Goal: Task Accomplishment & Management: Manage account settings

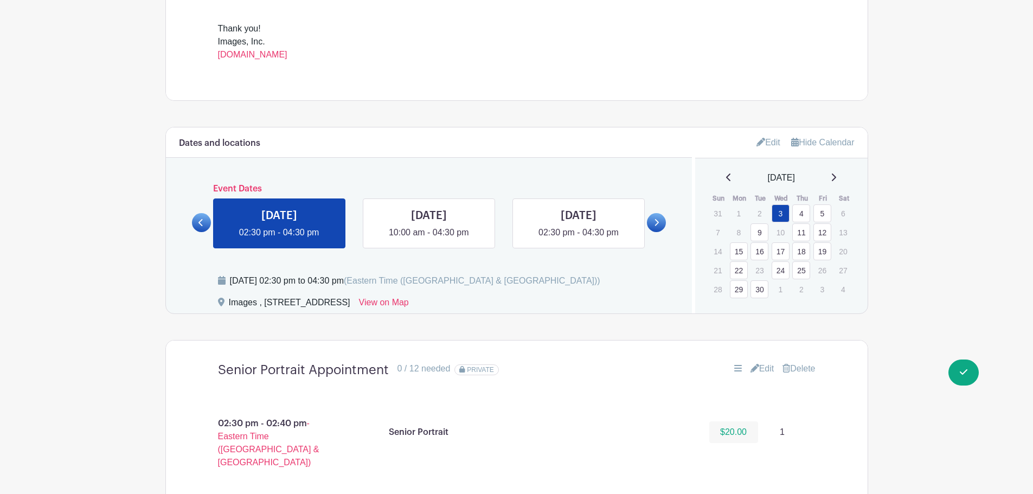
scroll to position [542, 0]
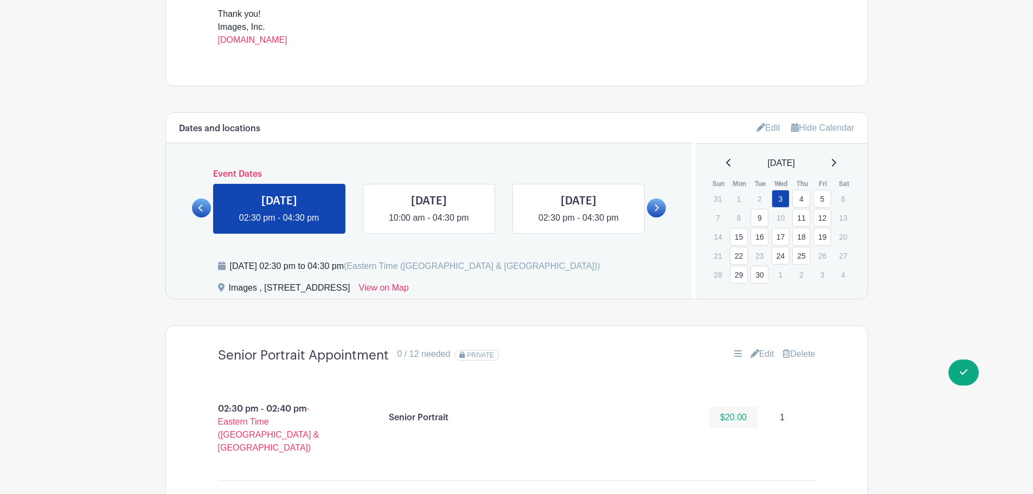
click at [772, 133] on link "Edit" at bounding box center [769, 128] width 24 height 18
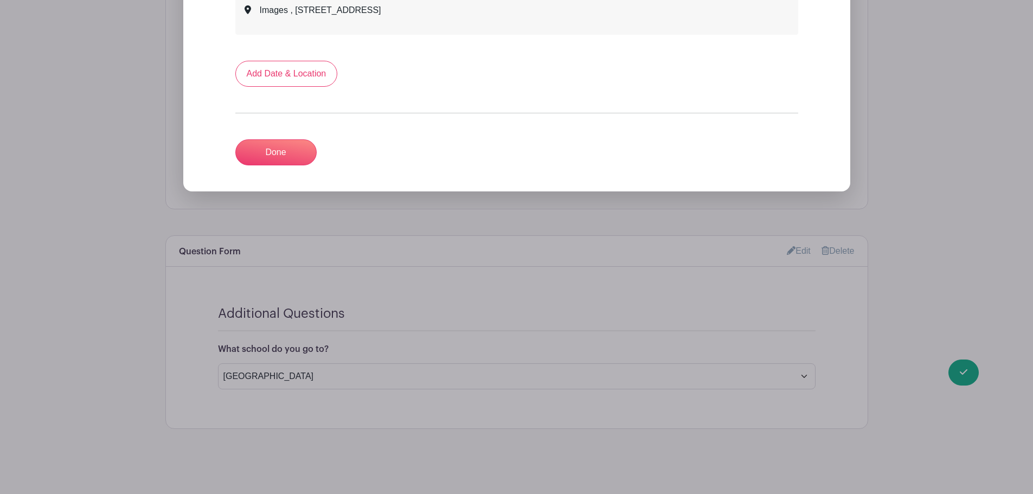
scroll to position [2957, 0]
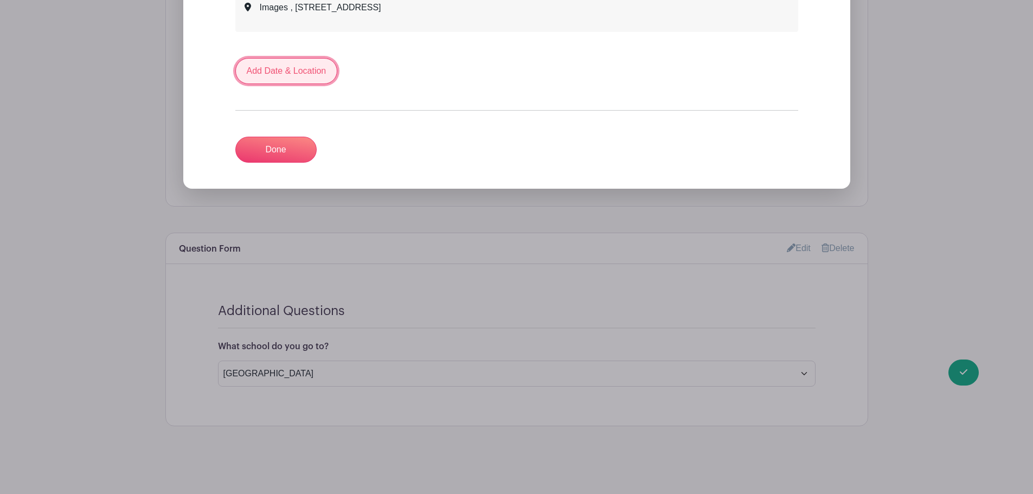
click at [255, 66] on link "Add Date & Location" at bounding box center [286, 71] width 102 height 26
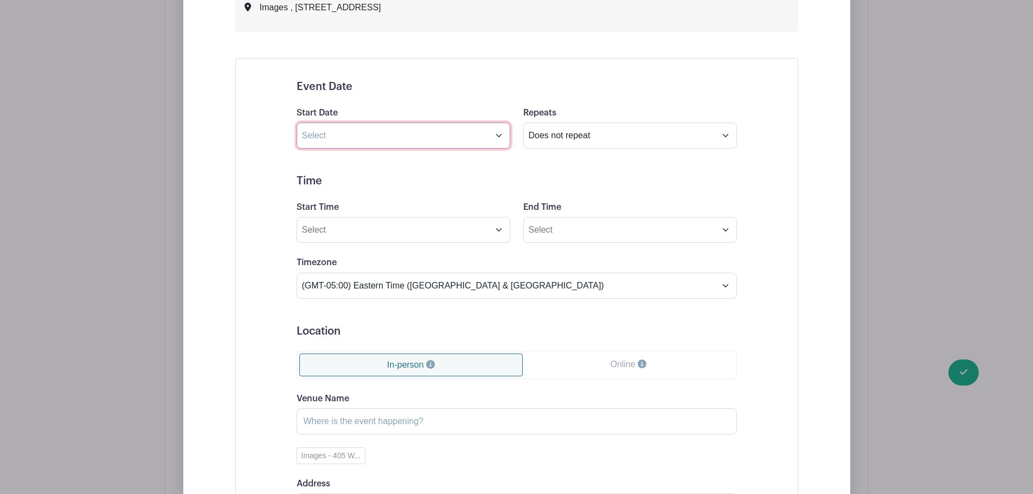
click at [356, 132] on input "text" at bounding box center [404, 136] width 214 height 26
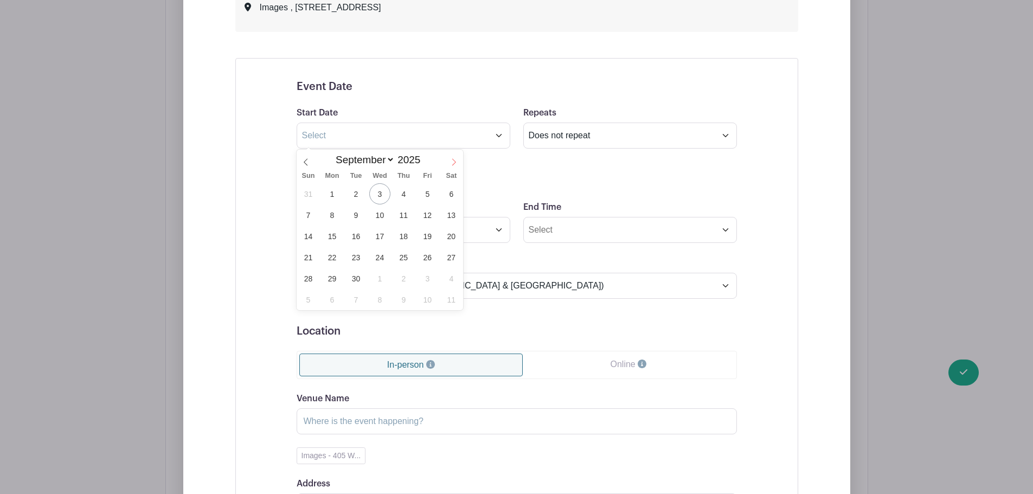
click at [455, 160] on icon at bounding box center [454, 162] width 8 height 8
select select "9"
click at [388, 191] on span "1" at bounding box center [379, 193] width 21 height 21
type input "[DATE]"
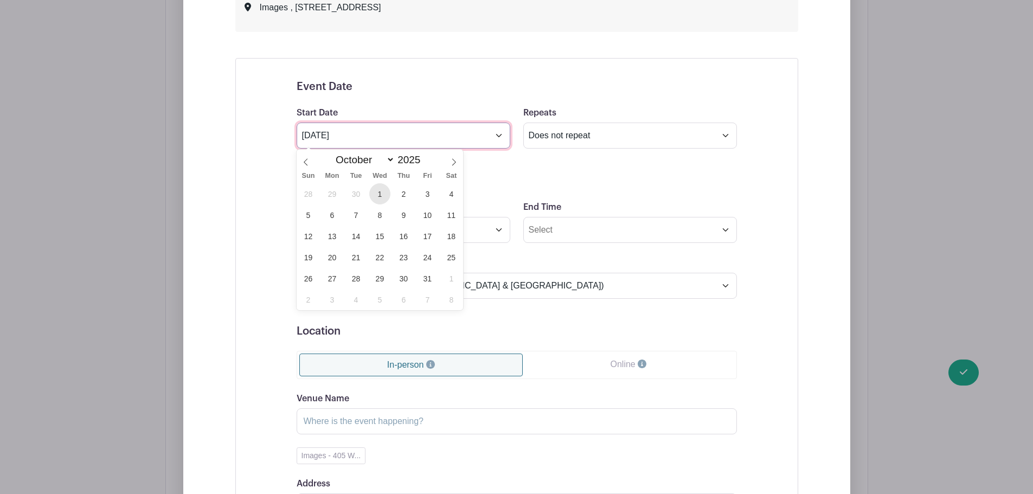
select select "10"
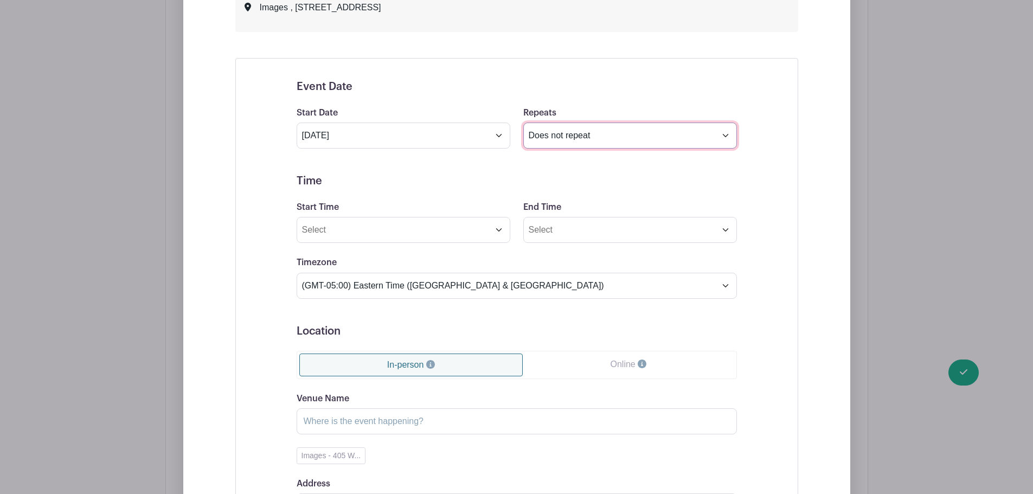
click at [539, 137] on select "Does not repeat Daily Weekly Monthly on day 1 Monthly on the first [DATE] Other…" at bounding box center [630, 136] width 214 height 26
select select "other"
click at [523, 123] on select "Does not repeat Daily Weekly Monthly on day 1 Monthly on the first [DATE] Other…" at bounding box center [630, 136] width 214 height 26
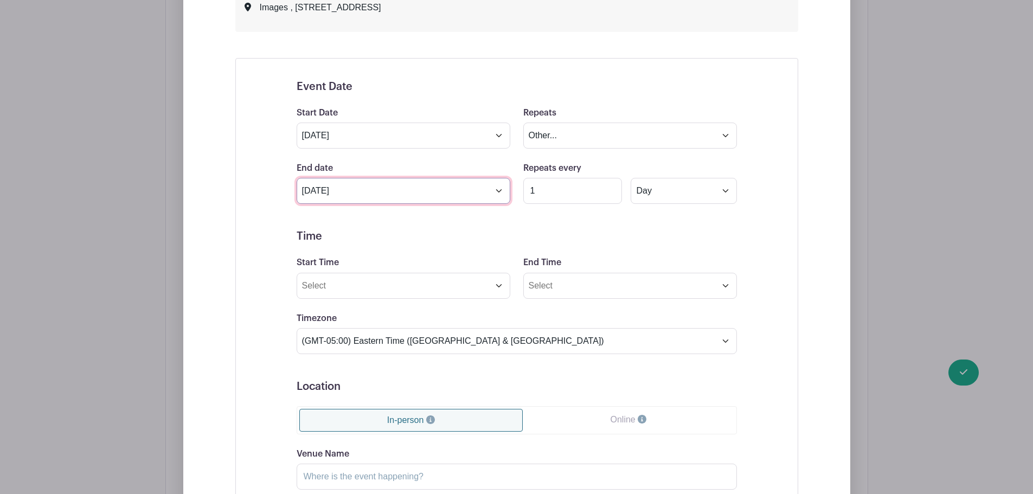
click at [409, 194] on input "[DATE]" at bounding box center [404, 191] width 214 height 26
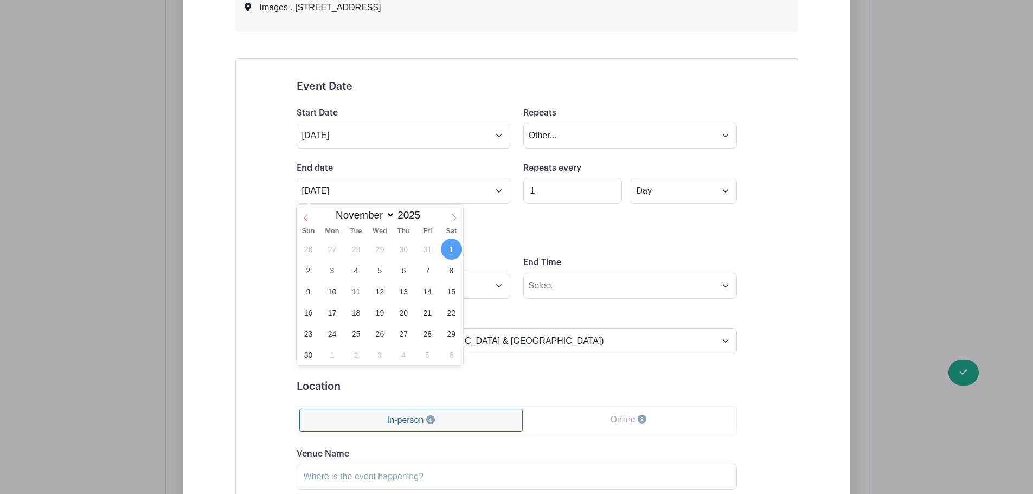
click at [305, 216] on icon at bounding box center [306, 218] width 8 height 8
select select "9"
click at [421, 252] on span "3" at bounding box center [427, 249] width 21 height 21
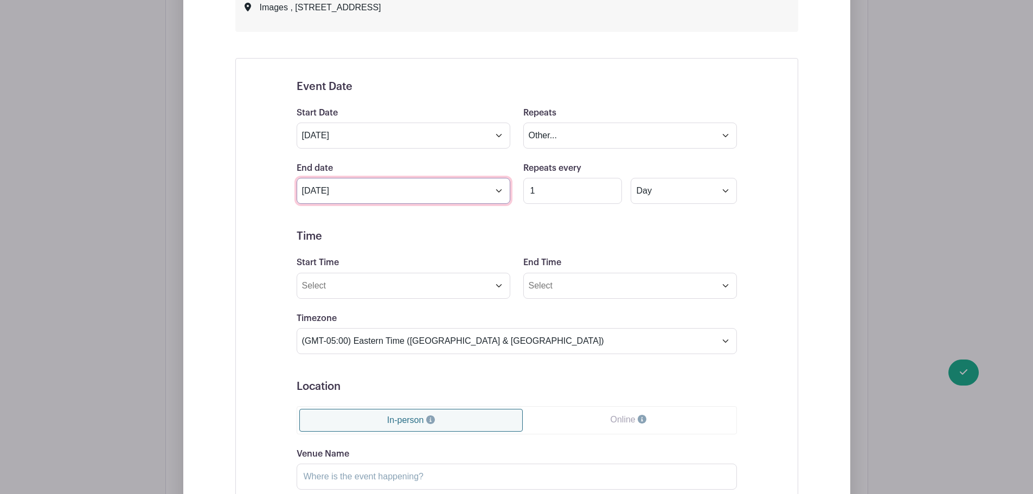
type input "[DATE]"
click at [418, 281] on input "Start Time" at bounding box center [404, 286] width 214 height 26
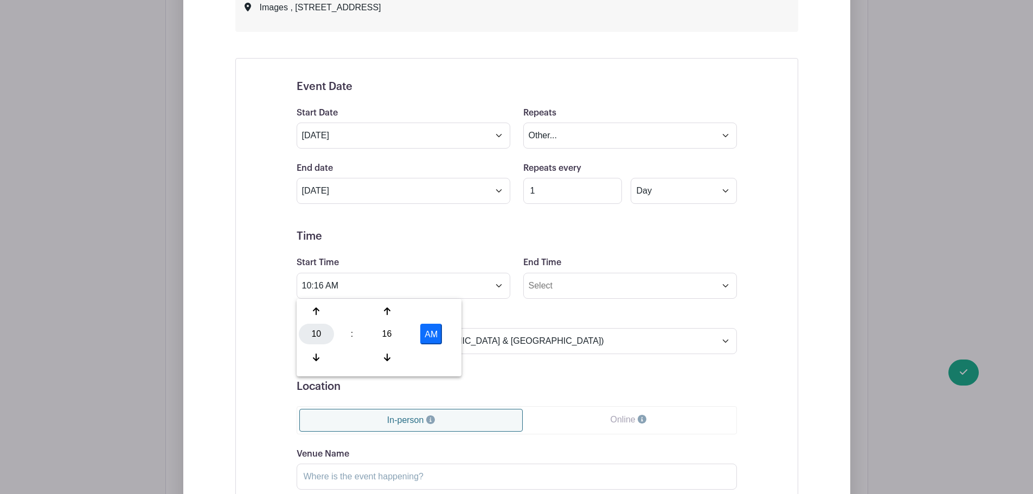
click at [320, 335] on div "10" at bounding box center [316, 334] width 35 height 21
click at [393, 313] on div "02" at bounding box center [397, 311] width 36 height 21
click at [388, 334] on div "16" at bounding box center [386, 334] width 35 height 21
click at [318, 312] on div "00" at bounding box center [317, 311] width 36 height 21
click at [440, 333] on button "AM" at bounding box center [431, 334] width 22 height 21
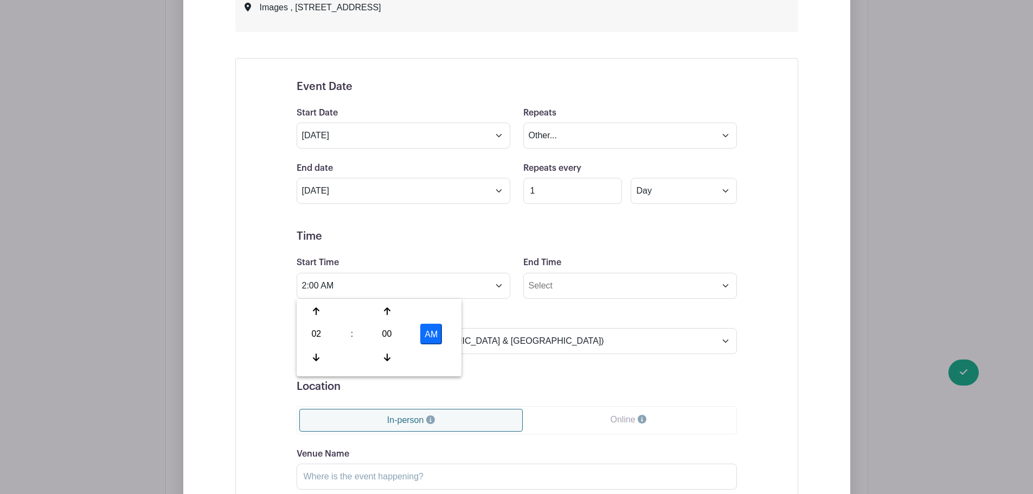
type input "2:00 PM"
click at [574, 288] on input "End Time" at bounding box center [630, 286] width 214 height 26
type input "10:16 AM"
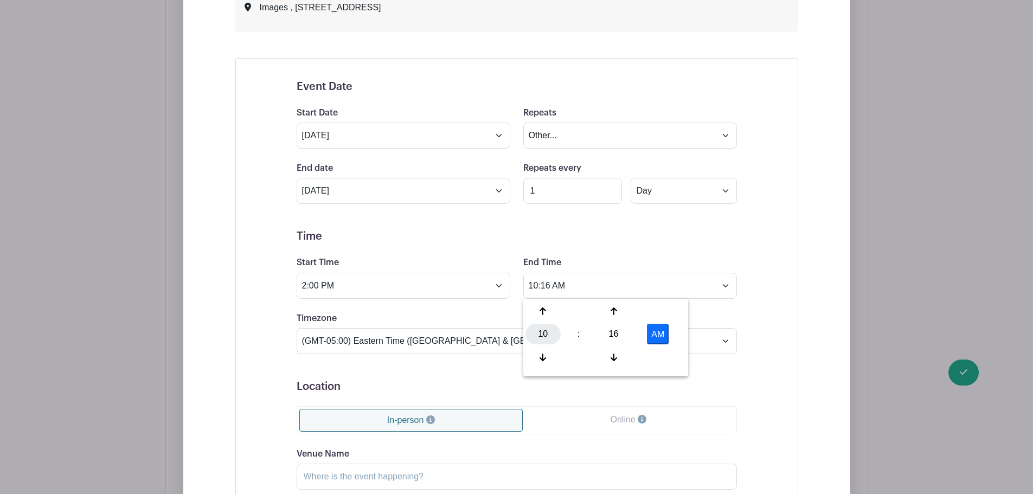
click at [548, 334] on div "10" at bounding box center [543, 334] width 35 height 21
click at [386, 285] on input "2:00 PM" at bounding box center [404, 286] width 214 height 26
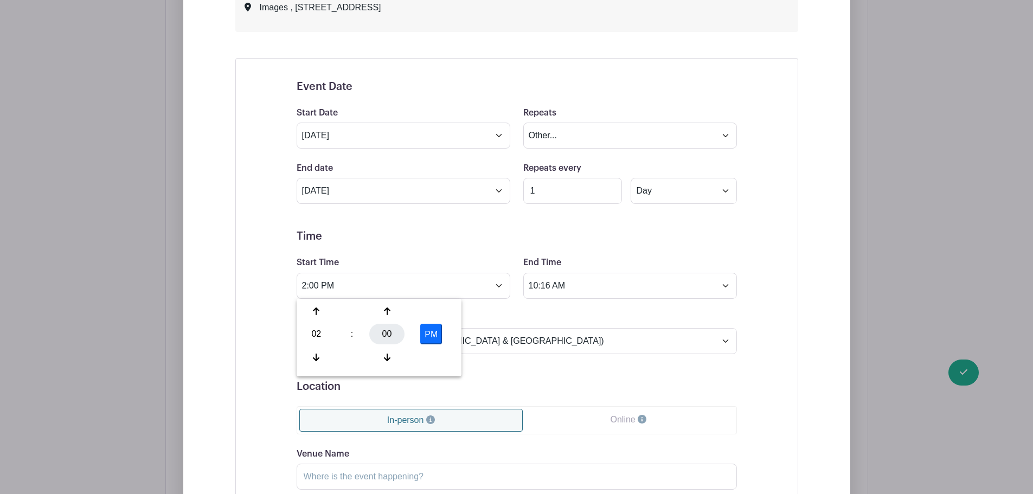
click at [389, 329] on div "00" at bounding box center [386, 334] width 35 height 21
click at [389, 331] on div "30" at bounding box center [397, 334] width 36 height 21
type input "2:30 PM"
click at [549, 289] on input "10:16 AM" at bounding box center [630, 286] width 214 height 26
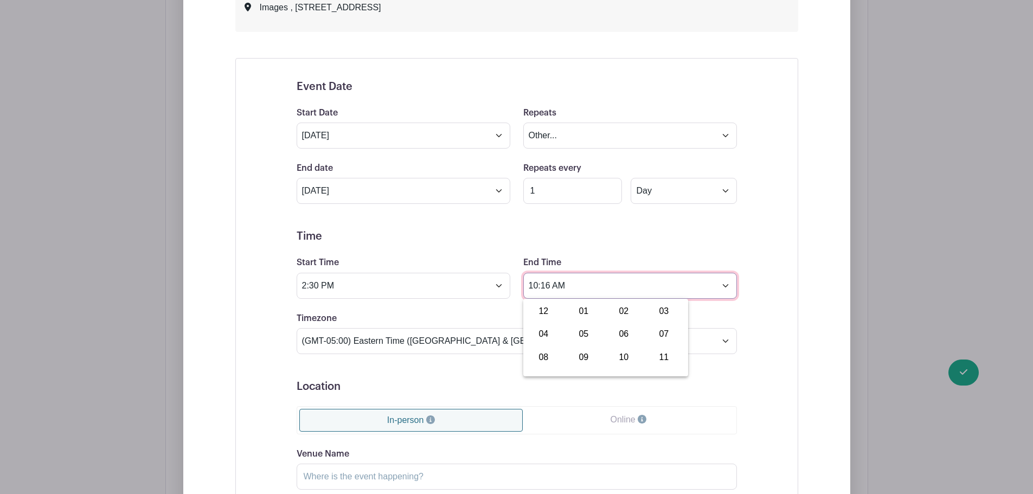
click at [533, 286] on input "10:16 AM" at bounding box center [630, 286] width 214 height 26
click at [551, 331] on div "04" at bounding box center [544, 334] width 36 height 21
click at [608, 334] on div "16" at bounding box center [613, 334] width 35 height 21
click at [613, 337] on div "30" at bounding box center [624, 334] width 36 height 21
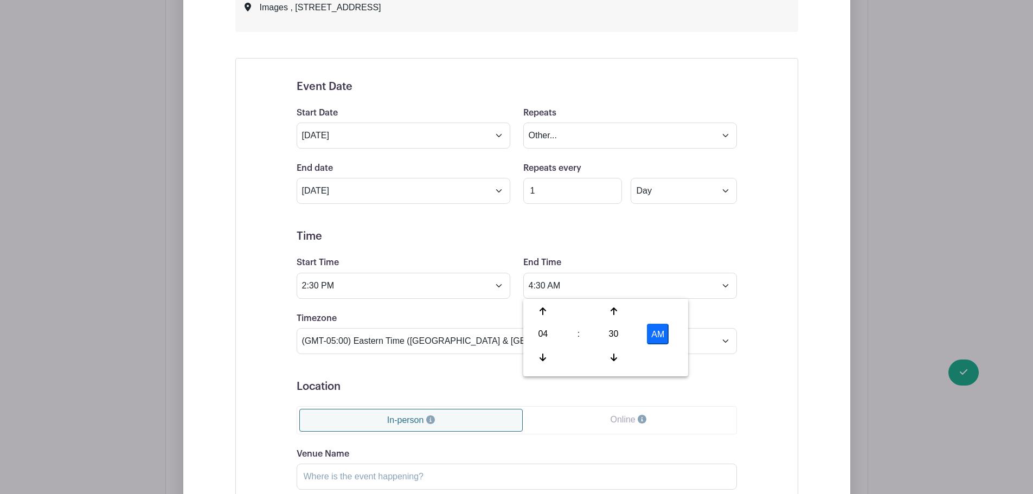
click at [650, 332] on button "AM" at bounding box center [658, 334] width 22 height 21
type input "4:30 PM"
click at [776, 259] on div "Event Date Start Date [DATE] Repeats Does not repeat Daily Weekly Monthly on da…" at bounding box center [516, 367] width 563 height 618
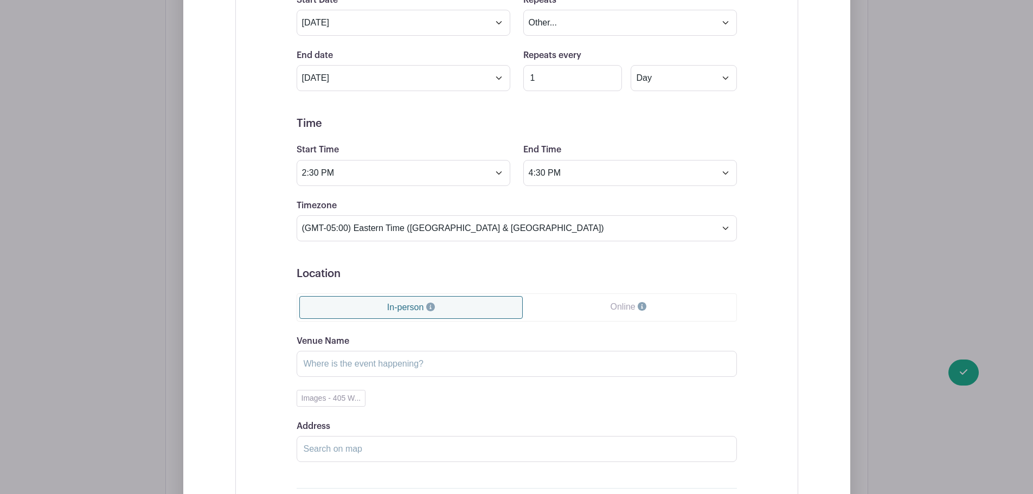
scroll to position [3120, 0]
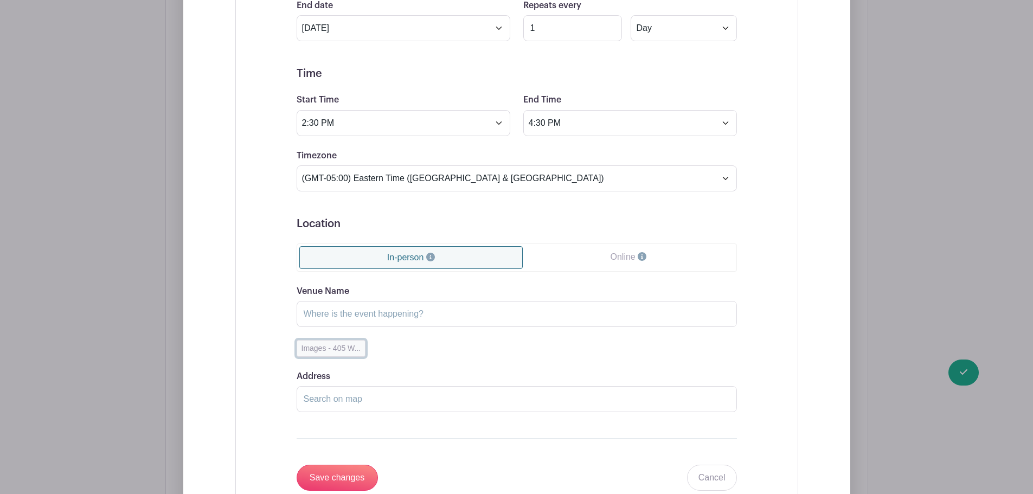
click at [338, 351] on button "Images - 405 W..." at bounding box center [331, 348] width 69 height 17
type input "Images"
type input "[STREET_ADDRESS]"
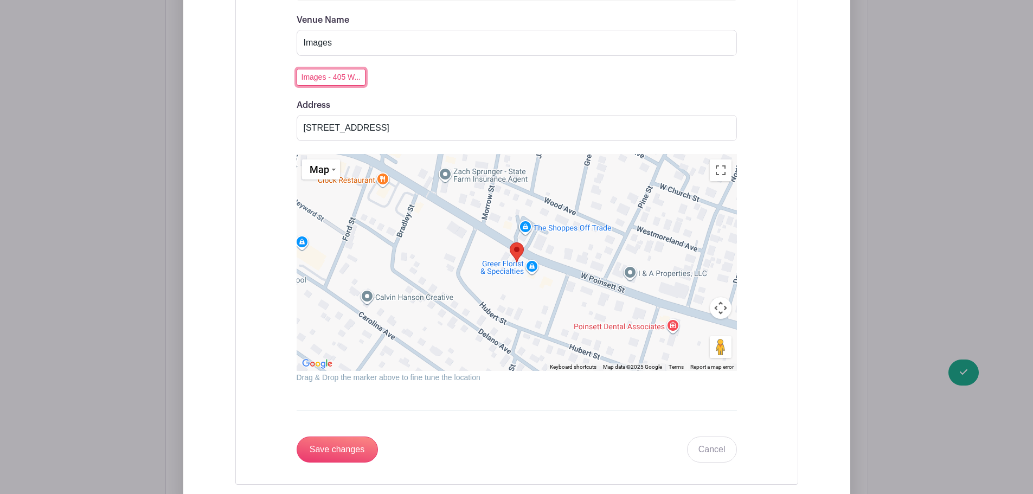
scroll to position [3608, 0]
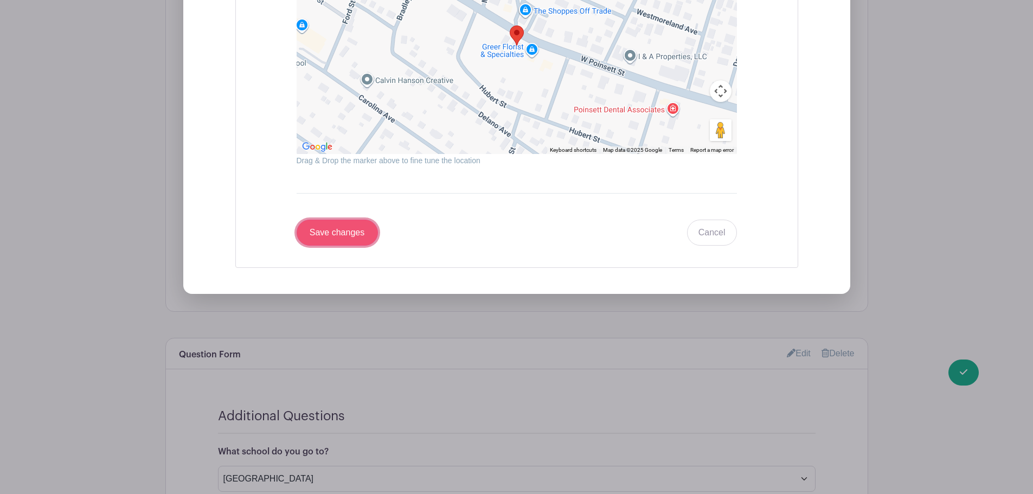
click at [320, 225] on input "Save changes" at bounding box center [337, 233] width 81 height 26
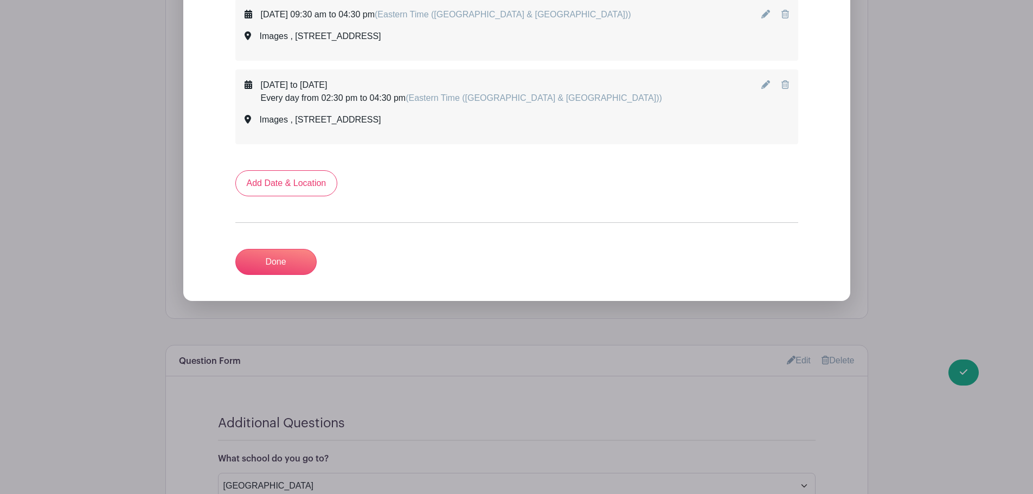
scroll to position [2878, 0]
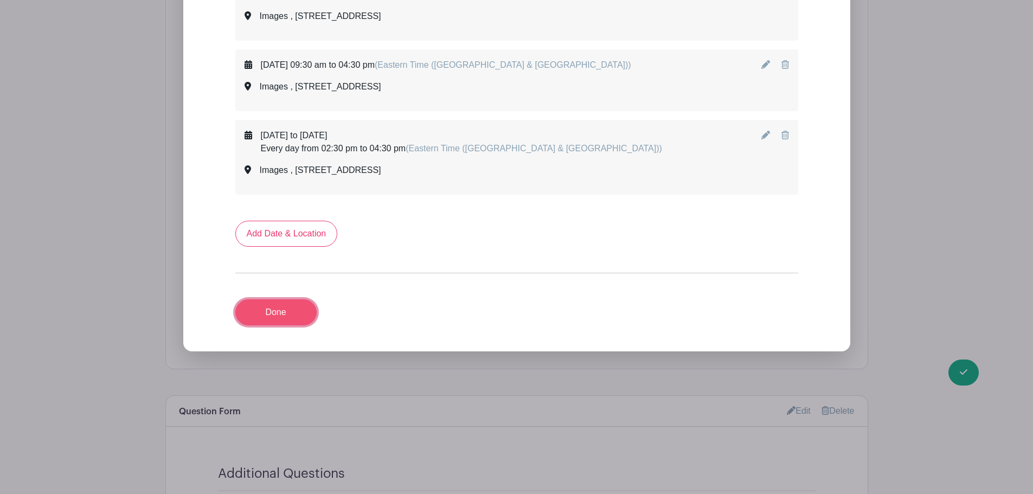
click at [287, 324] on link "Done" at bounding box center [275, 312] width 81 height 26
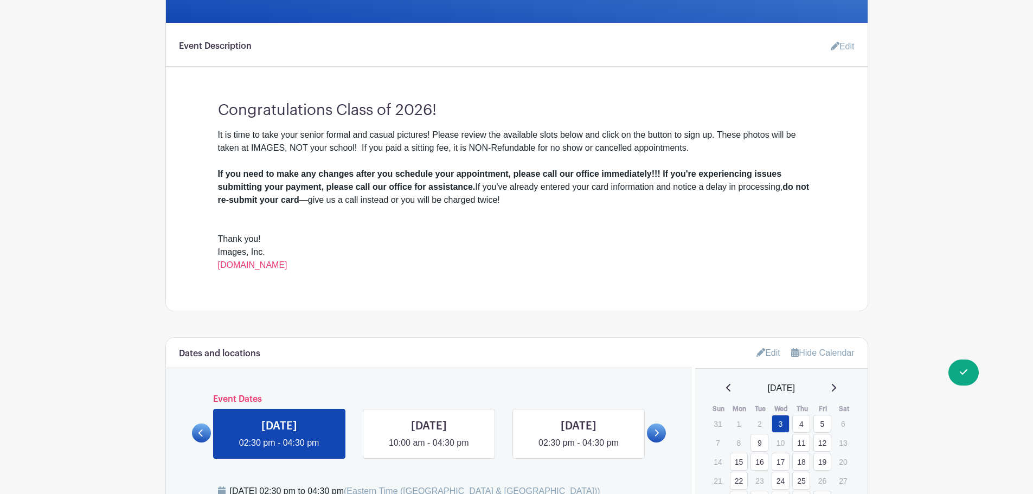
scroll to position [325, 0]
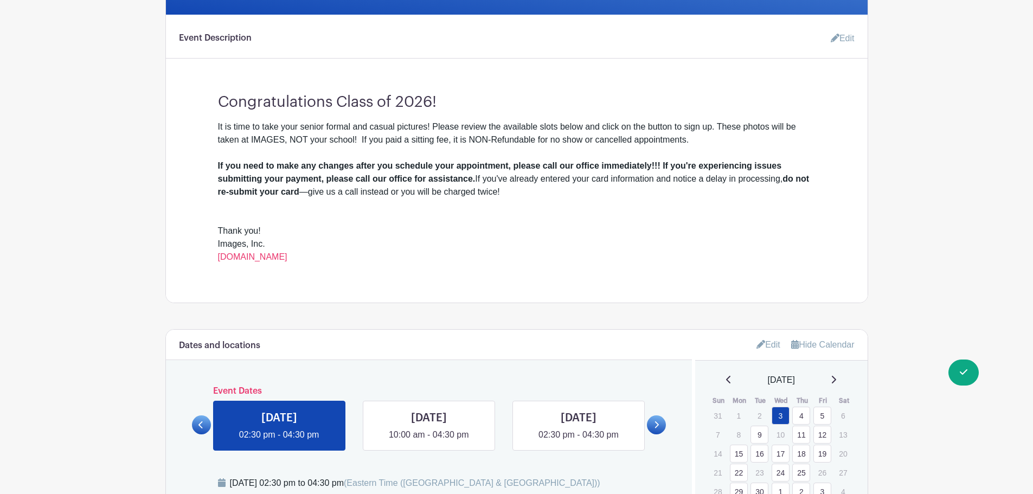
click at [767, 341] on link "Edit" at bounding box center [769, 345] width 24 height 18
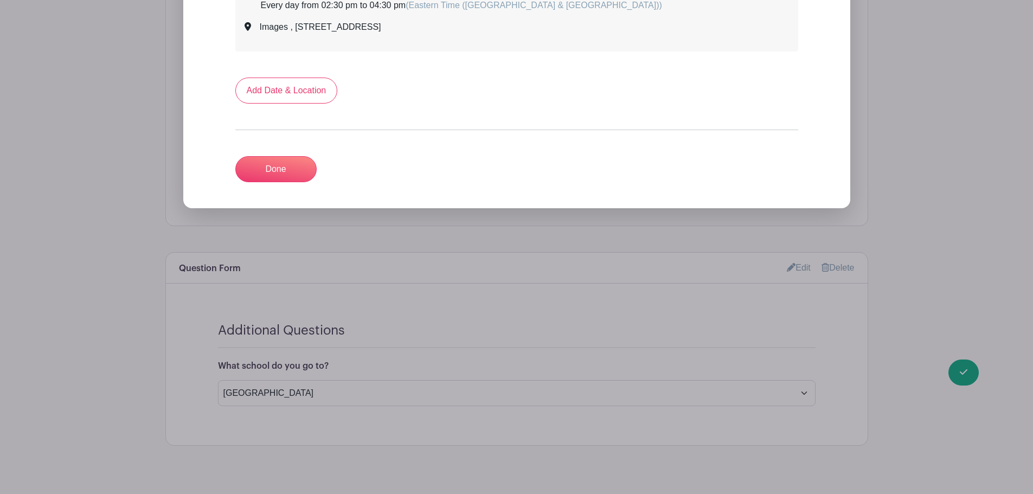
scroll to position [2987, 0]
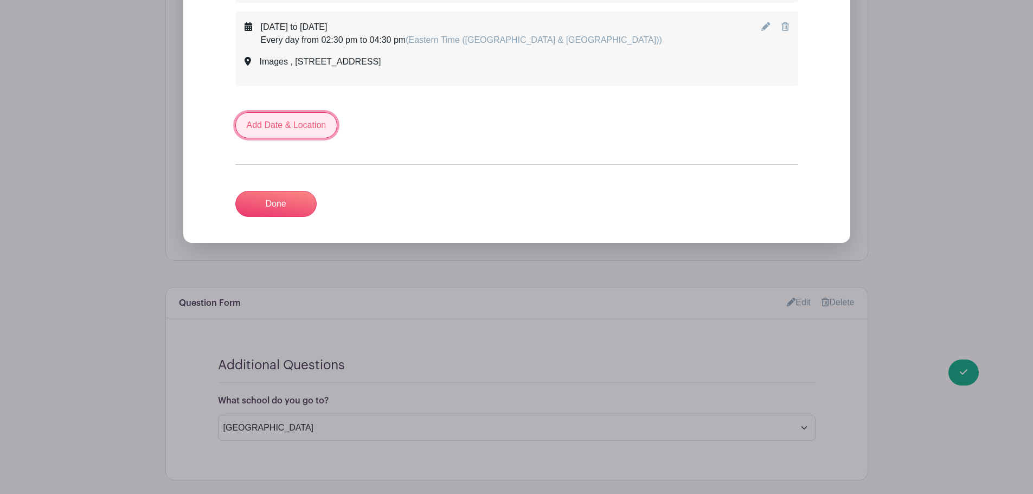
click at [285, 119] on link "Add Date & Location" at bounding box center [286, 125] width 102 height 26
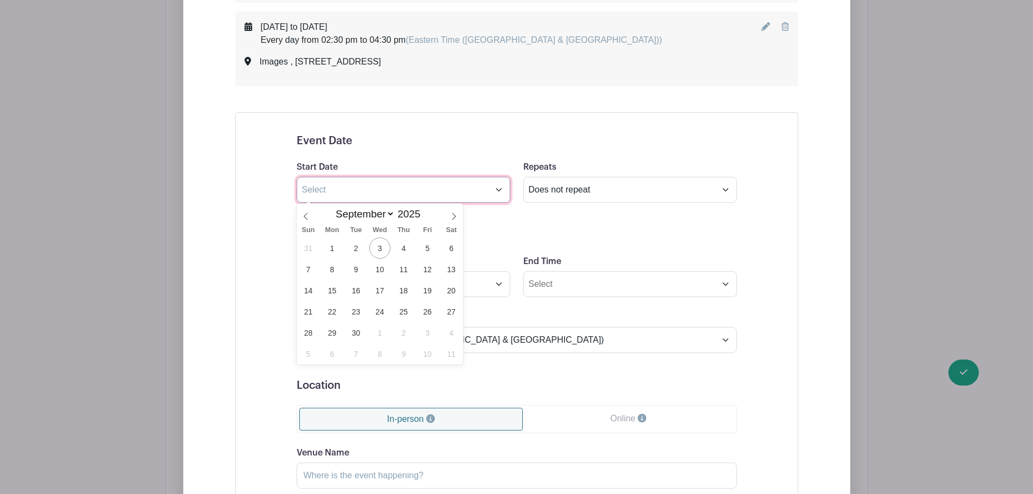
drag, startPoint x: 319, startPoint y: 184, endPoint x: 312, endPoint y: 188, distance: 7.8
click at [319, 184] on input "text" at bounding box center [404, 190] width 214 height 26
click at [453, 214] on icon at bounding box center [454, 217] width 8 height 8
select select "9"
click at [334, 270] on span "6" at bounding box center [332, 269] width 21 height 21
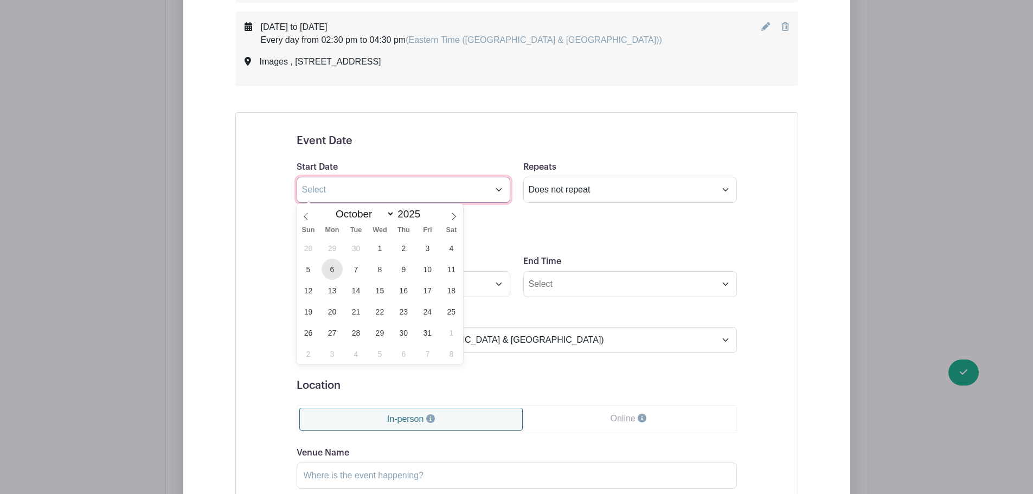
type input "[DATE]"
select select "10"
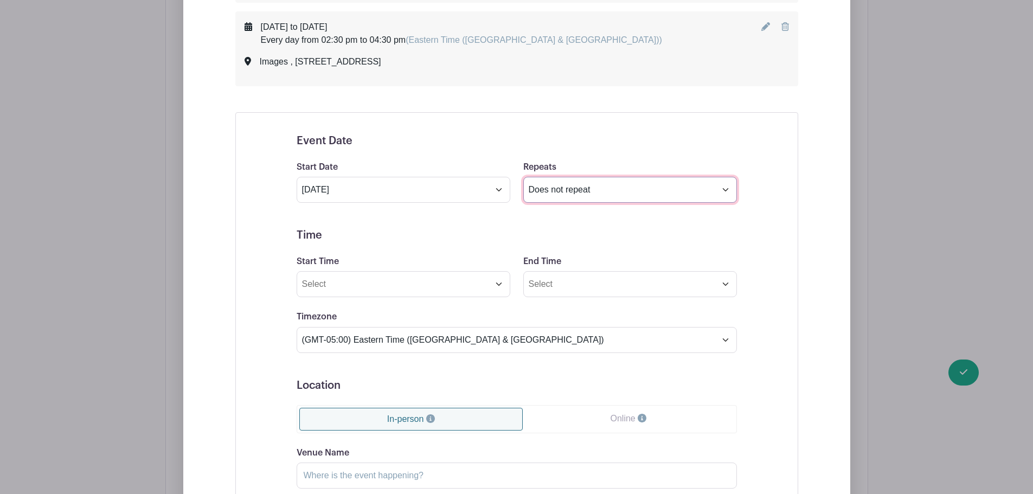
click at [601, 185] on select "Does not repeat Daily Weekly Monthly on day 6 Monthly on the first [DATE] Other…" at bounding box center [630, 190] width 214 height 26
select select "other"
click at [523, 177] on select "Does not repeat Daily Weekly Monthly on day 6 Monthly on the first [DATE] Other…" at bounding box center [630, 190] width 214 height 26
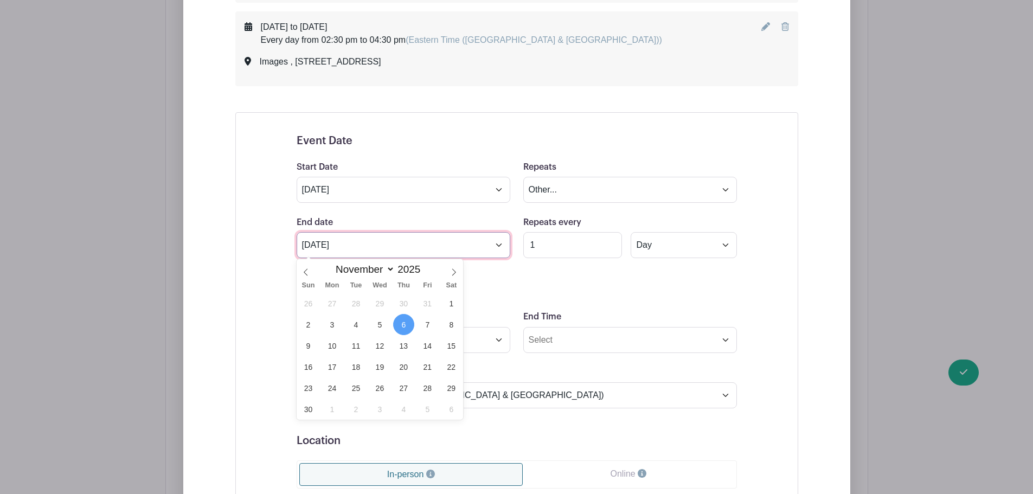
click at [343, 247] on input "[DATE]" at bounding box center [404, 245] width 214 height 26
click at [305, 270] on icon at bounding box center [306, 272] width 8 height 8
select select "9"
click at [358, 326] on span "7" at bounding box center [355, 324] width 21 height 21
type input "[DATE]"
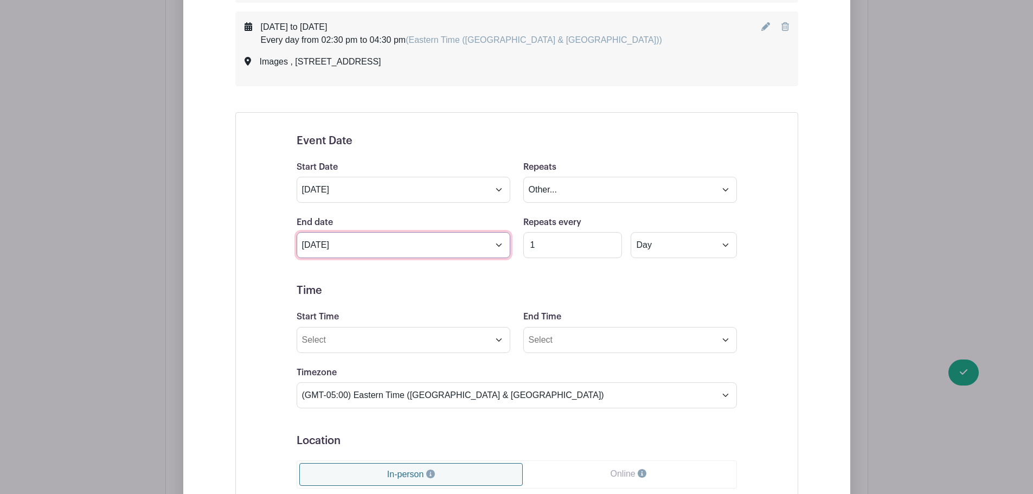
scroll to position [3095, 0]
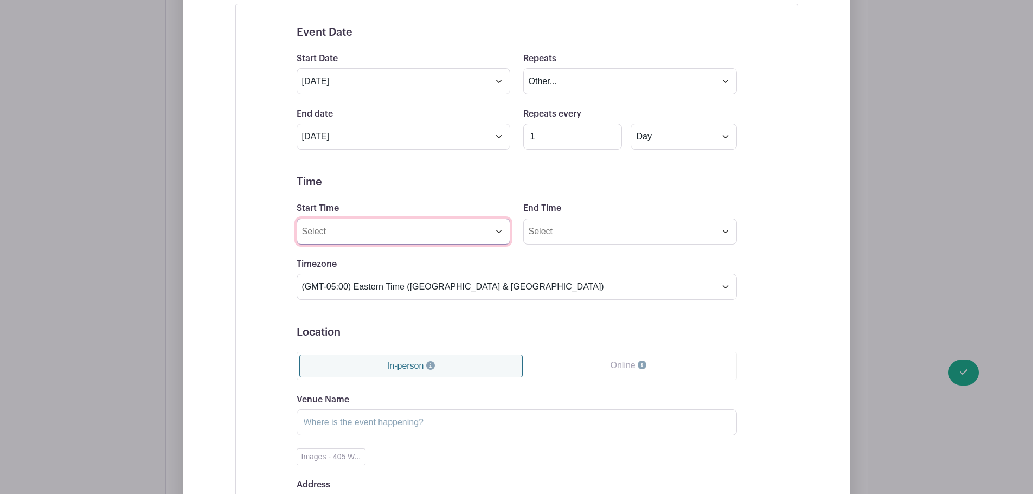
click at [380, 225] on input "Start Time" at bounding box center [404, 232] width 214 height 26
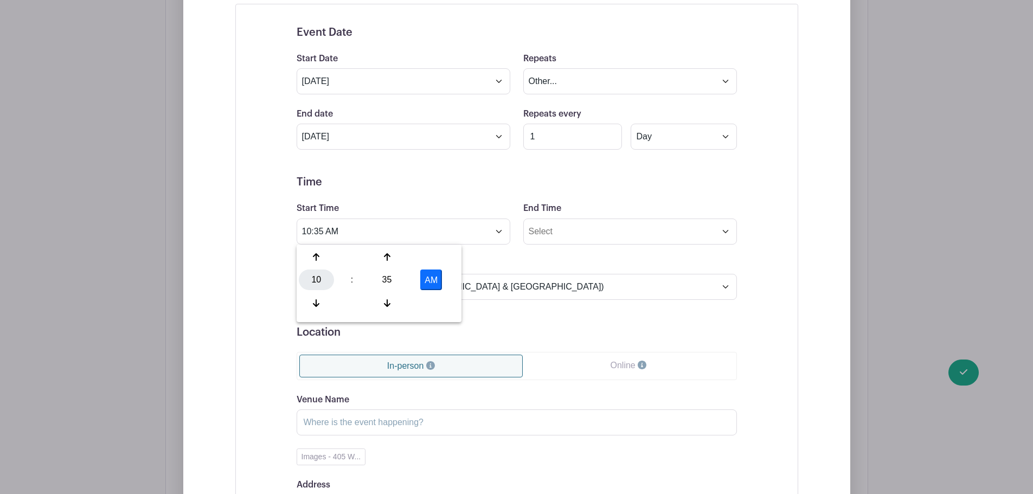
click at [315, 284] on div "10" at bounding box center [316, 280] width 35 height 21
click at [388, 261] on div "02" at bounding box center [397, 257] width 36 height 21
click at [395, 277] on div "35" at bounding box center [386, 280] width 35 height 21
click at [399, 283] on div "30" at bounding box center [397, 280] width 36 height 21
click at [437, 279] on button "AM" at bounding box center [431, 280] width 22 height 21
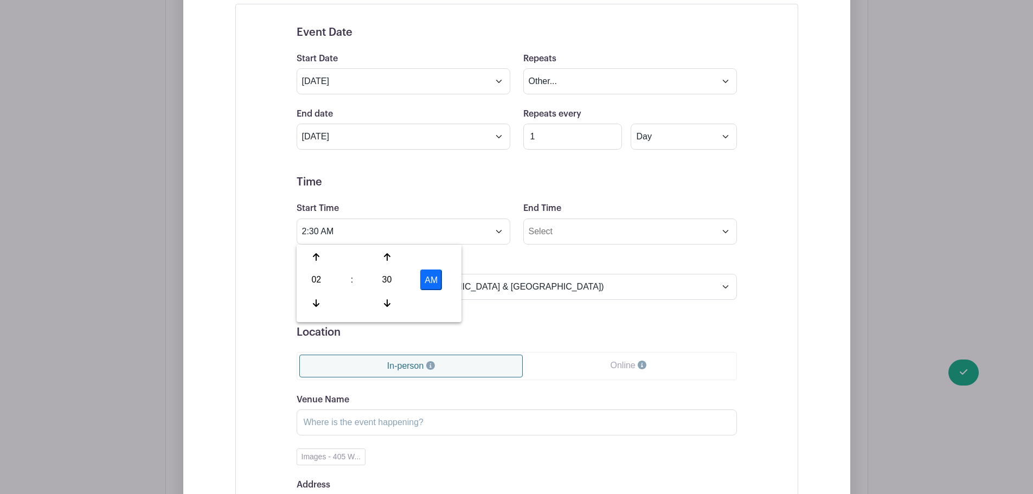
type input "2:30 PM"
click at [566, 237] on input "End Time" at bounding box center [630, 232] width 214 height 26
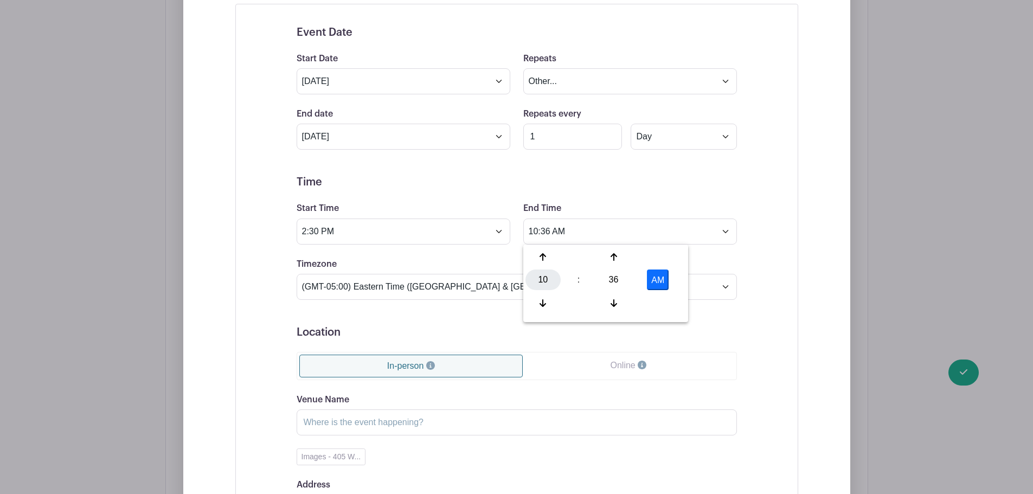
click at [550, 277] on div "10" at bounding box center [543, 280] width 35 height 21
click at [551, 281] on div "04" at bounding box center [544, 280] width 36 height 21
click at [610, 281] on div "36" at bounding box center [613, 280] width 35 height 21
click at [622, 283] on div "30" at bounding box center [624, 280] width 36 height 21
click at [662, 275] on button "AM" at bounding box center [658, 280] width 22 height 21
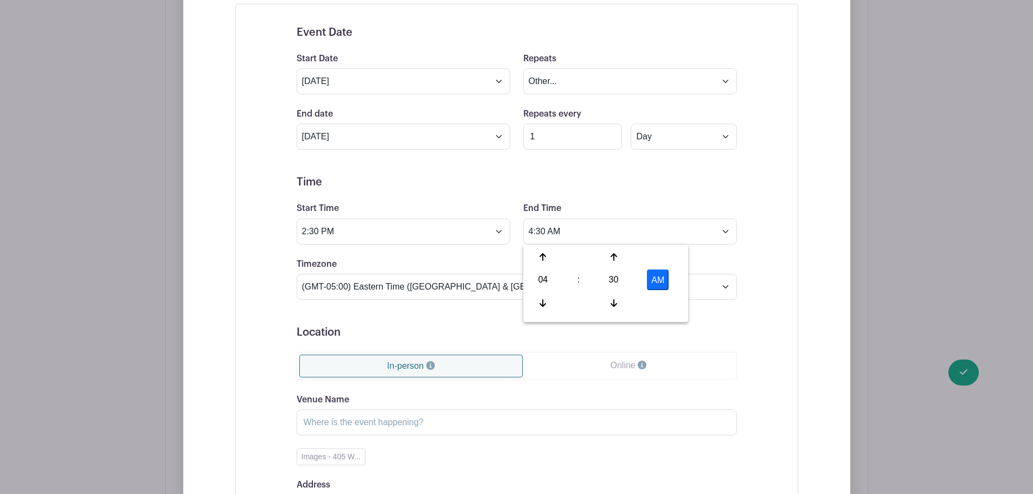
type input "4:30 PM"
click at [755, 267] on div "Event Date Start Date [DATE] Repeats Does not repeat Daily Weekly Monthly on da…" at bounding box center [517, 312] width 492 height 599
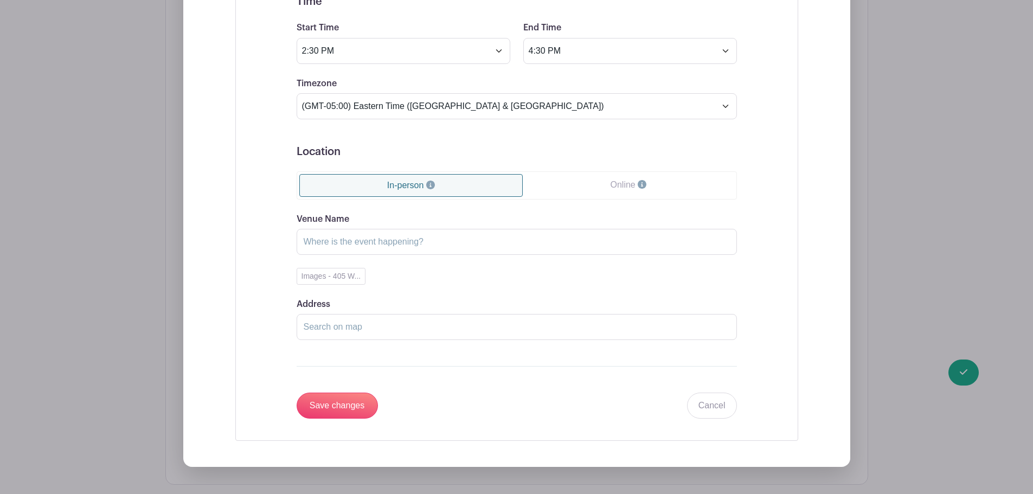
scroll to position [3312, 0]
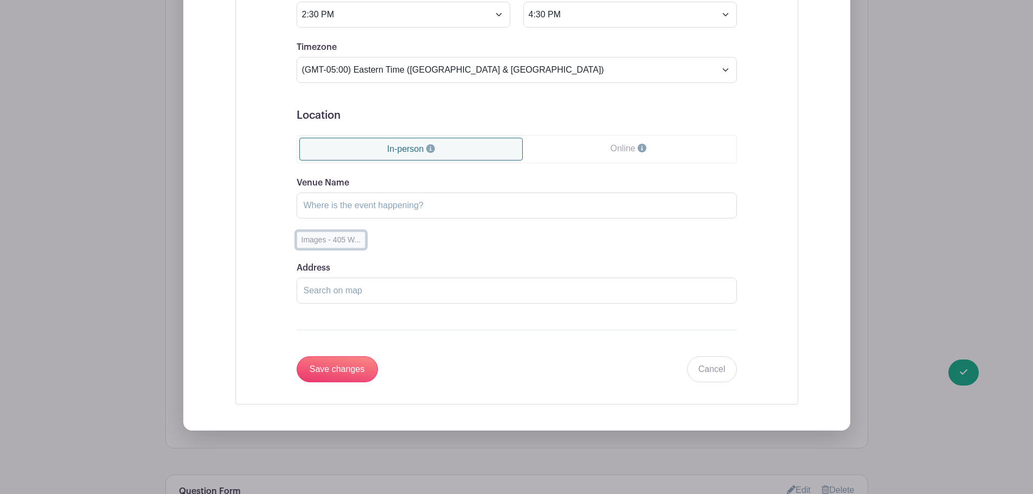
click at [323, 242] on button "Images - 405 W..." at bounding box center [331, 240] width 69 height 17
type input "Images"
type input "[STREET_ADDRESS]"
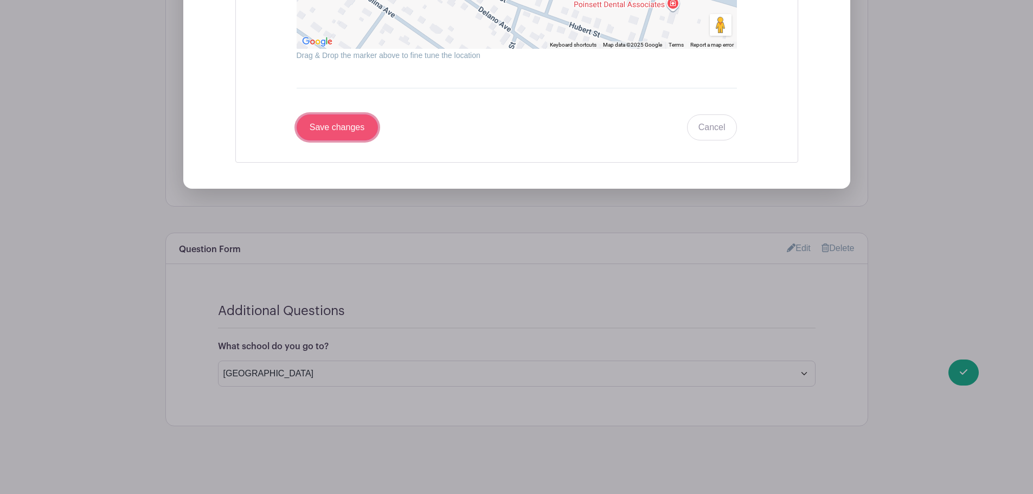
click at [330, 129] on input "Save changes" at bounding box center [337, 127] width 81 height 26
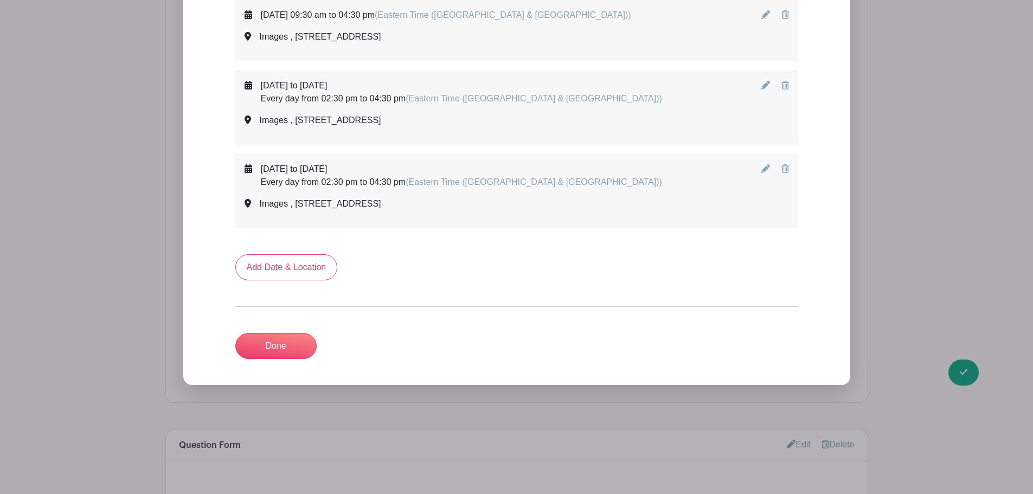
scroll to position [2907, 0]
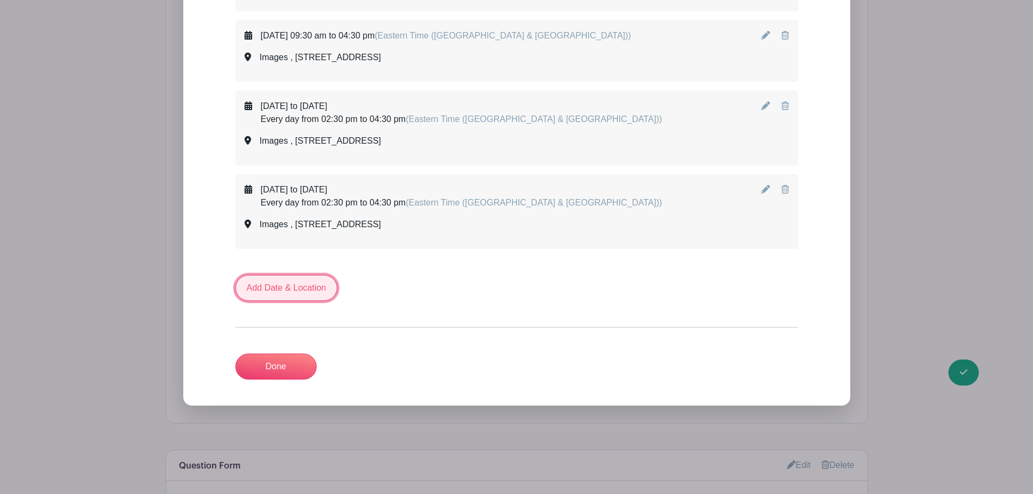
click at [311, 283] on link "Add Date & Location" at bounding box center [286, 288] width 102 height 26
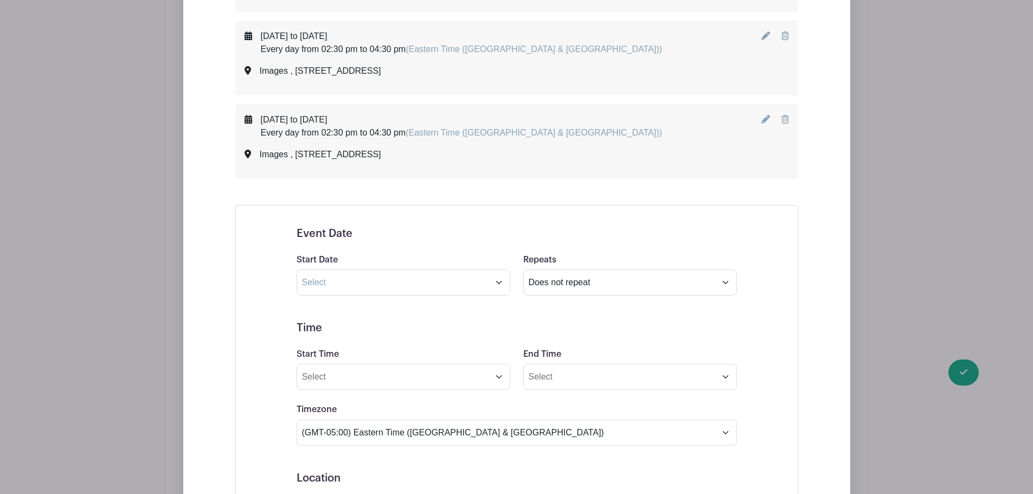
scroll to position [3070, 0]
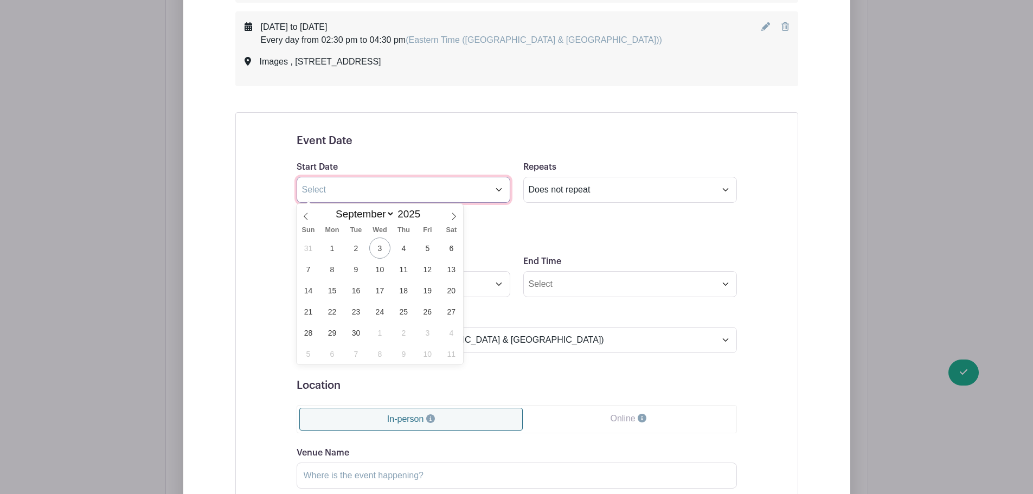
click at [327, 196] on input "text" at bounding box center [404, 190] width 214 height 26
click at [449, 213] on span at bounding box center [454, 213] width 18 height 18
select select "9"
click at [381, 271] on span "8" at bounding box center [379, 269] width 21 height 21
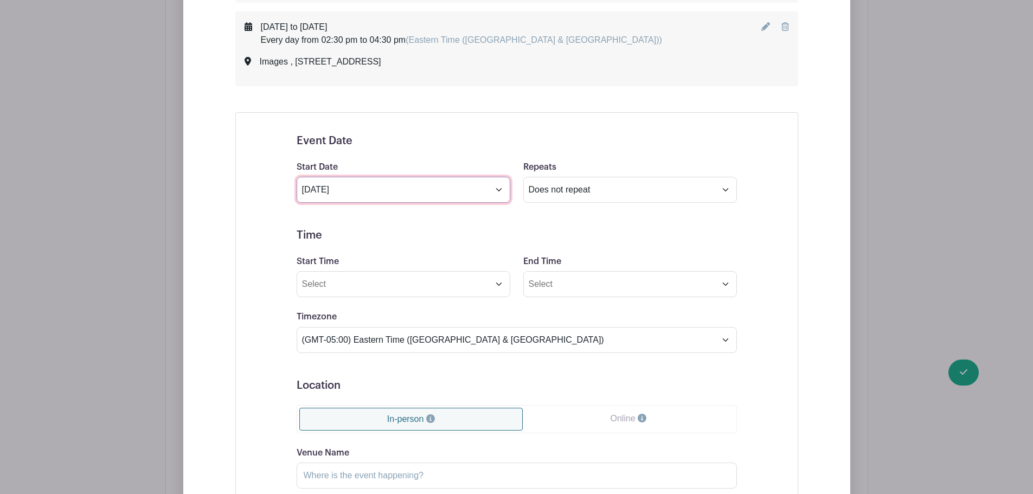
click at [425, 192] on input "[DATE]" at bounding box center [404, 190] width 214 height 26
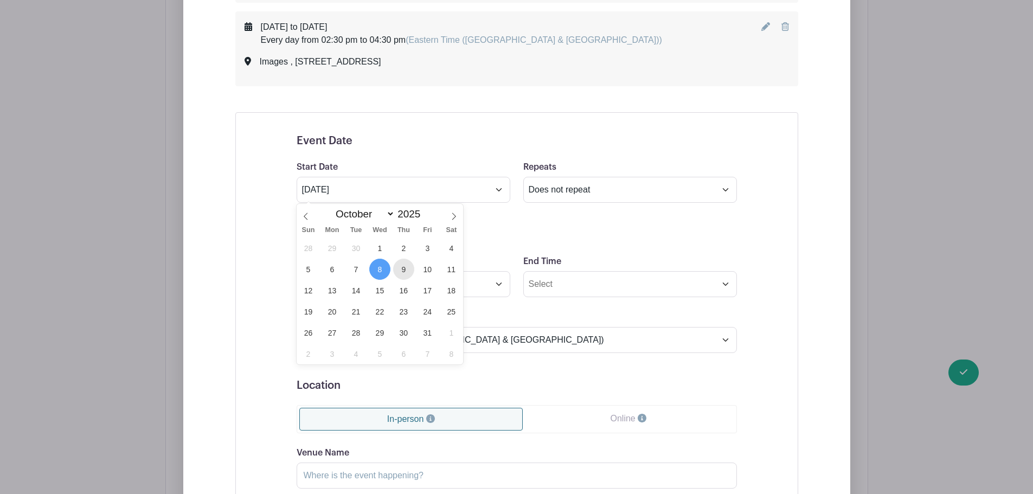
click at [410, 271] on span "9" at bounding box center [403, 269] width 21 height 21
type input "[DATE]"
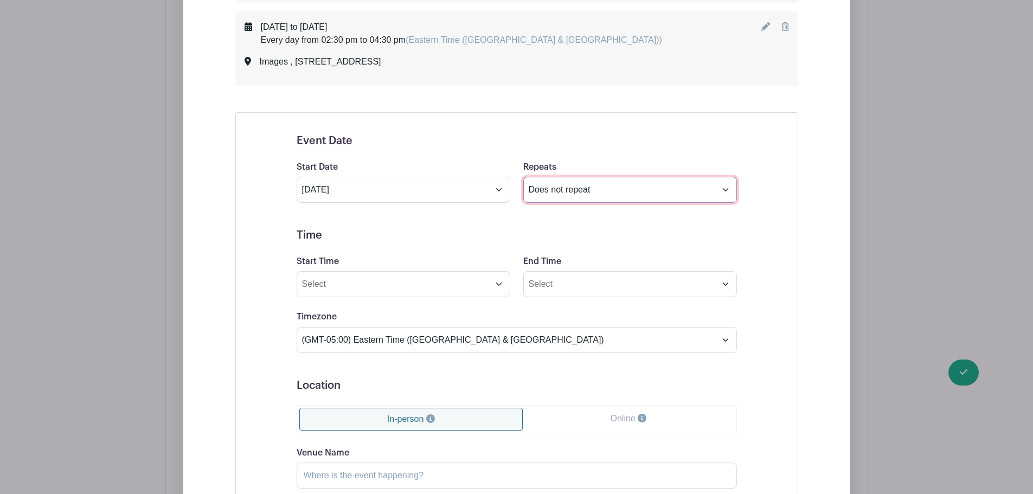
click at [585, 191] on select "Does not repeat Daily Weekly Monthly on day 9 Monthly on the second [DATE] Othe…" at bounding box center [630, 190] width 214 height 26
select select "other"
click at [523, 177] on select "Does not repeat Daily Weekly Monthly on day 9 Monthly on the second [DATE] Othe…" at bounding box center [630, 190] width 214 height 26
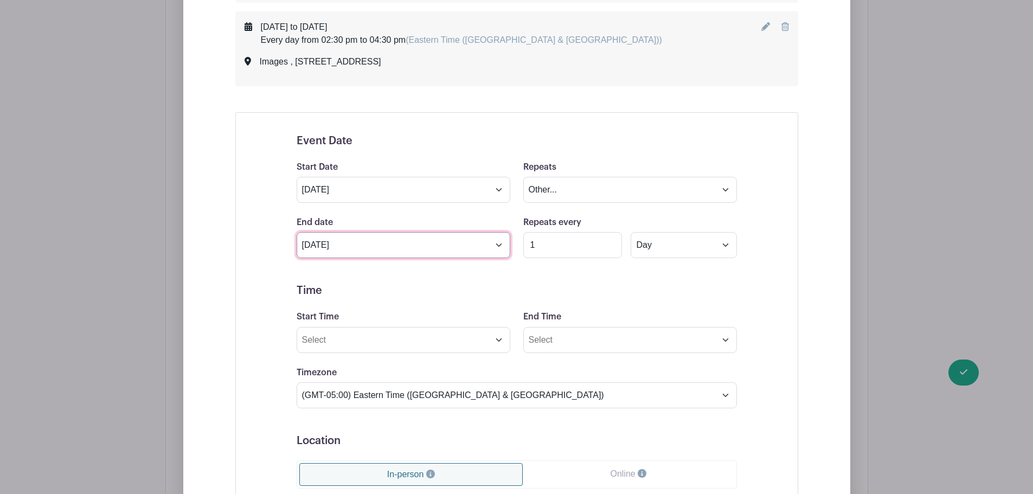
click at [367, 244] on input "[DATE]" at bounding box center [404, 245] width 214 height 26
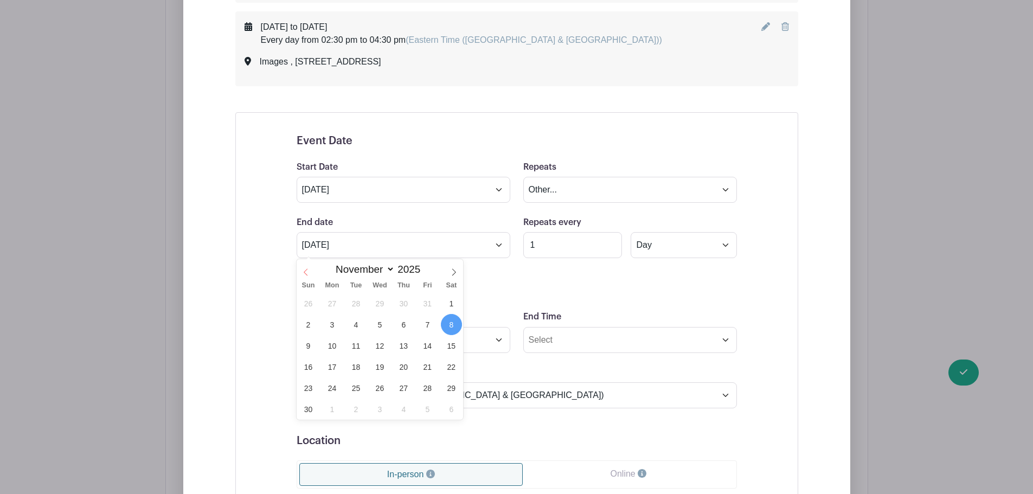
click at [307, 268] on icon at bounding box center [306, 272] width 8 height 8
select select "9"
click at [428, 326] on span "10" at bounding box center [427, 324] width 21 height 21
type input "[DATE]"
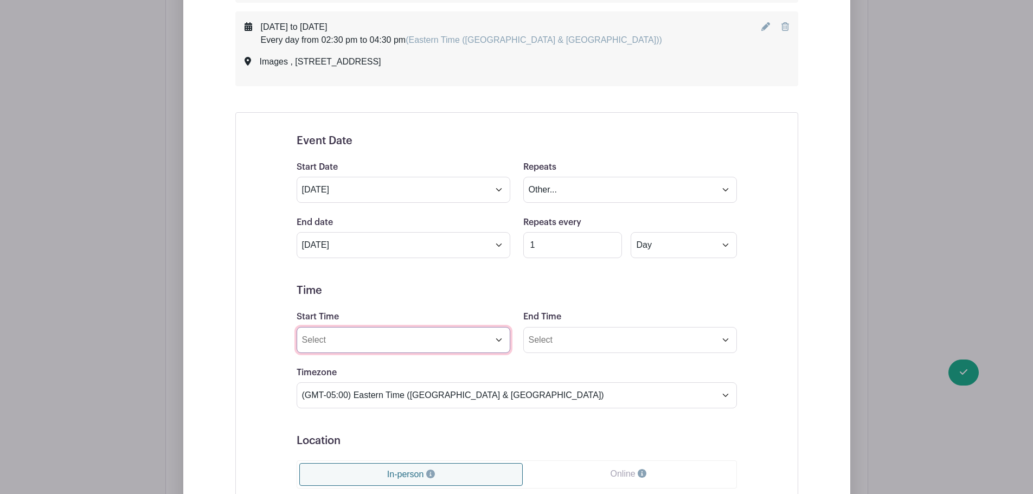
click at [400, 341] on input "Start Time" at bounding box center [404, 340] width 214 height 26
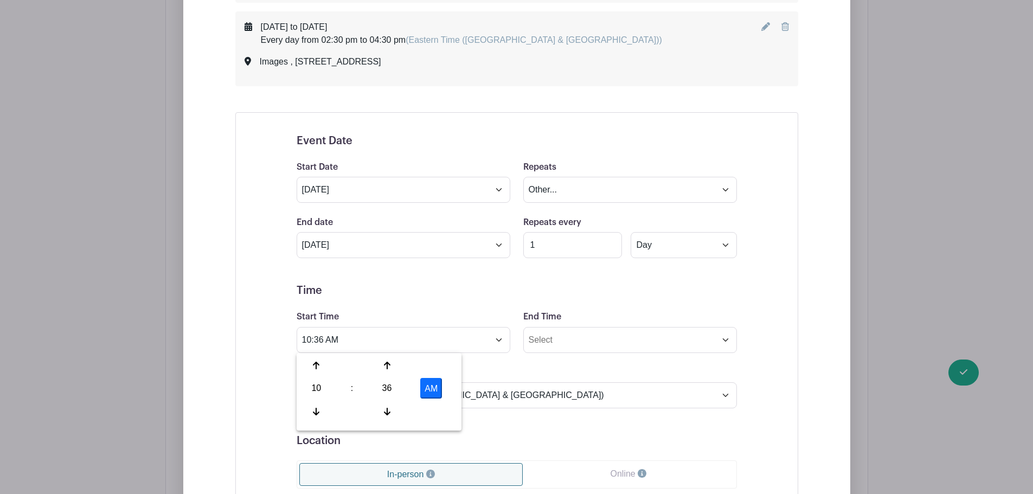
click at [304, 389] on div "10" at bounding box center [316, 388] width 35 height 21
click at [393, 366] on div "02" at bounding box center [397, 365] width 36 height 21
click at [390, 386] on div "36" at bounding box center [386, 388] width 35 height 21
click at [400, 392] on div "30" at bounding box center [397, 388] width 36 height 21
click at [436, 390] on button "AM" at bounding box center [431, 388] width 22 height 21
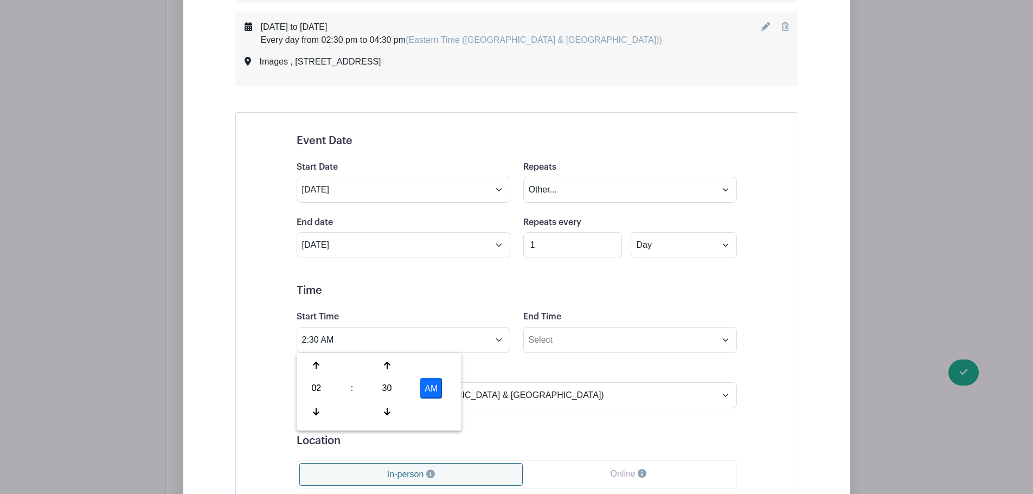
type input "2:30 PM"
click at [541, 348] on input "End Time" at bounding box center [630, 340] width 214 height 26
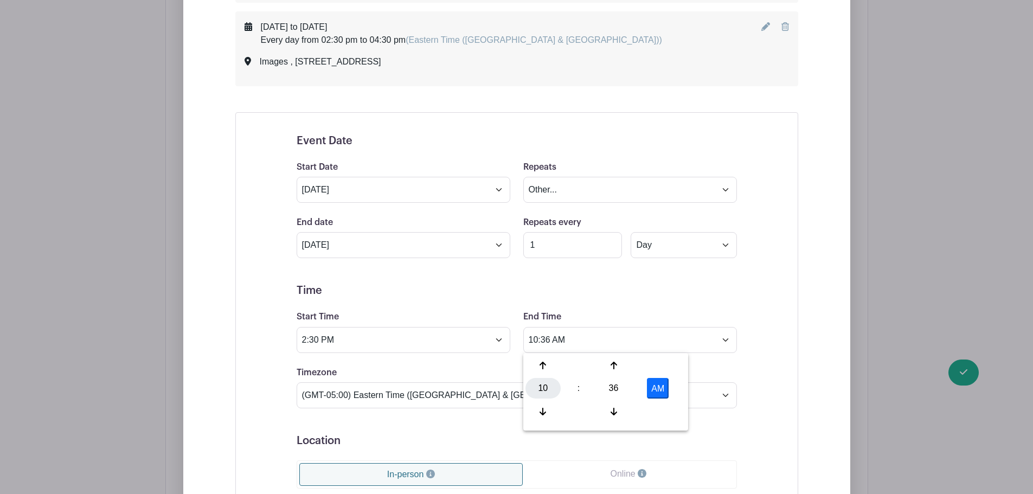
click at [544, 386] on div "10" at bounding box center [543, 388] width 35 height 21
click at [546, 397] on div "04" at bounding box center [544, 388] width 36 height 21
click at [603, 392] on div "36" at bounding box center [613, 388] width 35 height 21
click at [624, 390] on div "30" at bounding box center [624, 388] width 36 height 21
click at [659, 384] on button "AM" at bounding box center [658, 388] width 22 height 21
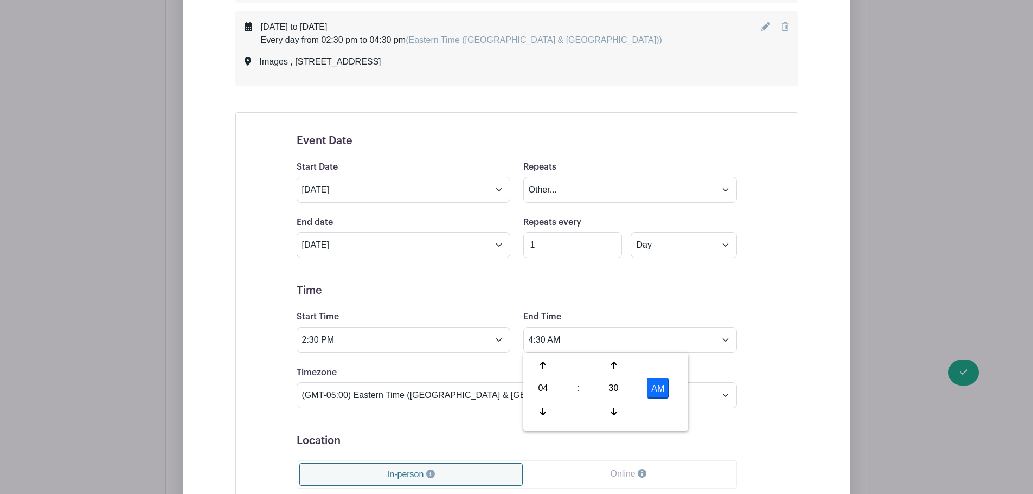
type input "4:30 PM"
click at [630, 285] on h5 "Time" at bounding box center [517, 290] width 440 height 13
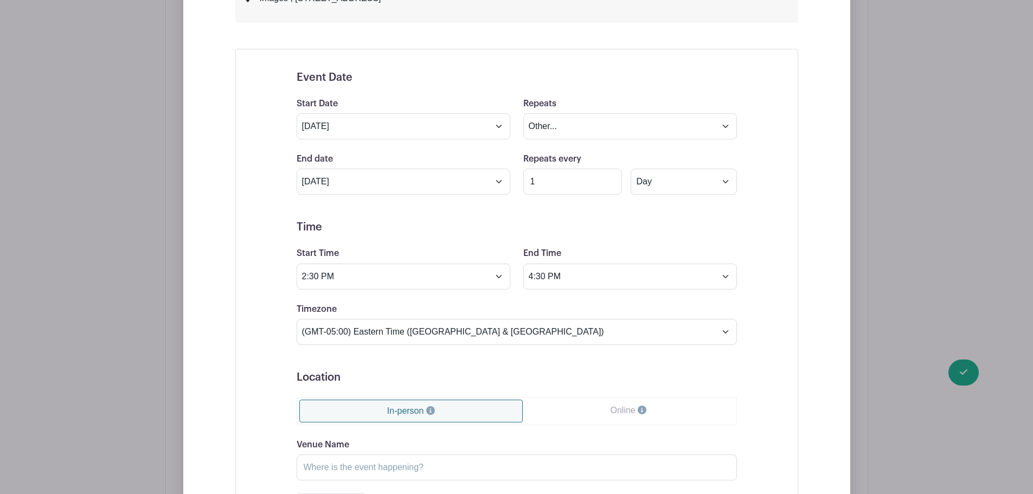
scroll to position [3233, 0]
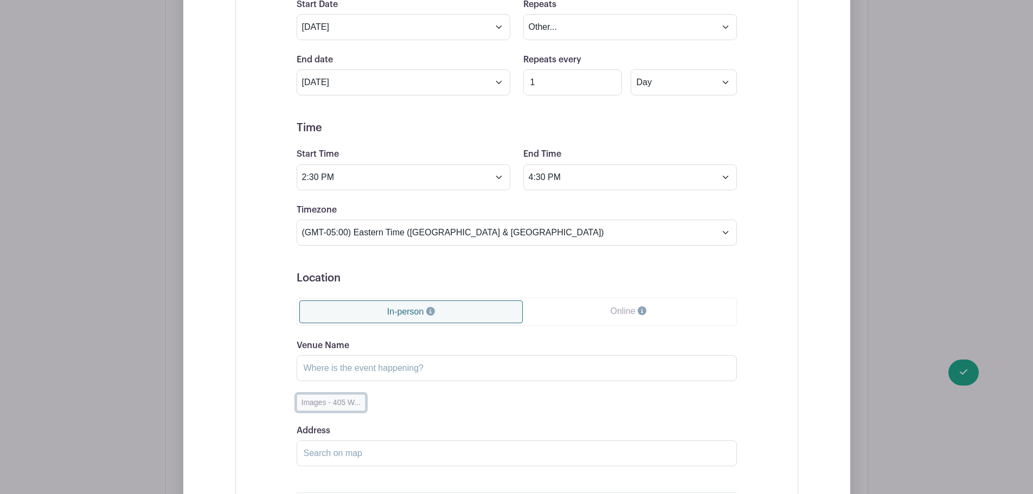
click at [328, 405] on button "Images - 405 W..." at bounding box center [331, 402] width 69 height 17
type input "Images"
type input "[STREET_ADDRESS]"
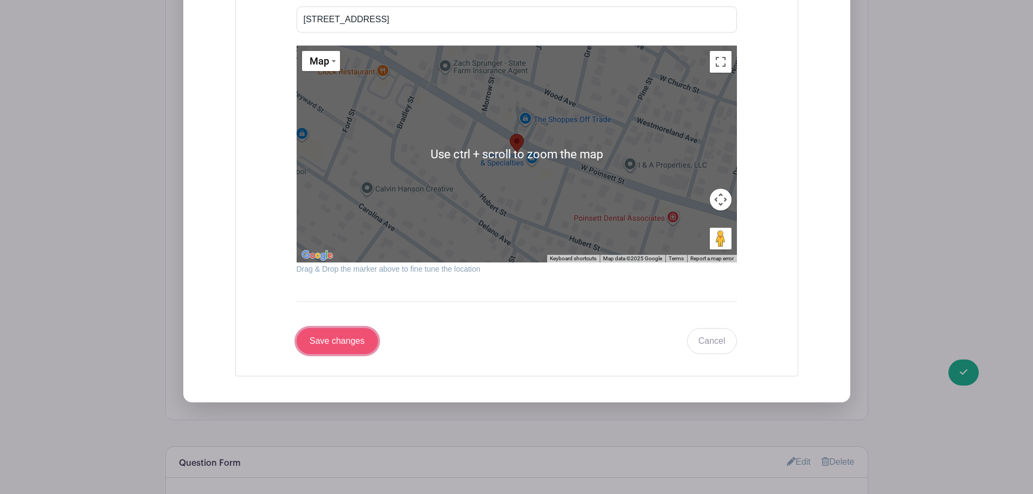
click at [343, 347] on input "Save changes" at bounding box center [337, 341] width 81 height 26
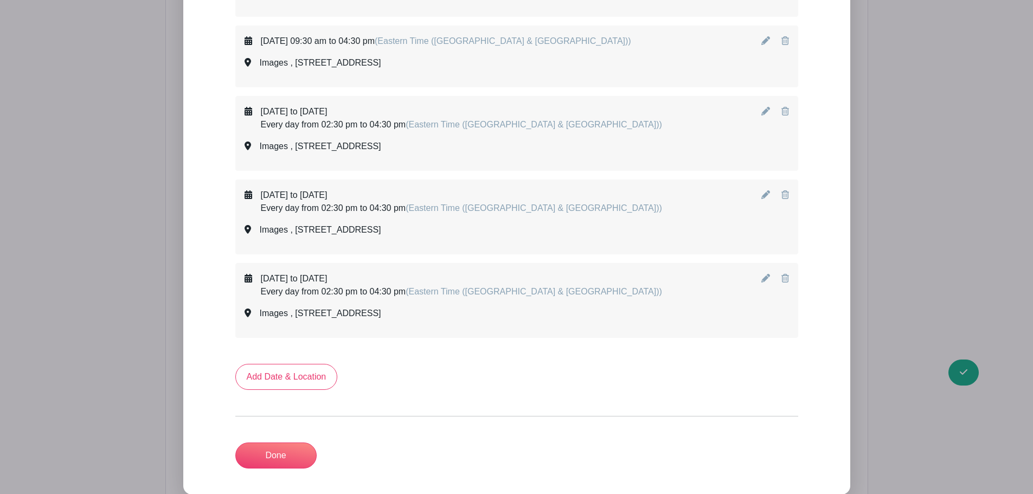
scroll to position [2882, 0]
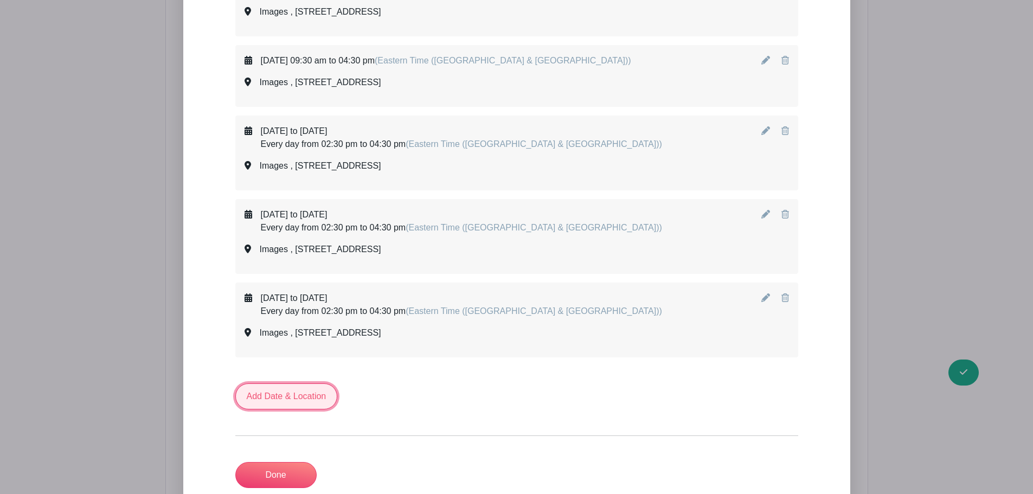
click at [315, 403] on link "Add Date & Location" at bounding box center [286, 396] width 102 height 26
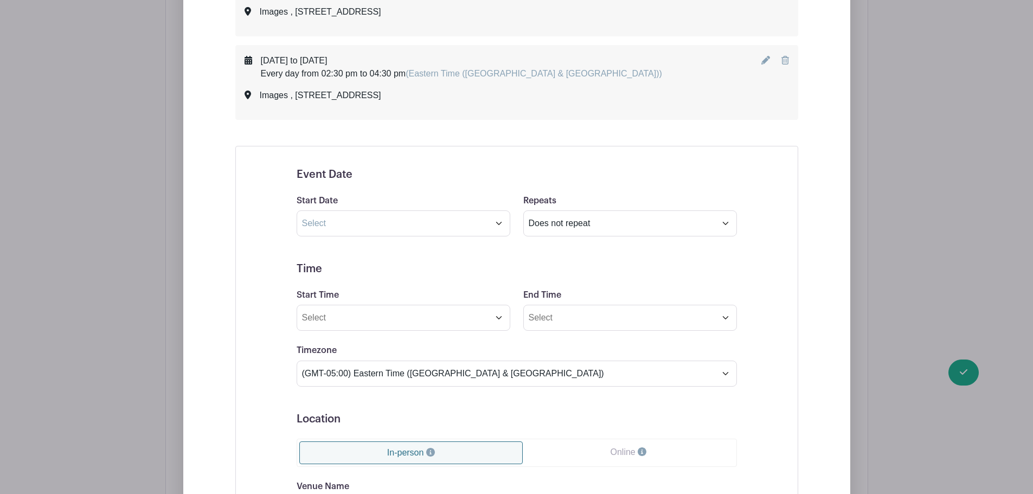
scroll to position [3154, 0]
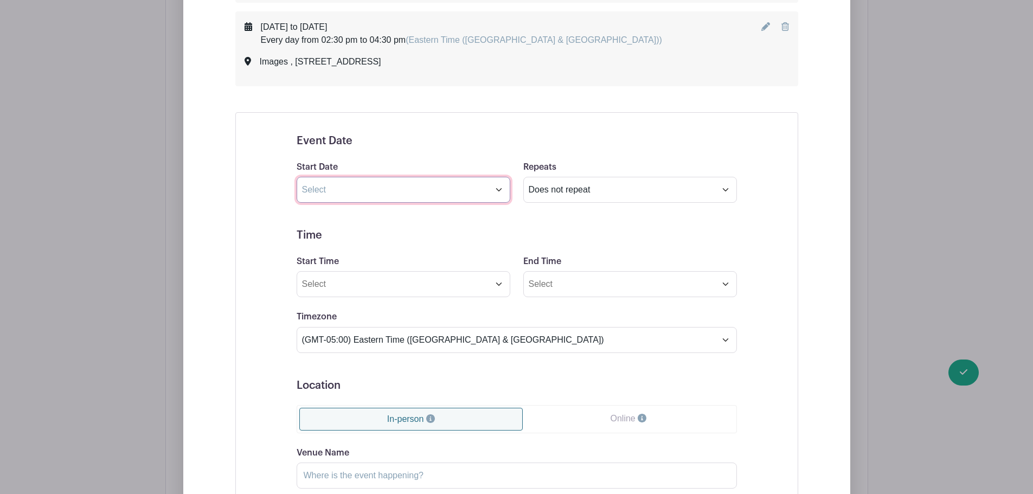
click at [345, 193] on input "text" at bounding box center [404, 190] width 214 height 26
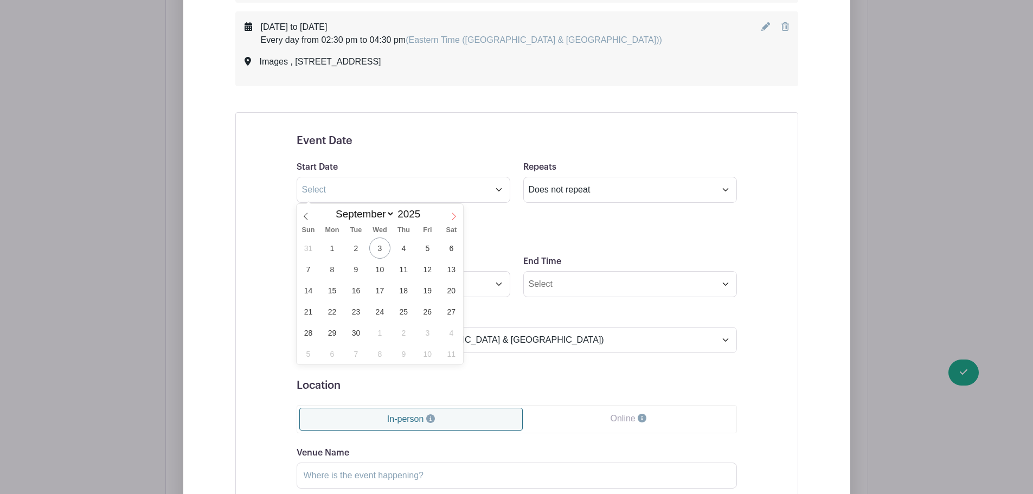
click at [454, 213] on icon at bounding box center [454, 217] width 8 height 8
select select "9"
click at [328, 293] on span "13" at bounding box center [332, 290] width 21 height 21
type input "[DATE]"
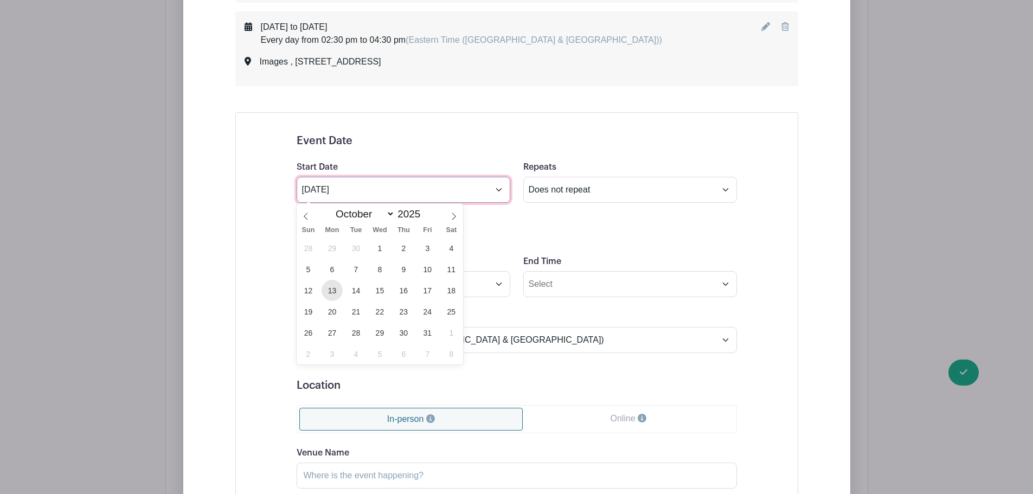
select select "10"
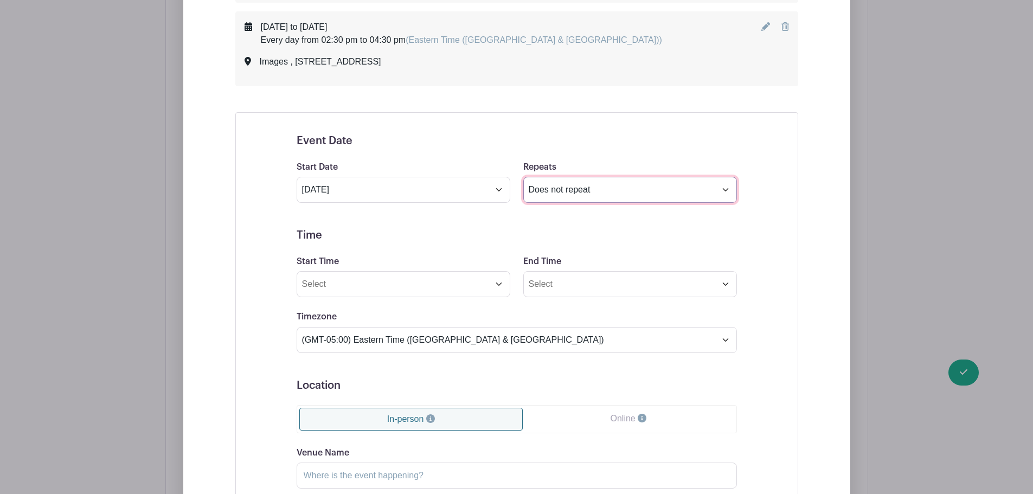
click at [571, 202] on select "Does not repeat Daily Weekly Monthly on day 13 Monthly on the second [DATE] Oth…" at bounding box center [630, 190] width 214 height 26
select select "other"
click at [523, 177] on select "Does not repeat Daily Weekly Monthly on day 13 Monthly on the second [DATE] Oth…" at bounding box center [630, 190] width 214 height 26
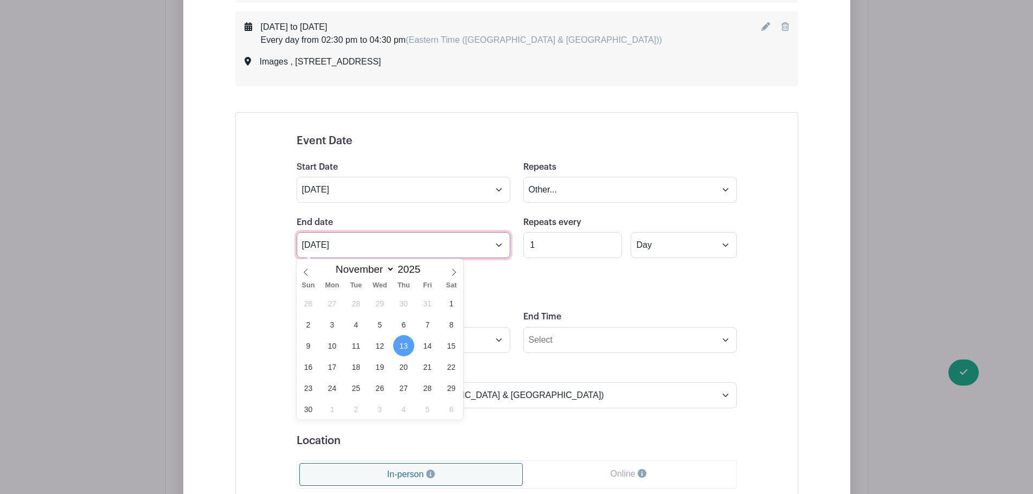
click at [369, 246] on input "[DATE]" at bounding box center [404, 245] width 214 height 26
click at [312, 265] on span at bounding box center [306, 268] width 18 height 18
select select "9"
click at [694, 292] on h5 "Time" at bounding box center [517, 290] width 440 height 13
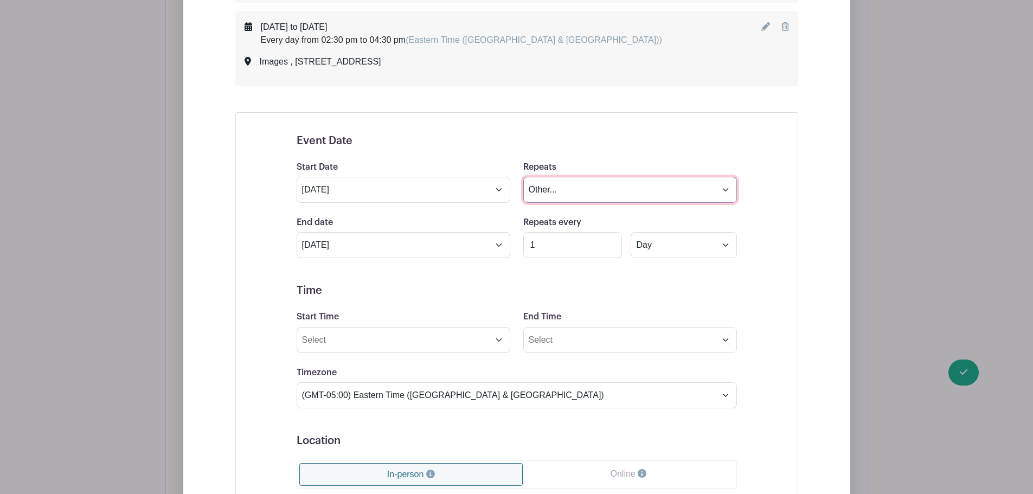
click at [580, 189] on select "Does not repeat Daily Weekly Monthly on day 13 Monthly on the second [DATE] Oth…" at bounding box center [630, 190] width 214 height 26
select select "once"
click at [523, 177] on select "Does not repeat Daily Weekly Monthly on day 13 Monthly on the second [DATE] Oth…" at bounding box center [630, 190] width 214 height 26
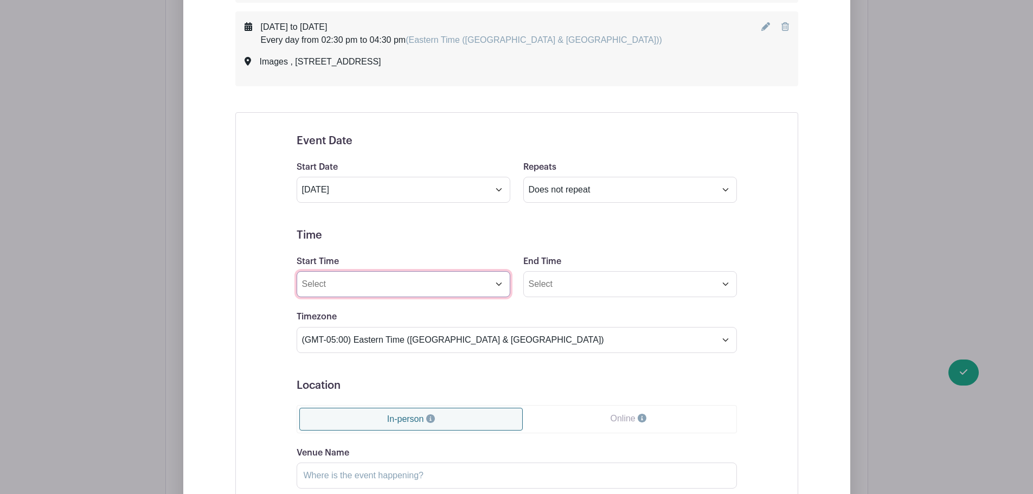
click at [370, 293] on input "Start Time" at bounding box center [404, 284] width 214 height 26
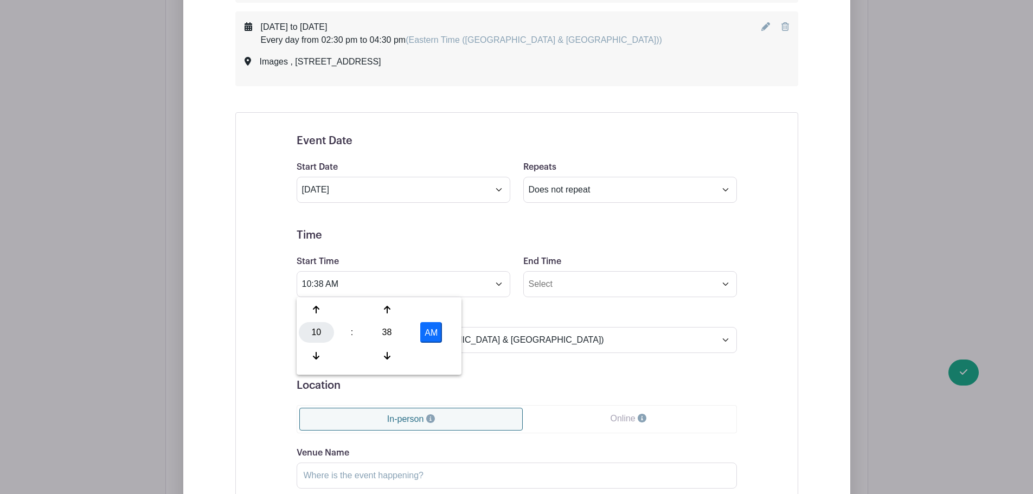
click at [324, 339] on div "10" at bounding box center [316, 332] width 35 height 21
click at [392, 309] on div "02" at bounding box center [397, 309] width 36 height 21
click at [386, 328] on div "38" at bounding box center [386, 332] width 35 height 21
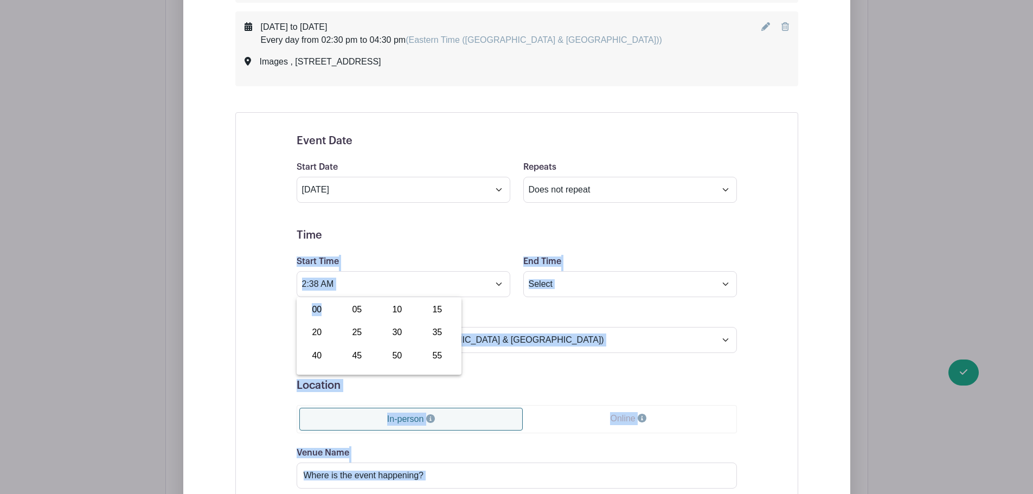
drag, startPoint x: 320, startPoint y: 310, endPoint x: 405, endPoint y: 252, distance: 102.6
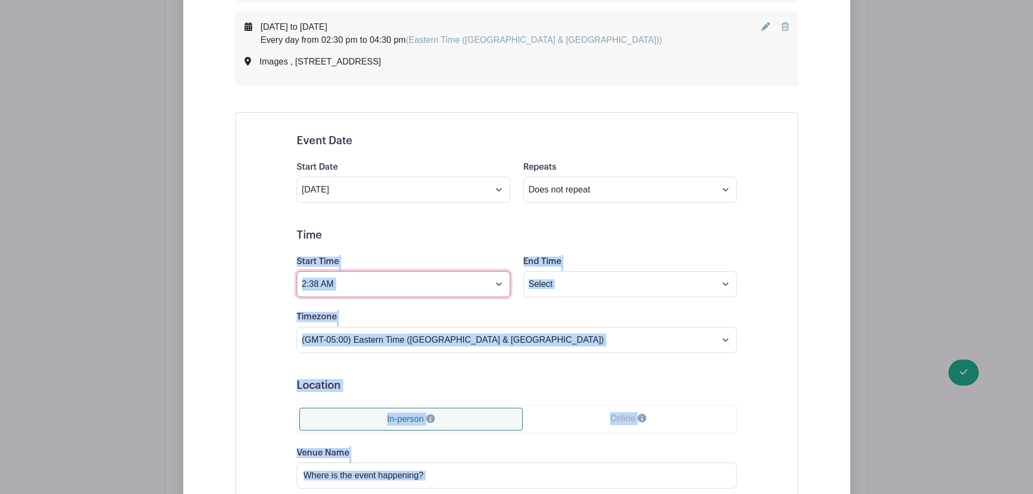
click at [377, 281] on input "2:38 AM" at bounding box center [404, 284] width 214 height 26
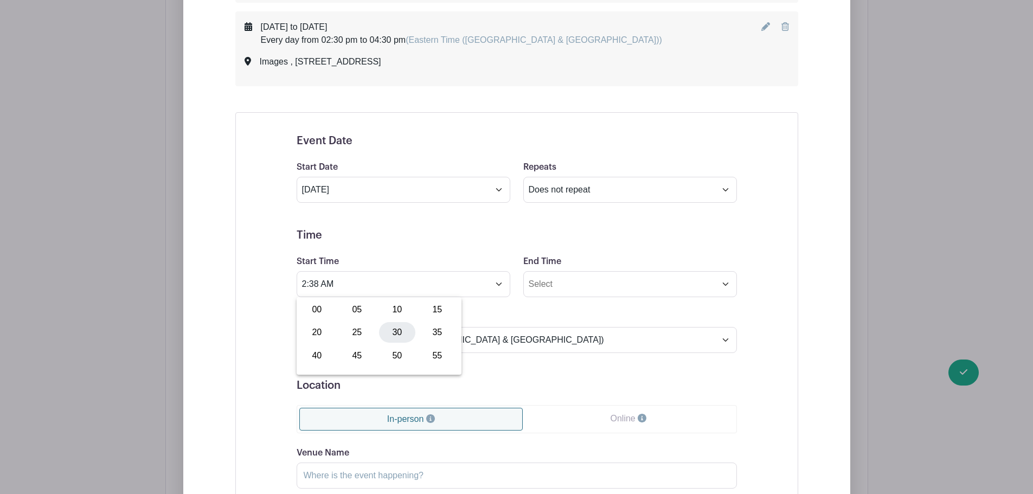
click at [399, 332] on div "30" at bounding box center [397, 332] width 36 height 21
click at [435, 335] on button "AM" at bounding box center [431, 332] width 22 height 21
type input "2:30 PM"
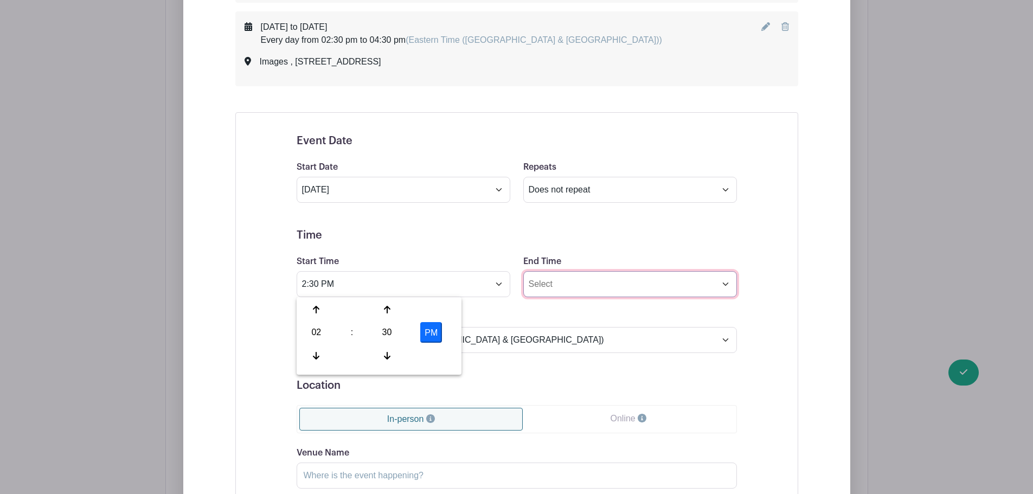
click at [545, 280] on input "End Time" at bounding box center [630, 284] width 214 height 26
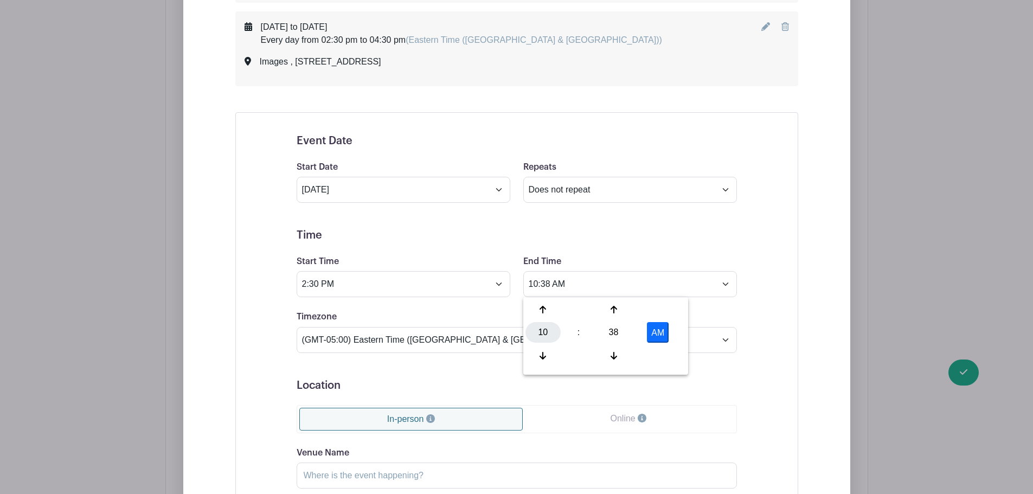
click at [537, 335] on div "10" at bounding box center [543, 332] width 35 height 21
click at [549, 332] on div "04" at bounding box center [544, 332] width 36 height 21
click at [620, 330] on div "38" at bounding box center [613, 332] width 35 height 21
click at [629, 326] on div "30" at bounding box center [624, 332] width 36 height 21
click at [664, 324] on button "AM" at bounding box center [658, 332] width 22 height 21
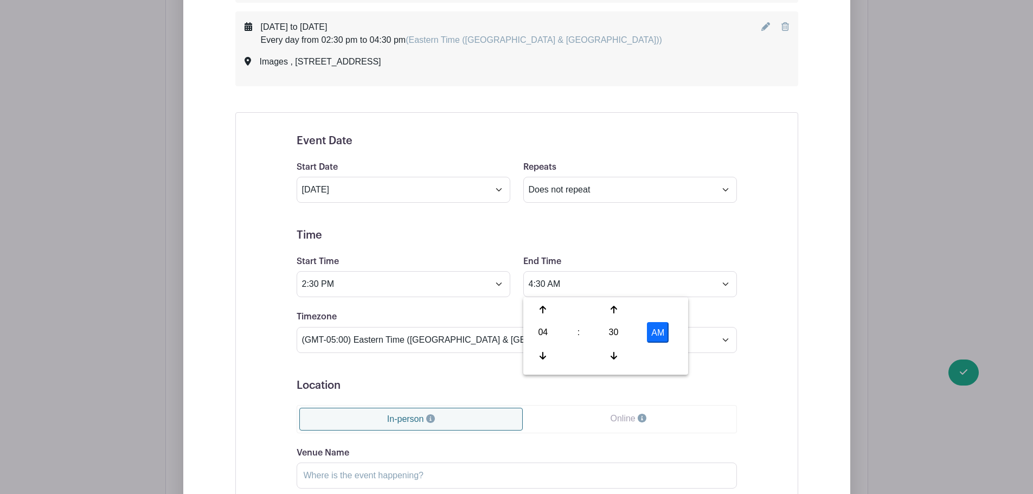
type input "4:30 PM"
click at [745, 244] on div "Event Date Start Date [DATE] Repeats Does not repeat Daily Weekly Monthly on da…" at bounding box center [517, 393] width 492 height 544
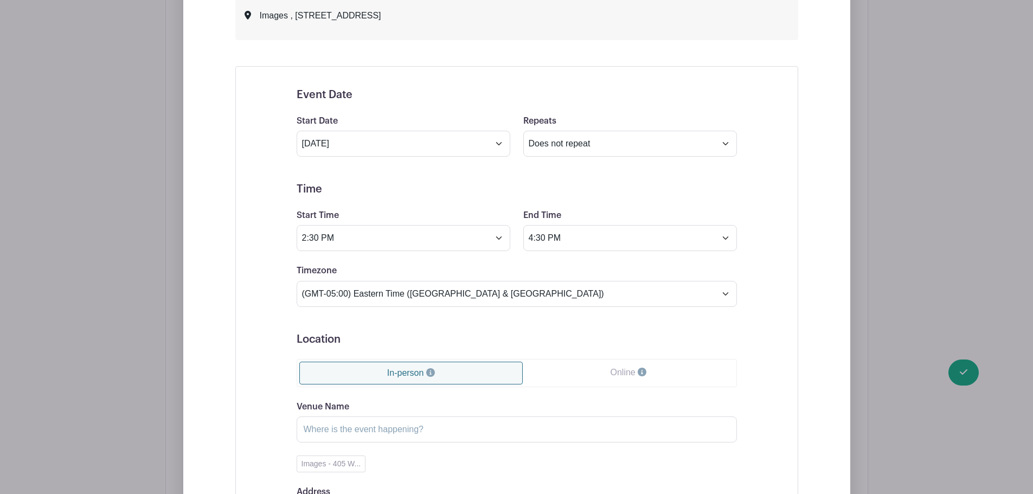
scroll to position [3371, 0]
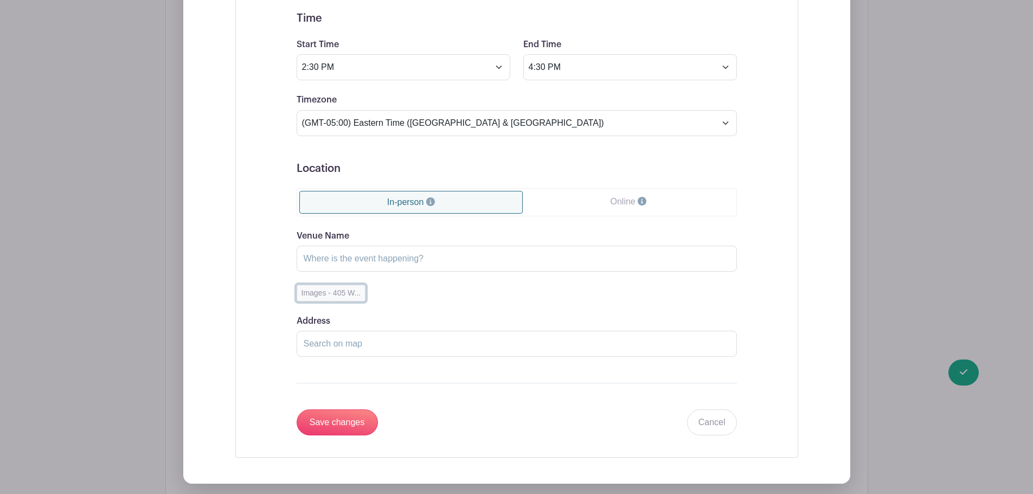
click at [343, 294] on button "Images - 405 W..." at bounding box center [331, 293] width 69 height 17
type input "Images"
type input "[STREET_ADDRESS]"
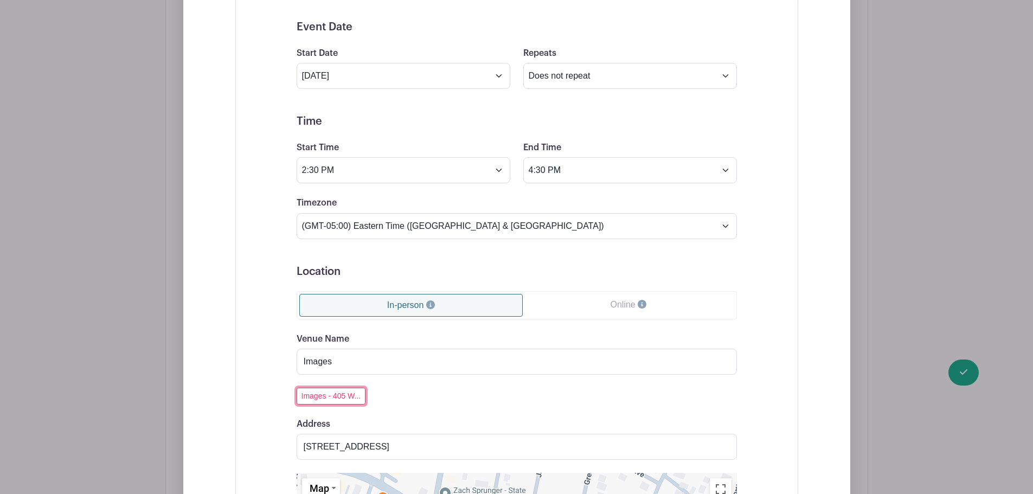
scroll to position [3262, 0]
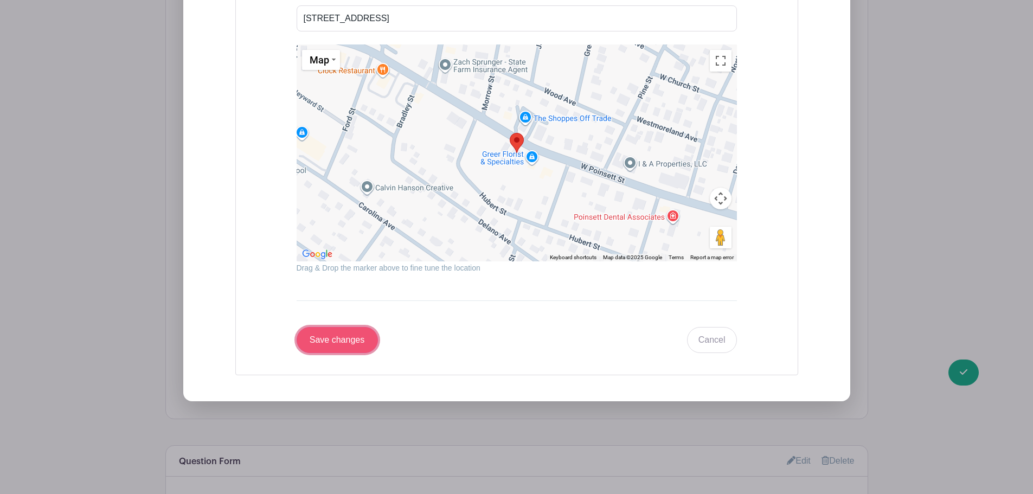
click at [356, 338] on input "Save changes" at bounding box center [337, 340] width 81 height 26
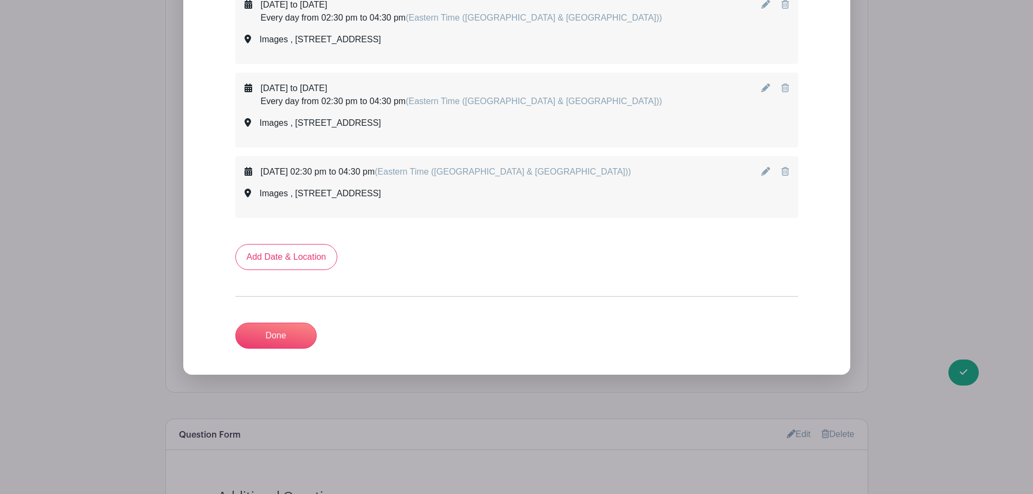
scroll to position [3061, 0]
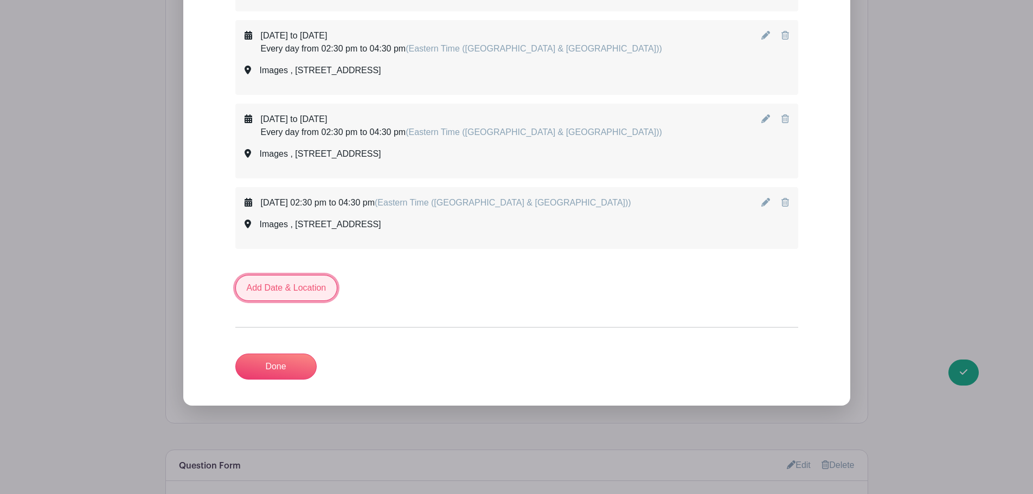
click at [280, 296] on link "Add Date & Location" at bounding box center [286, 288] width 102 height 26
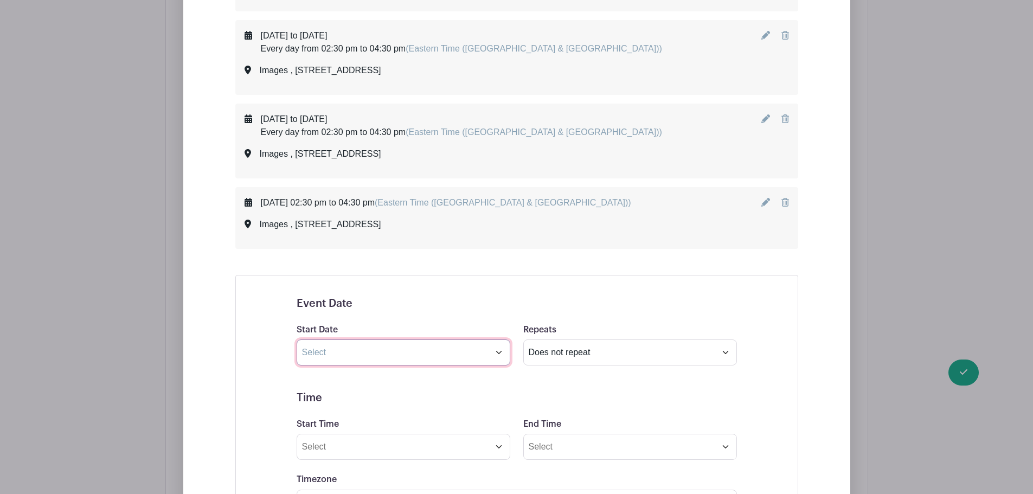
click at [402, 352] on input "text" at bounding box center [404, 352] width 214 height 26
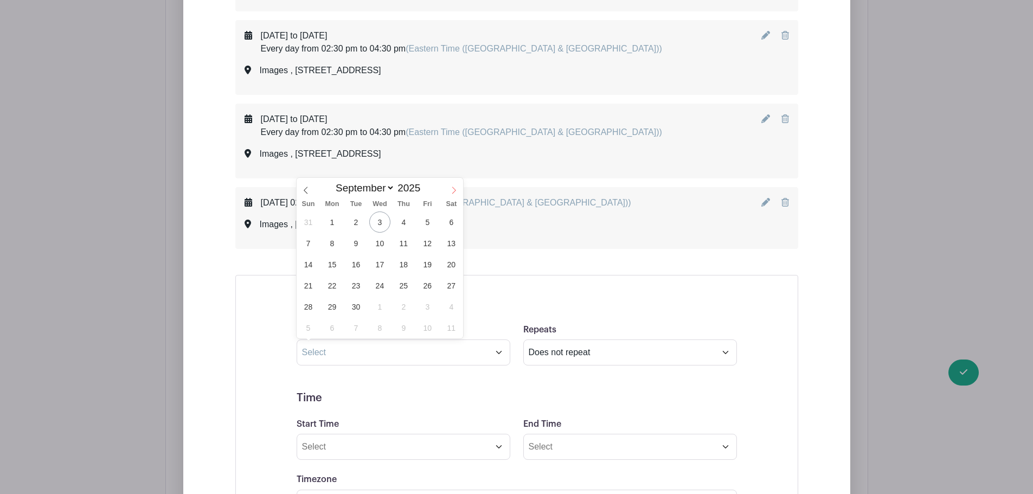
click at [452, 187] on icon at bounding box center [454, 191] width 8 height 8
select select "9"
click at [375, 264] on span "15" at bounding box center [379, 264] width 21 height 21
type input "[DATE]"
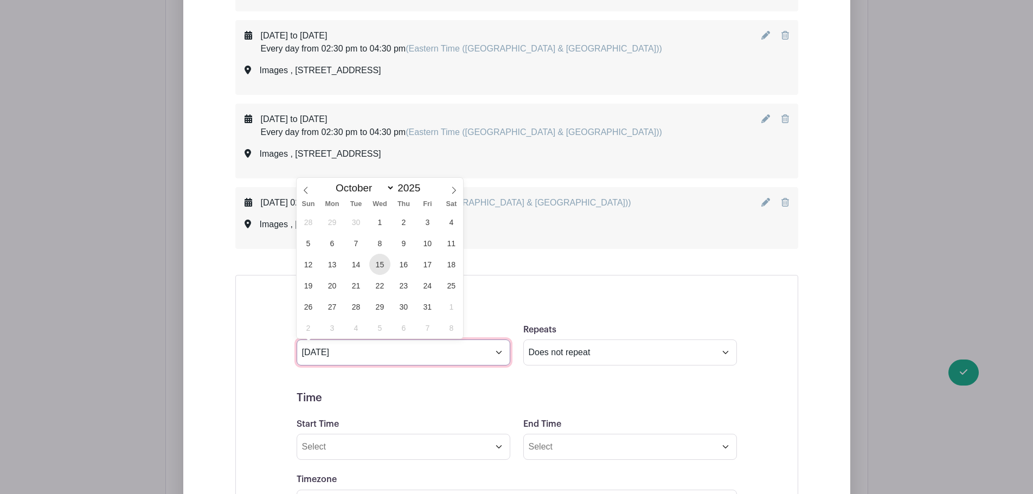
select select "10"
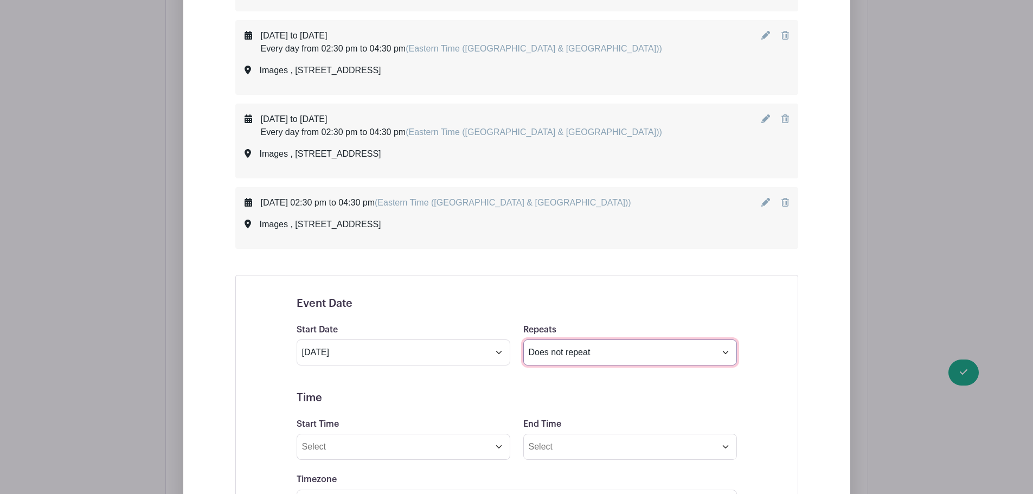
click at [604, 352] on select "Does not repeat Daily Weekly Monthly on day 15 Monthly on the third [DATE] Othe…" at bounding box center [630, 352] width 214 height 26
select select "other"
click at [523, 339] on select "Does not repeat Daily Weekly Monthly on day 15 Monthly on the third [DATE] Othe…" at bounding box center [630, 352] width 214 height 26
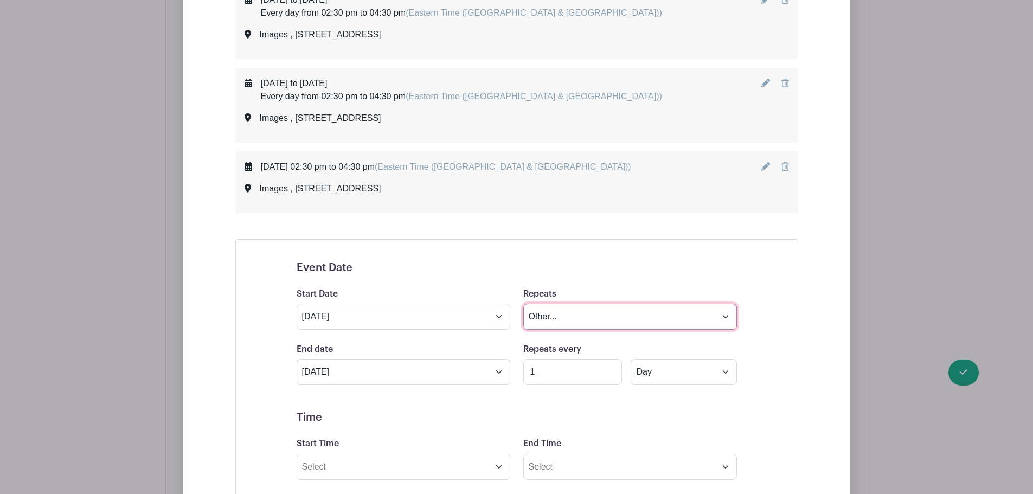
scroll to position [3170, 0]
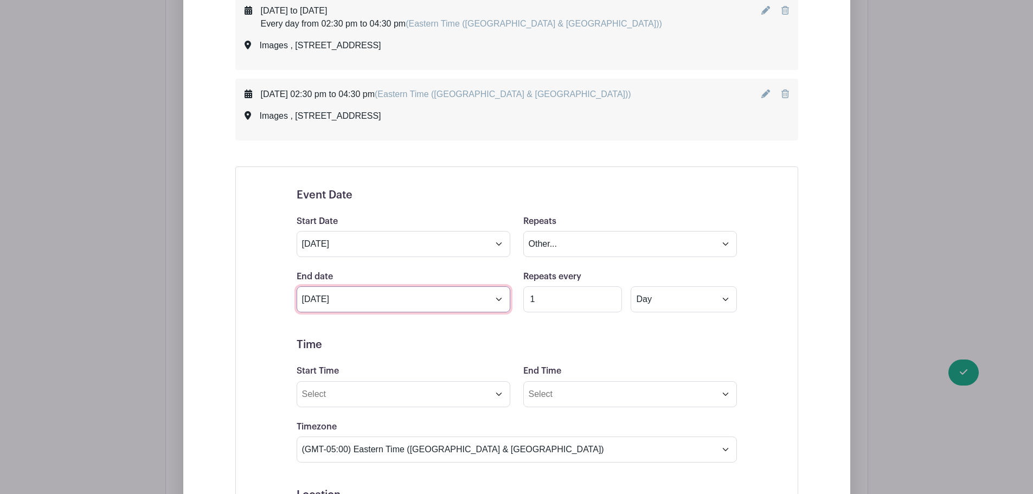
click at [370, 303] on input "[DATE]" at bounding box center [404, 299] width 214 height 26
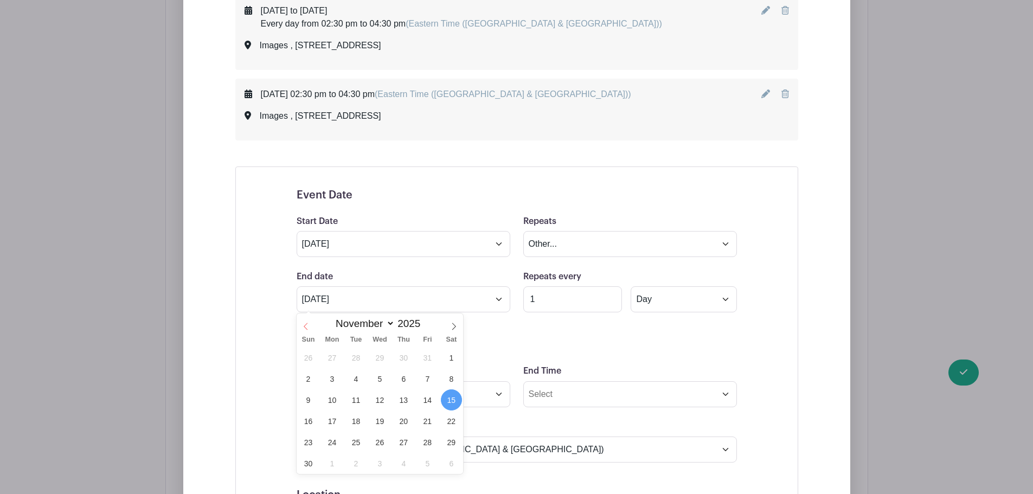
click at [306, 326] on icon at bounding box center [306, 327] width 8 height 8
select select "9"
click at [432, 405] on span "17" at bounding box center [427, 399] width 21 height 21
type input "[DATE]"
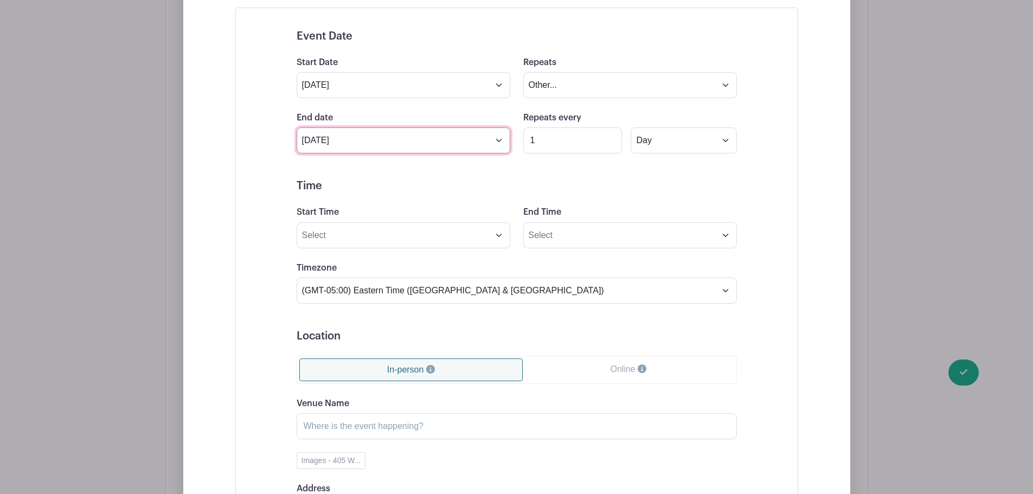
scroll to position [3333, 0]
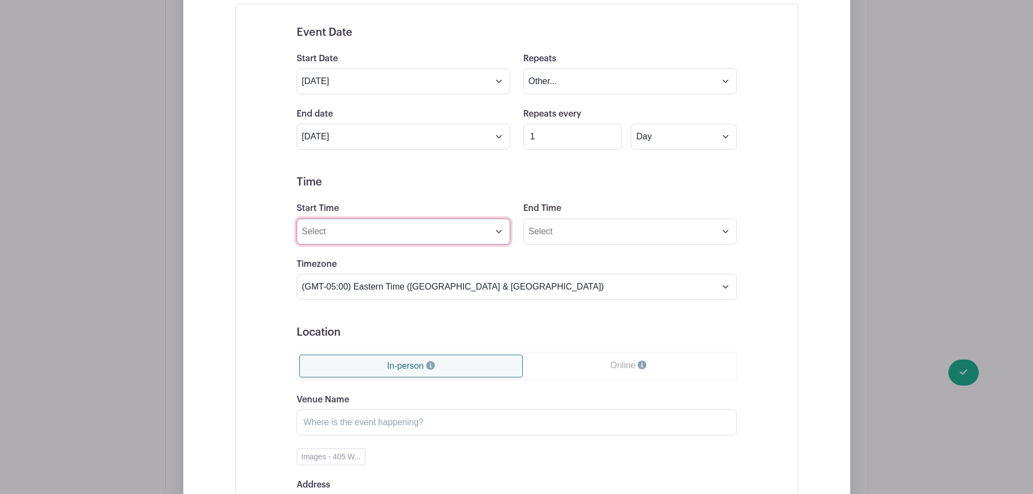
click at [370, 232] on input "Start Time" at bounding box center [404, 232] width 214 height 26
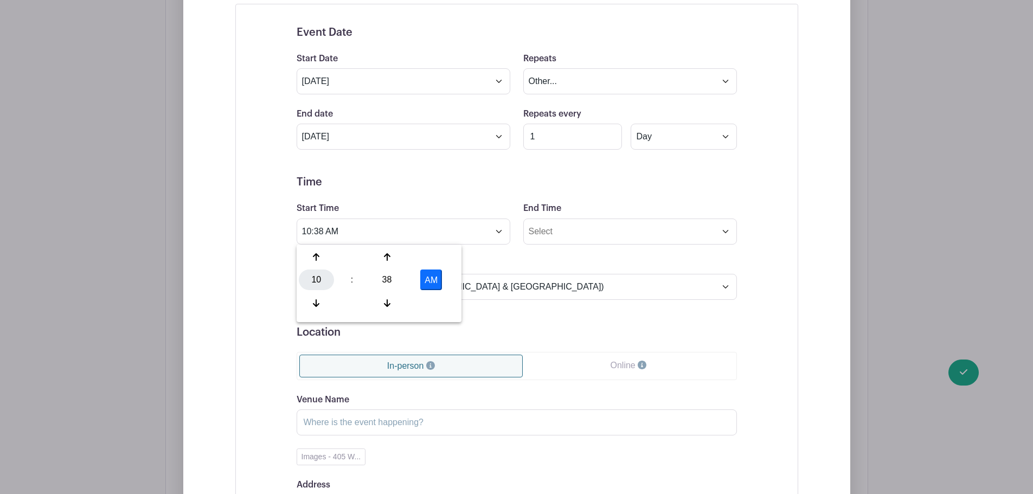
click at [321, 286] on div "10" at bounding box center [316, 280] width 35 height 21
click at [389, 254] on div "02" at bounding box center [397, 257] width 36 height 21
click at [395, 278] on div "38" at bounding box center [386, 280] width 35 height 21
click at [395, 278] on div "30" at bounding box center [397, 280] width 36 height 21
click at [438, 281] on button "AM" at bounding box center [431, 280] width 22 height 21
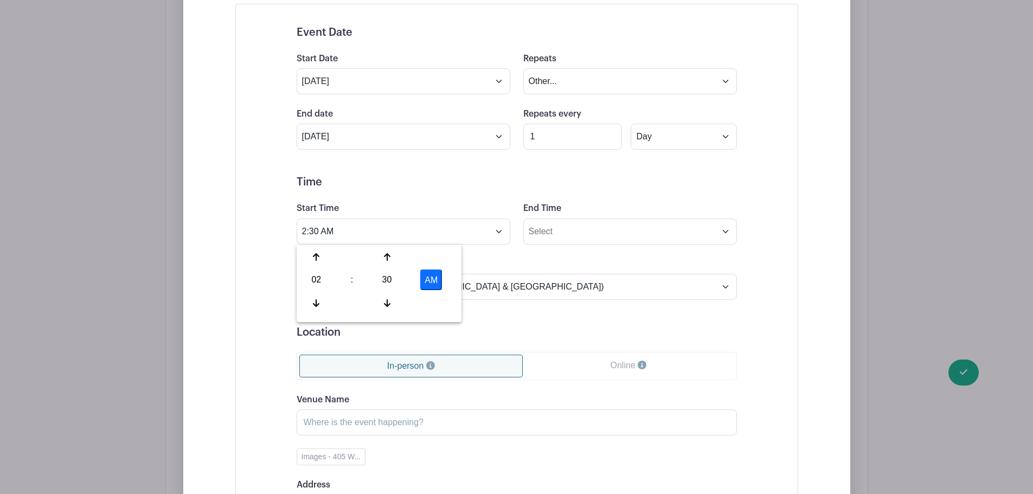
type input "2:30 PM"
click at [570, 235] on input "End Time" at bounding box center [630, 232] width 214 height 26
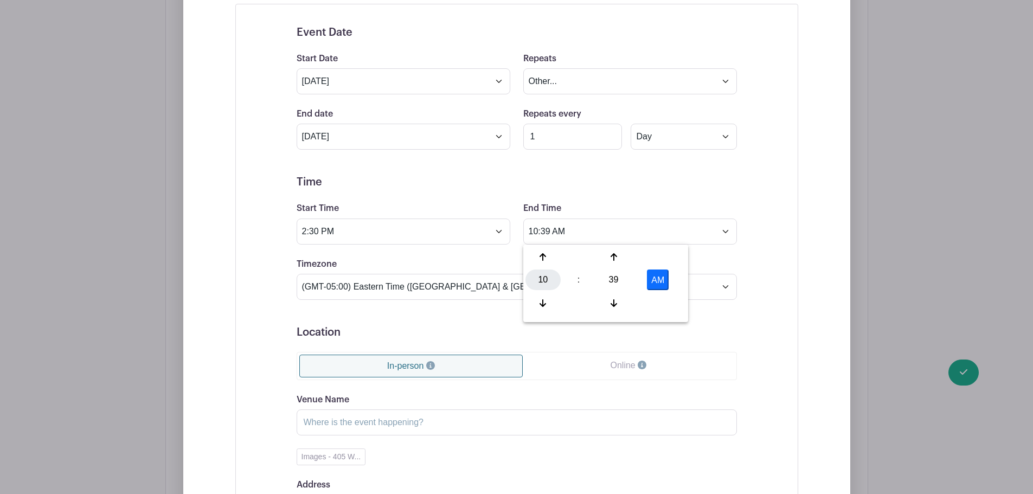
click at [546, 281] on div "10" at bounding box center [543, 280] width 35 height 21
click at [546, 281] on div "04" at bounding box center [544, 280] width 36 height 21
click at [612, 280] on div "39" at bounding box center [613, 280] width 35 height 21
click at [612, 280] on div "30" at bounding box center [624, 280] width 36 height 21
click at [668, 277] on button "AM" at bounding box center [658, 280] width 22 height 21
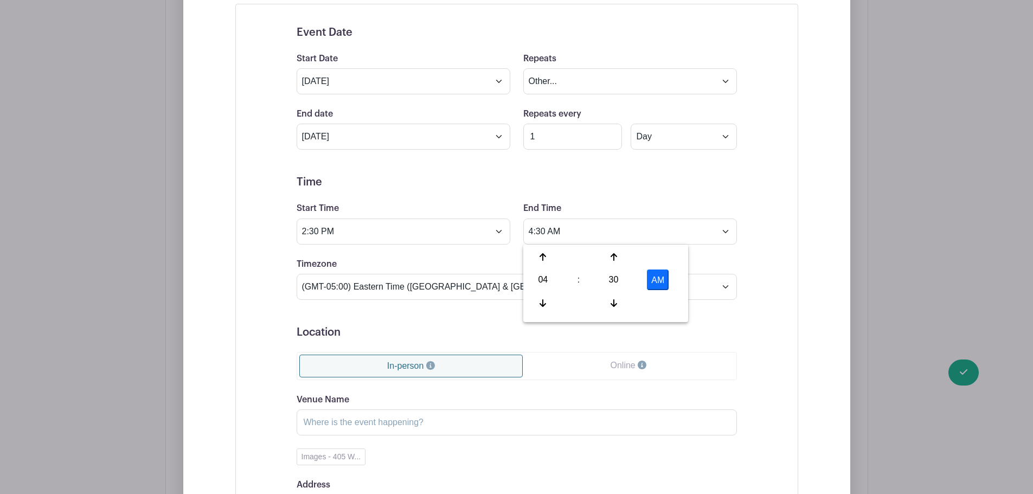
type input "4:30 PM"
click at [755, 254] on div "Event Date Start Date [DATE] Repeats Does not repeat Daily Weekly Monthly on da…" at bounding box center [517, 312] width 492 height 599
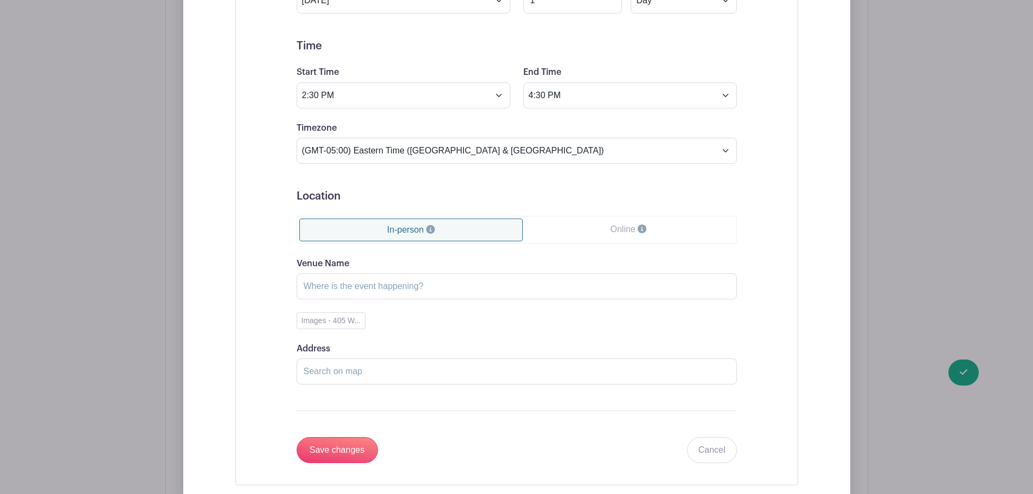
scroll to position [3495, 0]
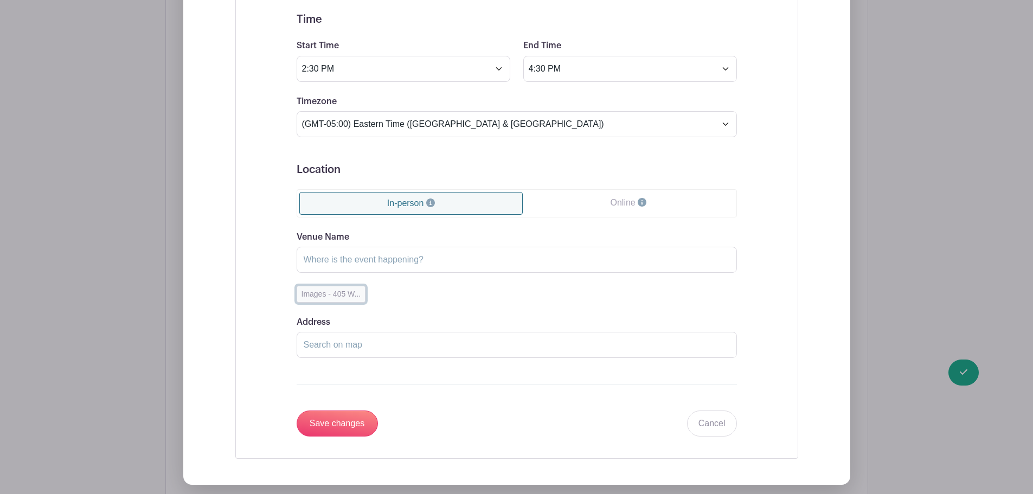
click at [329, 296] on button "Images - 405 W..." at bounding box center [331, 294] width 69 height 17
type input "Images"
type input "[STREET_ADDRESS]"
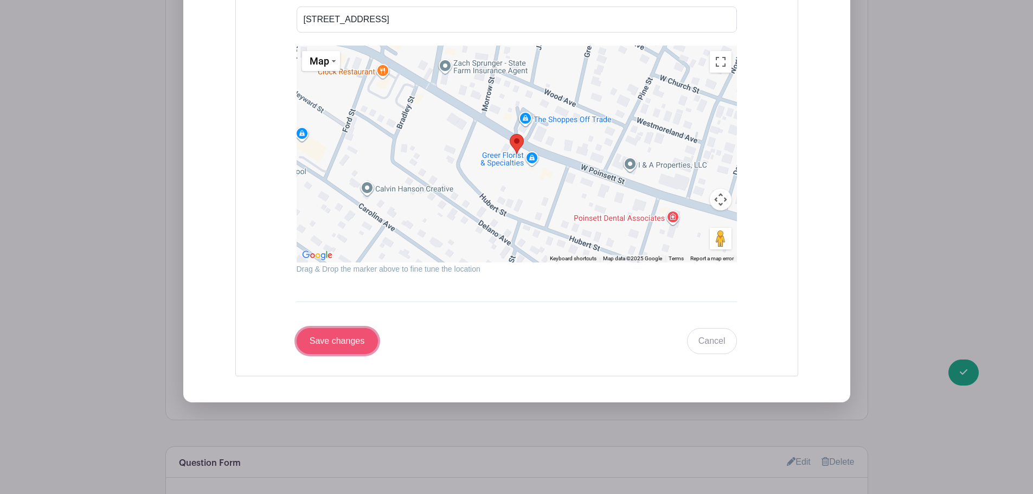
click at [327, 335] on input "Save changes" at bounding box center [337, 341] width 81 height 26
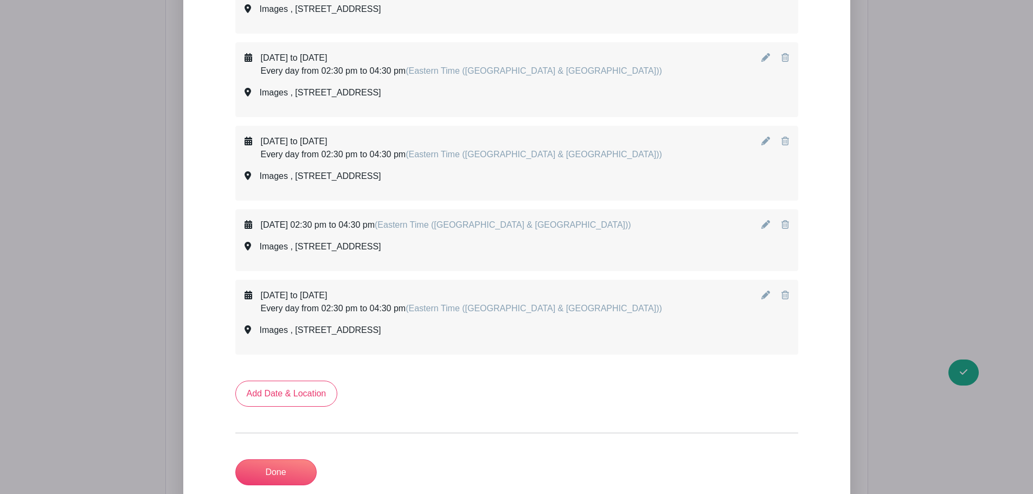
scroll to position [3091, 0]
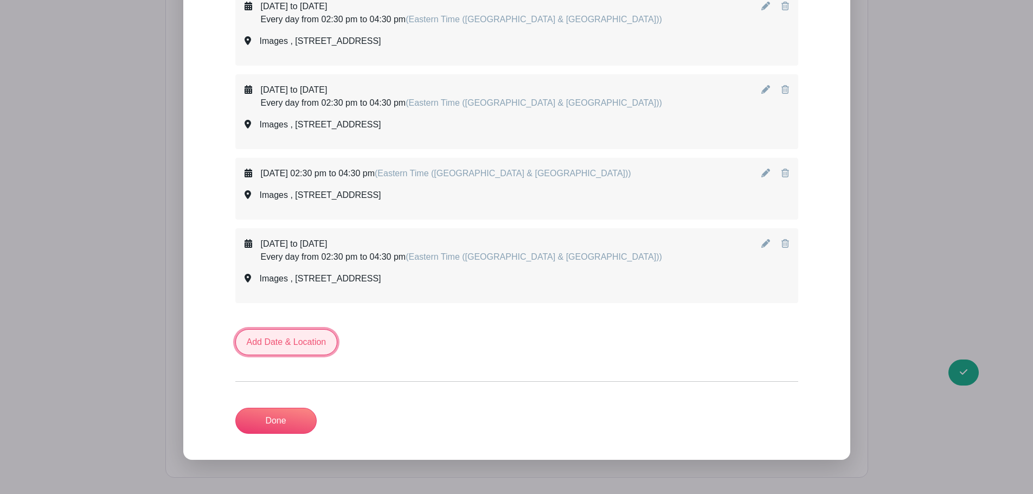
click at [303, 345] on link "Add Date & Location" at bounding box center [286, 342] width 102 height 26
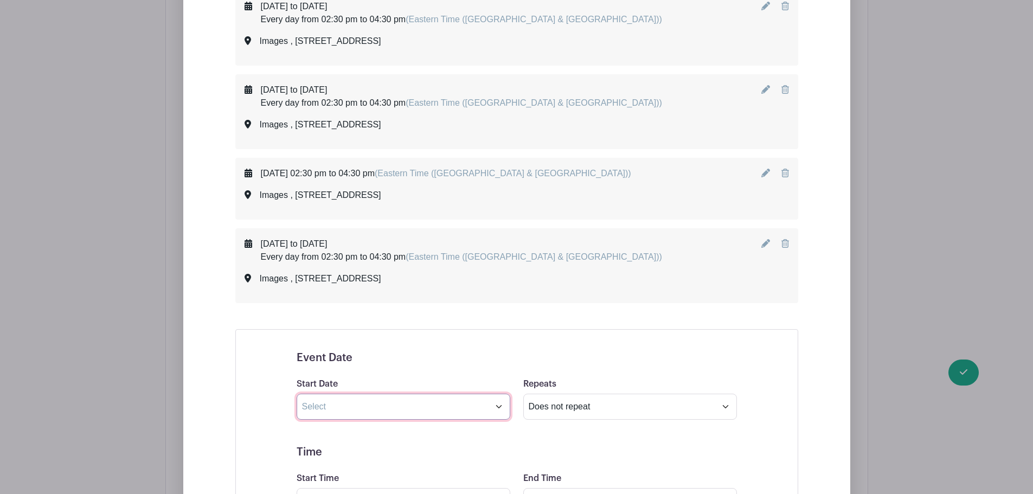
click at [357, 403] on input "text" at bounding box center [404, 407] width 214 height 26
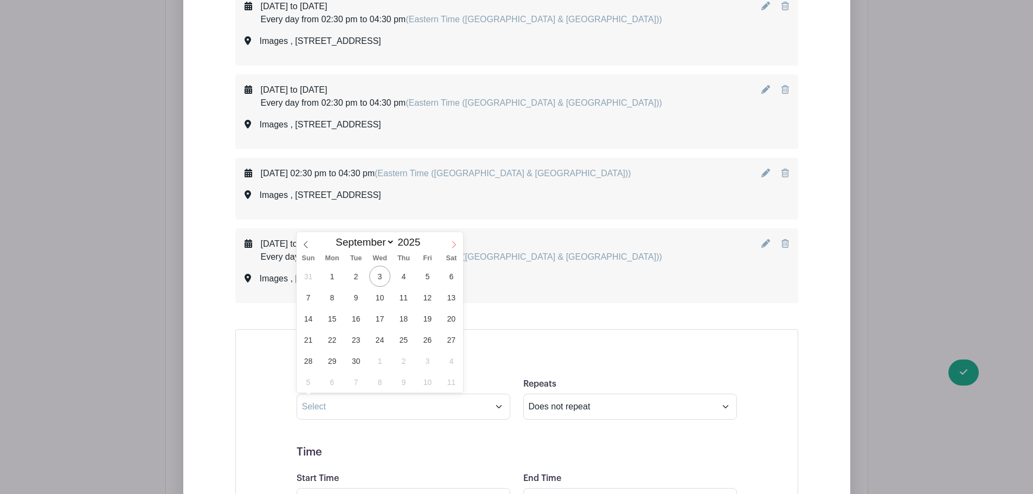
click at [453, 246] on icon at bounding box center [454, 245] width 8 height 8
select select "9"
click at [339, 337] on span "20" at bounding box center [332, 339] width 21 height 21
type input "[DATE]"
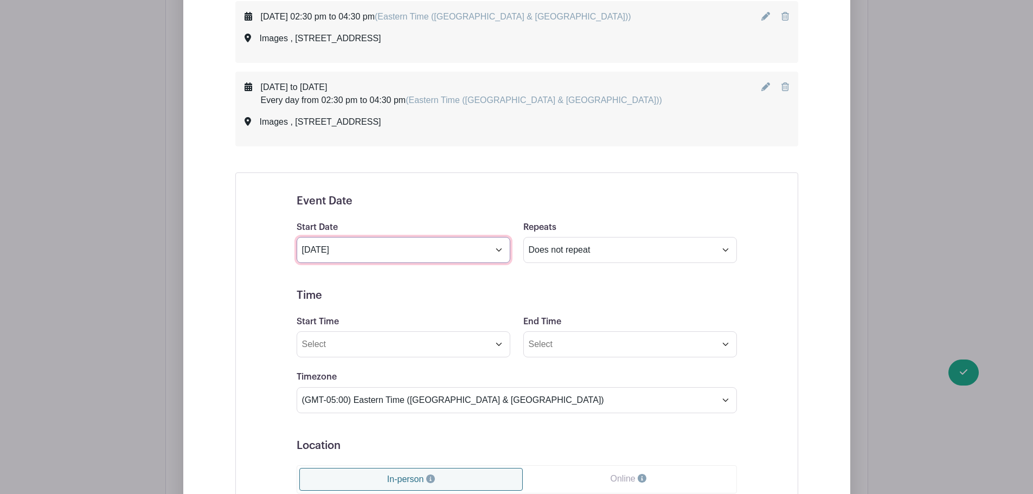
scroll to position [3253, 0]
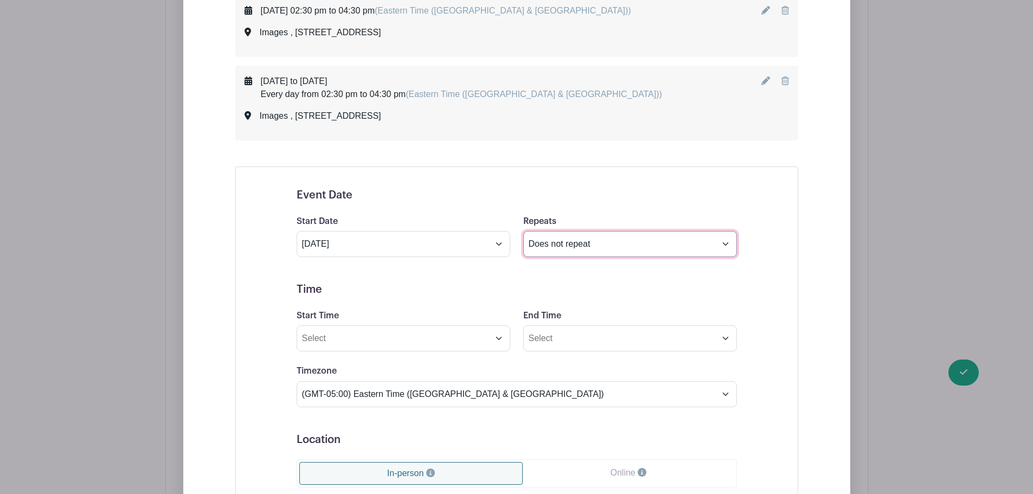
click at [568, 256] on select "Does not repeat Daily Weekly Monthly on day 20 Monthly on the third [DATE] Othe…" at bounding box center [630, 244] width 214 height 26
select select "other"
click at [523, 231] on select "Does not repeat Daily Weekly Monthly on day 20 Monthly on the third [DATE] Othe…" at bounding box center [630, 244] width 214 height 26
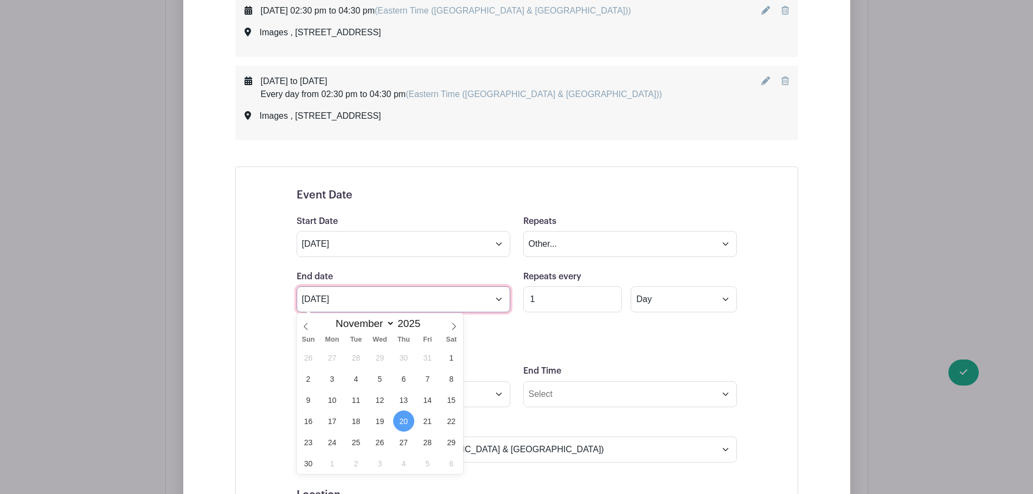
click at [354, 295] on input "[DATE]" at bounding box center [404, 299] width 214 height 26
click at [304, 321] on span at bounding box center [306, 322] width 18 height 18
select select "9"
click at [427, 427] on span "24" at bounding box center [427, 421] width 21 height 21
type input "[DATE]"
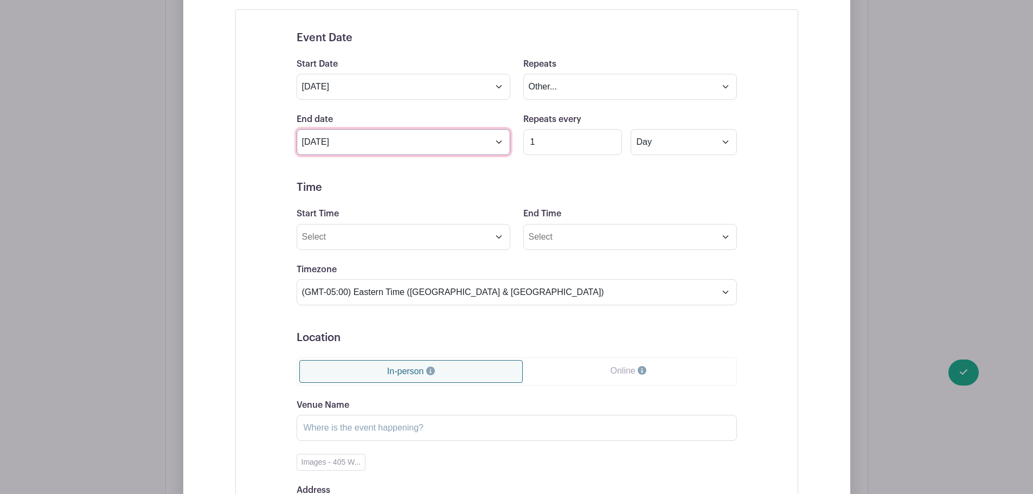
scroll to position [3416, 0]
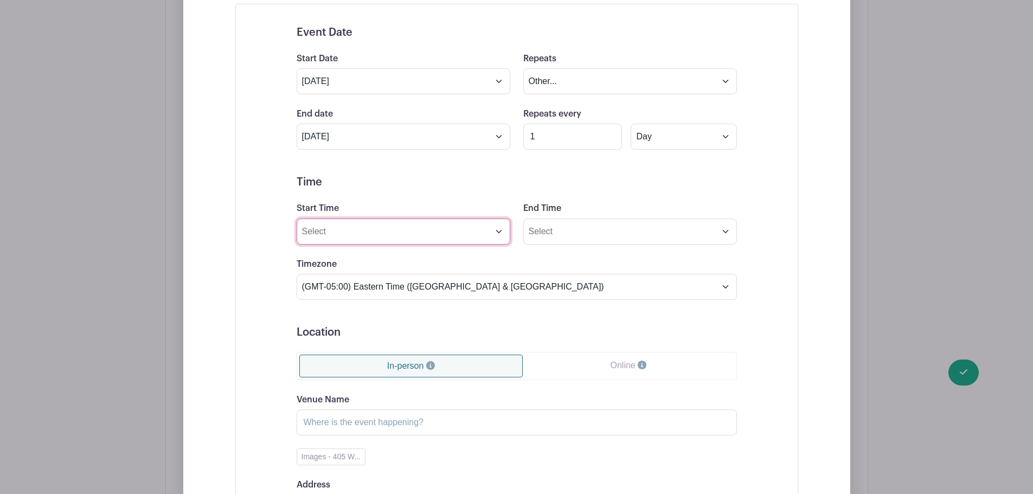
click at [390, 223] on input "Start Time" at bounding box center [404, 232] width 214 height 26
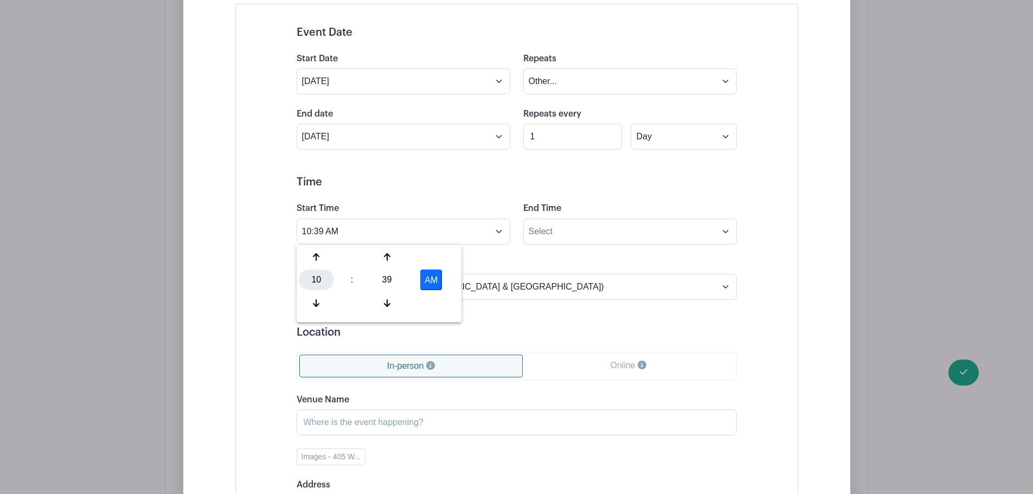
click at [320, 284] on div "10" at bounding box center [316, 280] width 35 height 21
click at [399, 264] on div "02" at bounding box center [397, 257] width 36 height 21
click at [387, 279] on div "39" at bounding box center [386, 280] width 35 height 21
click at [400, 277] on div "30" at bounding box center [397, 280] width 36 height 21
click at [432, 278] on button "AM" at bounding box center [431, 280] width 22 height 21
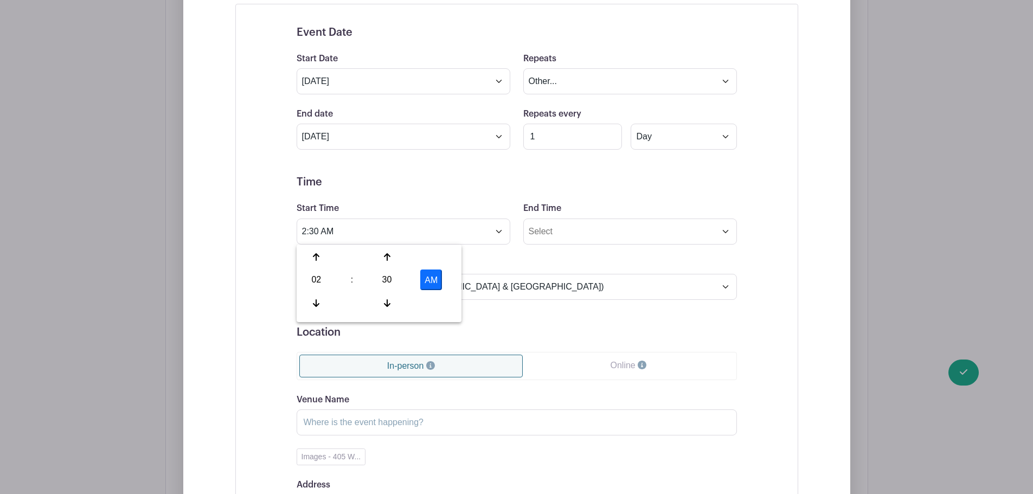
type input "2:30 PM"
click at [542, 241] on input "End Time" at bounding box center [630, 232] width 214 height 26
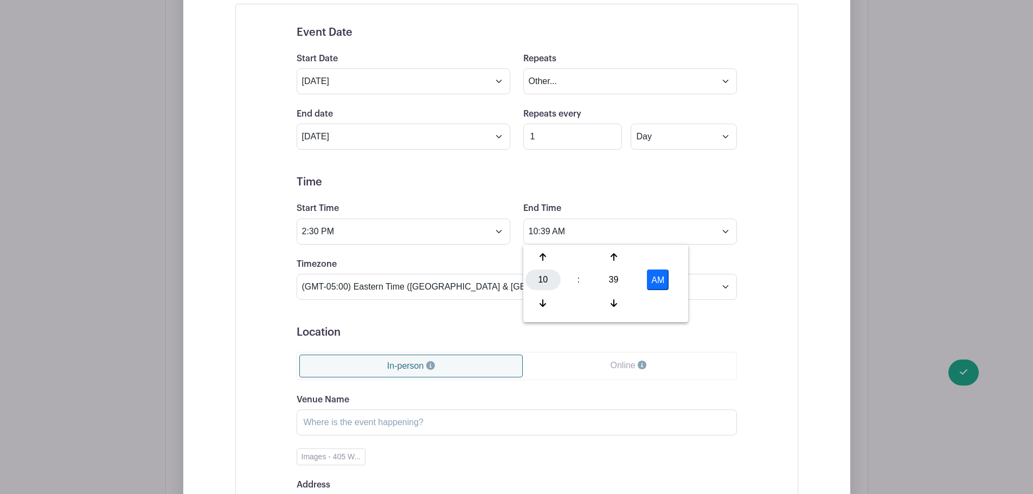
click at [536, 282] on div "10" at bounding box center [543, 280] width 35 height 21
click at [531, 278] on div "04" at bounding box center [544, 280] width 36 height 21
click at [609, 278] on div "39" at bounding box center [613, 280] width 35 height 21
click at [617, 275] on div "30" at bounding box center [624, 280] width 36 height 21
click at [655, 275] on button "AM" at bounding box center [658, 280] width 22 height 21
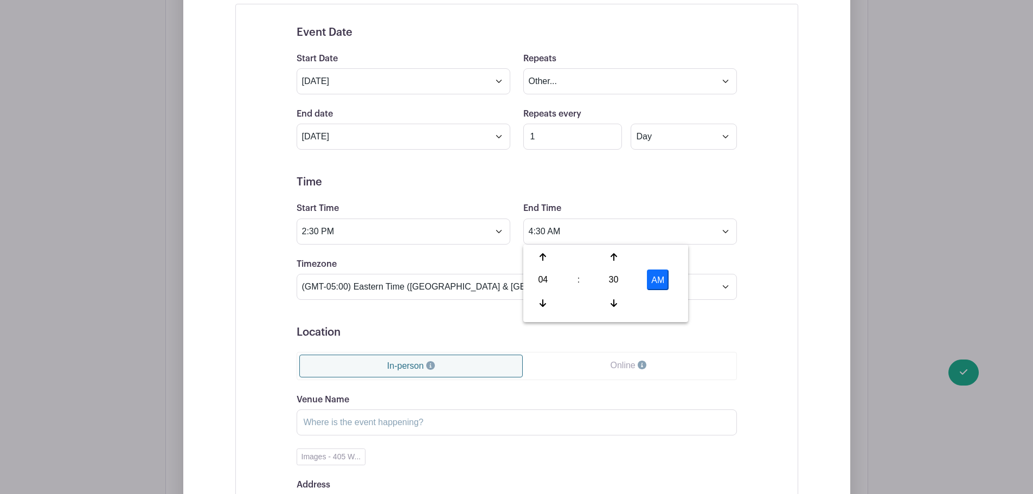
type input "4:30 PM"
click at [735, 264] on div "Timezone (GMT-12:00) International Date Line West (GMT-11:00) [US_STATE] (GMT-1…" at bounding box center [516, 279] width 453 height 42
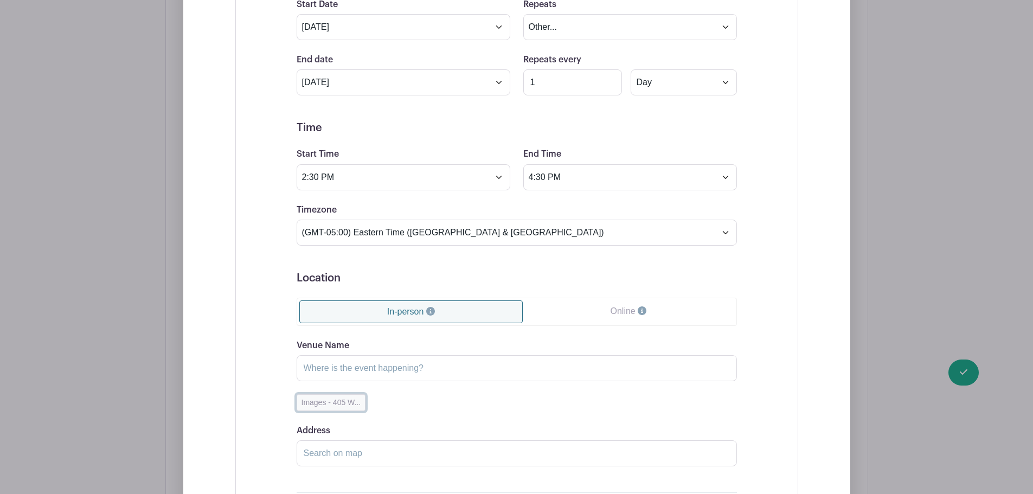
click at [326, 395] on button "Images - 405 W..." at bounding box center [331, 402] width 69 height 17
type input "Images"
type input "[STREET_ADDRESS]"
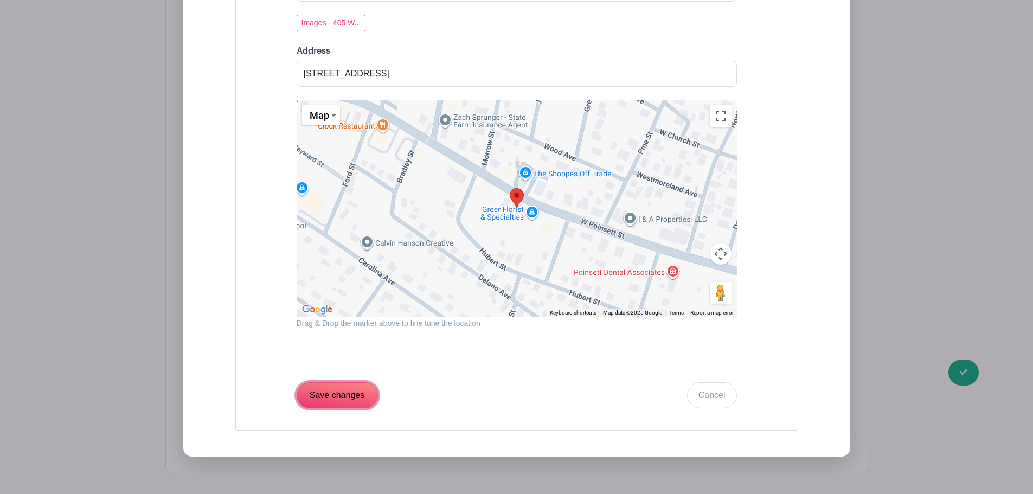
drag, startPoint x: 328, startPoint y: 392, endPoint x: 398, endPoint y: 286, distance: 126.3
click at [327, 392] on input "Save changes" at bounding box center [337, 395] width 81 height 26
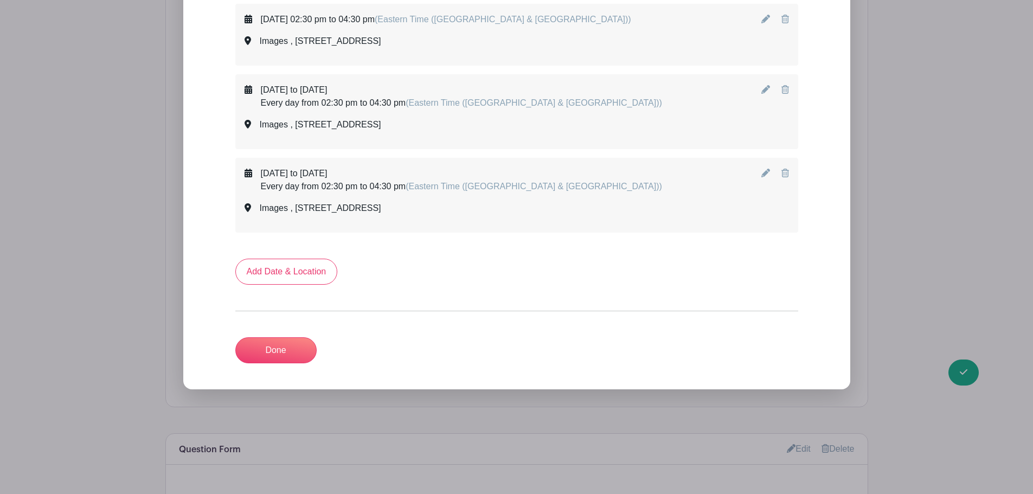
scroll to position [3174, 0]
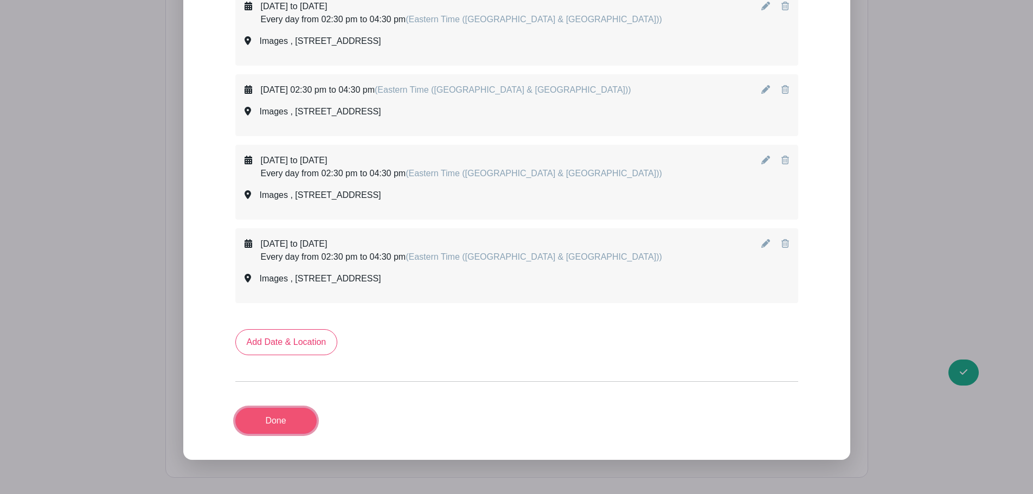
click at [262, 414] on link "Done" at bounding box center [275, 421] width 81 height 26
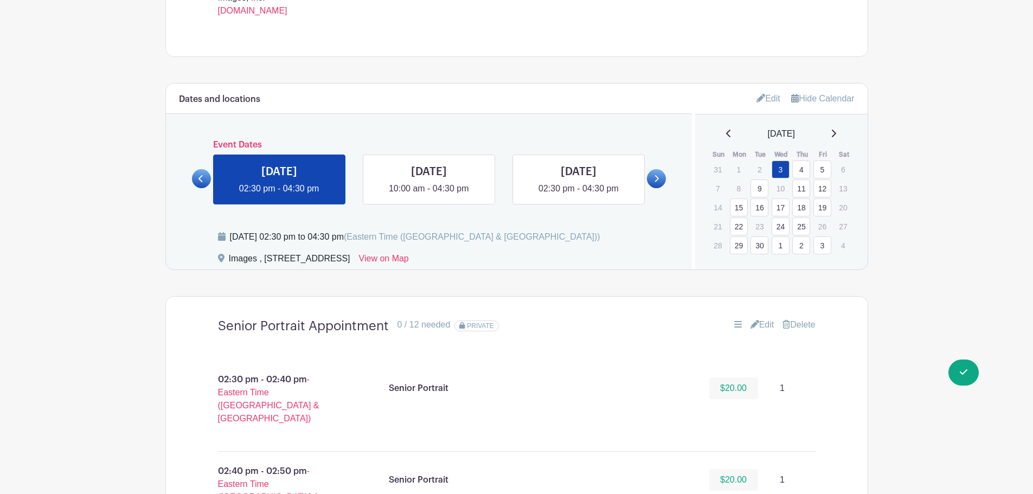
scroll to position [526, 0]
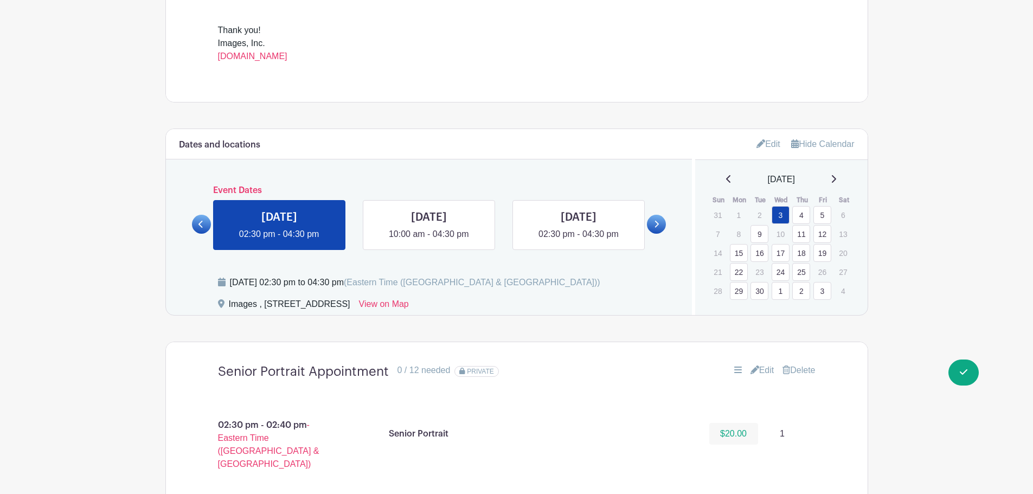
click at [844, 177] on div "[DATE]" at bounding box center [781, 179] width 146 height 13
click at [836, 177] on div "[DATE]" at bounding box center [781, 179] width 146 height 13
click at [654, 231] on link at bounding box center [656, 224] width 19 height 19
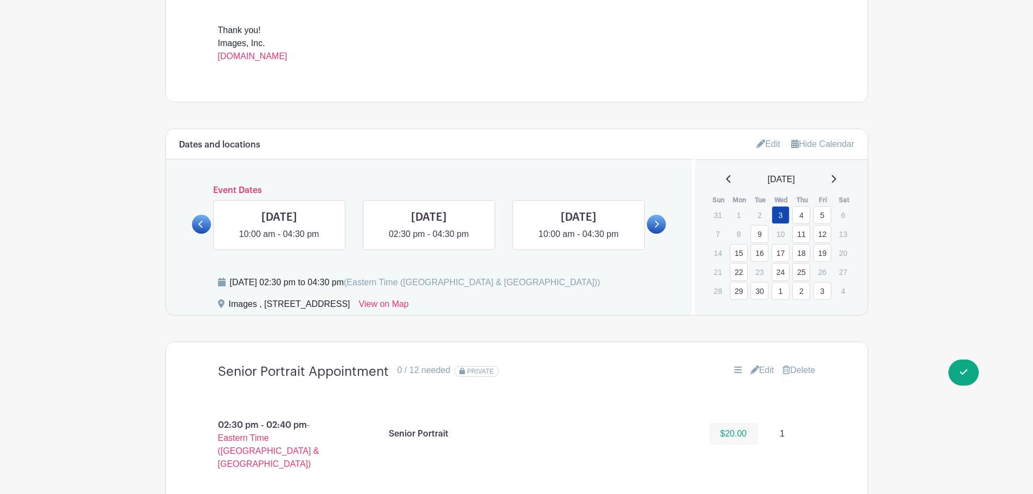
click at [654, 231] on link at bounding box center [656, 224] width 19 height 19
click at [429, 241] on link at bounding box center [429, 241] width 0 height 0
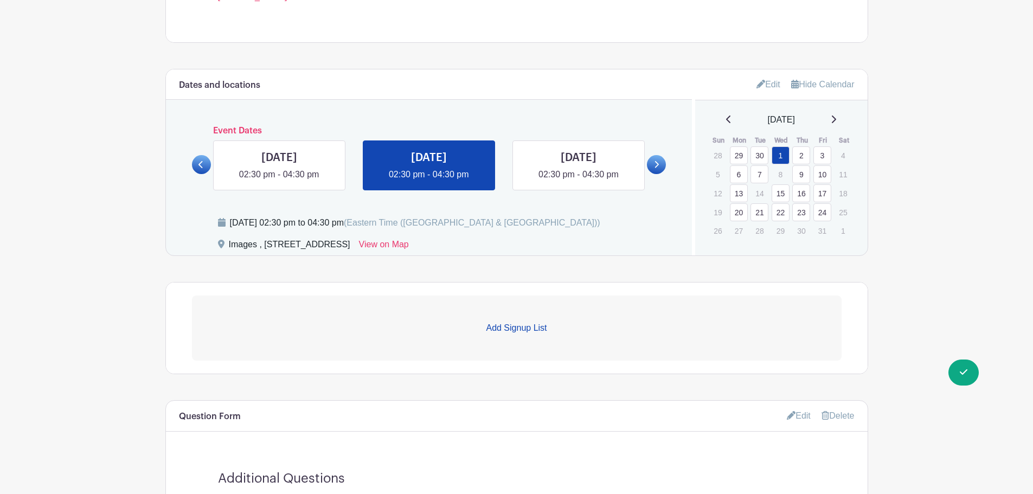
scroll to position [743, 0]
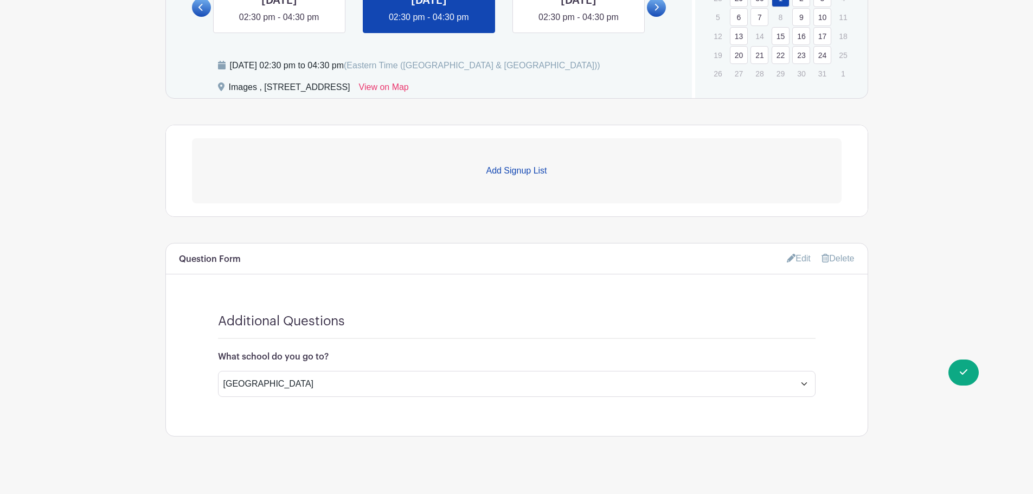
click at [508, 173] on p "Add Signup List" at bounding box center [517, 170] width 650 height 13
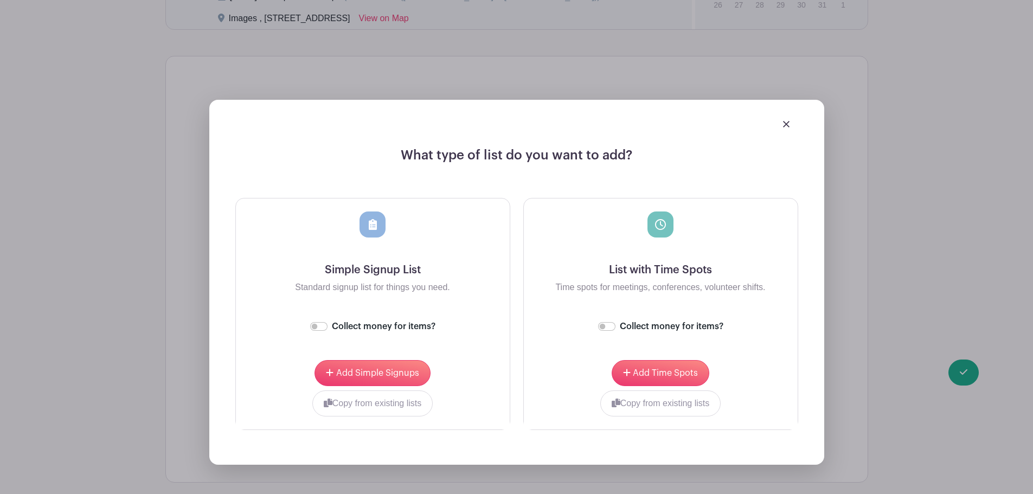
scroll to position [906, 0]
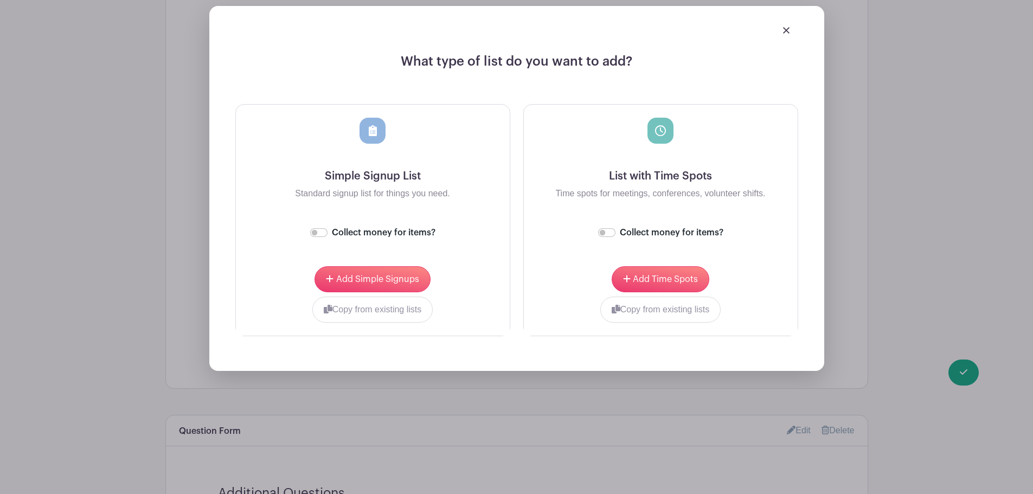
click at [615, 228] on div "Collect money for items?" at bounding box center [660, 232] width 125 height 13
click at [603, 231] on input "Collect money for items?" at bounding box center [606, 232] width 17 height 9
checkbox input "true"
click at [646, 295] on div "Add Time Spots Copy from existing lists Senior Portrait Appointment Senior Port…" at bounding box center [661, 294] width 274 height 82
click at [651, 284] on button "Add Time Spots" at bounding box center [661, 279] width 98 height 26
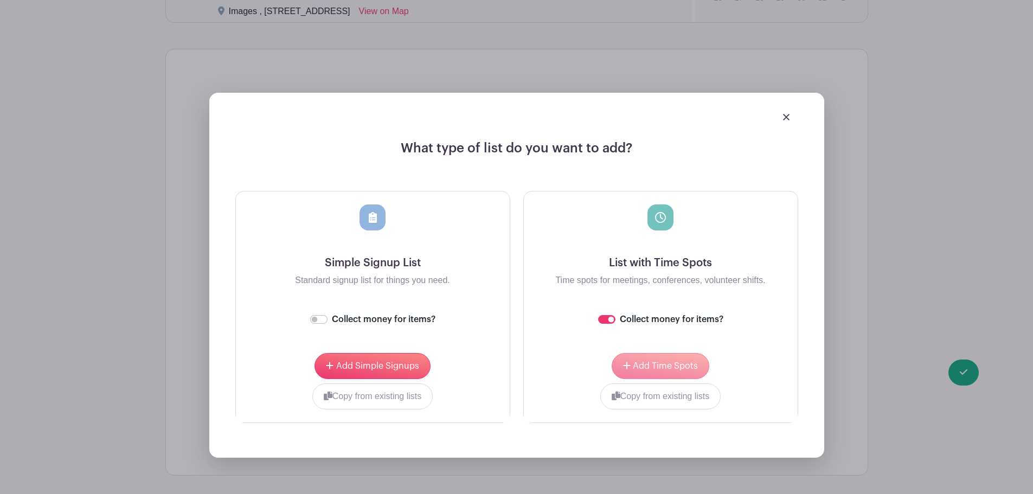
scroll to position [992, 0]
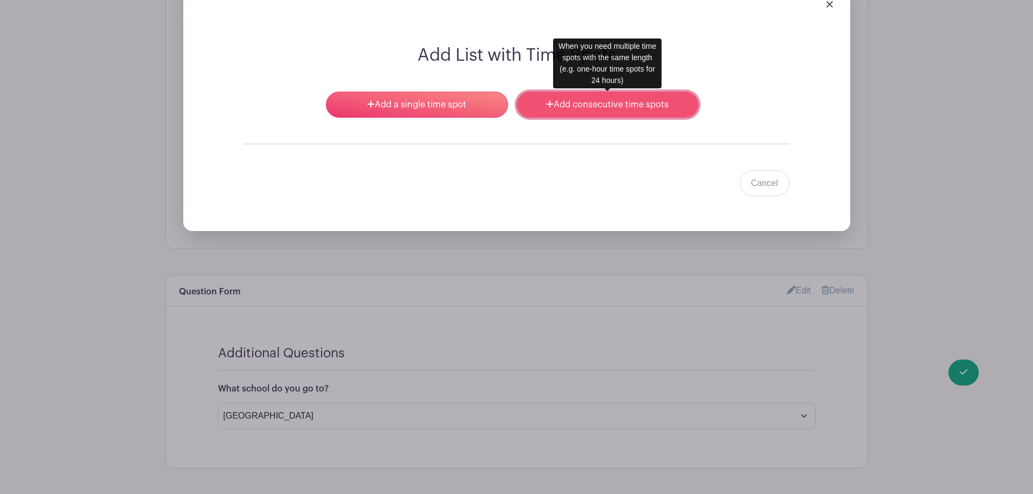
click at [603, 107] on link "Add consecutive time spots" at bounding box center [608, 105] width 182 height 26
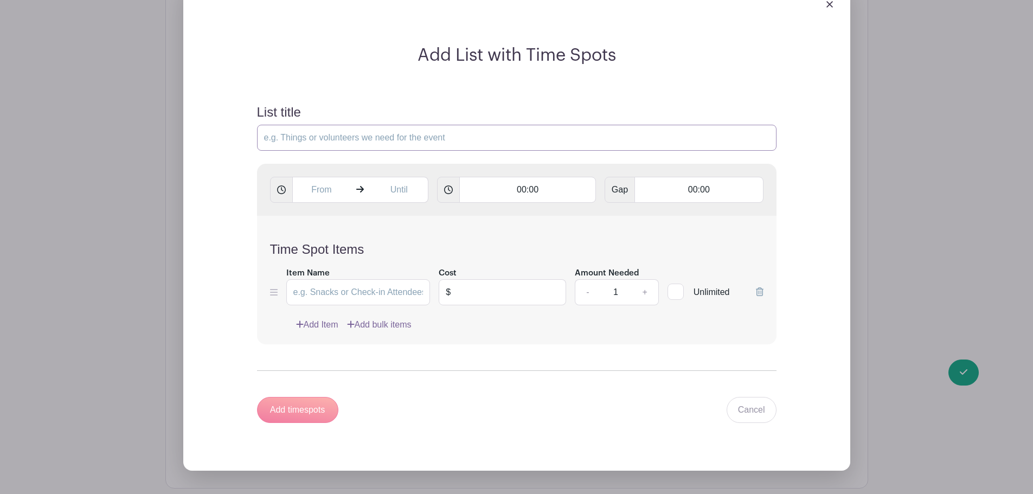
click at [422, 138] on input "List title" at bounding box center [517, 138] width 520 height 26
type input "Senior Portrait Appointment"
click at [313, 191] on input "text" at bounding box center [321, 190] width 59 height 26
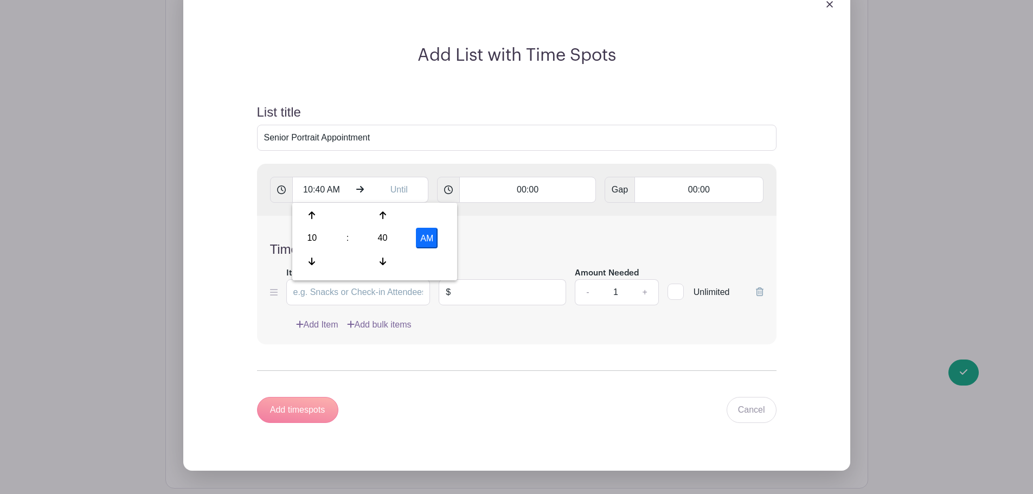
click at [313, 247] on div "10" at bounding box center [311, 238] width 35 height 21
click at [392, 222] on div "02" at bounding box center [393, 215] width 36 height 21
click at [381, 247] on div "40" at bounding box center [382, 238] width 35 height 21
click at [391, 241] on div "30" at bounding box center [393, 238] width 36 height 21
click at [424, 237] on button "AM" at bounding box center [427, 238] width 22 height 21
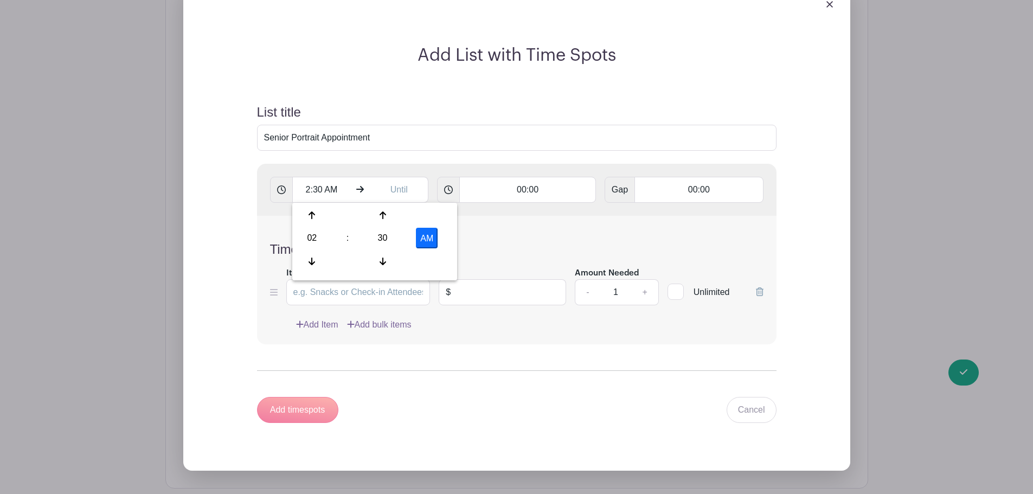
type input "2:30 PM"
click at [401, 187] on input "text" at bounding box center [399, 190] width 59 height 26
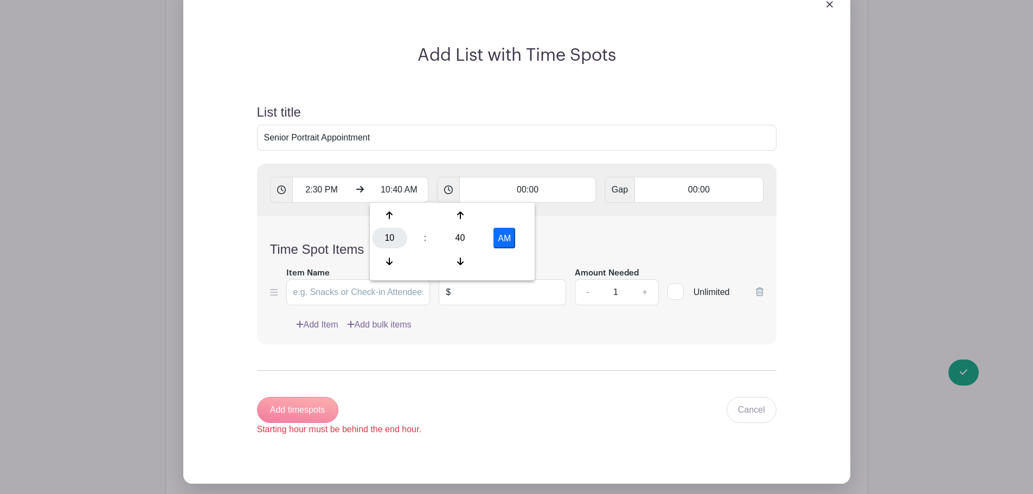
click at [388, 246] on div "10" at bounding box center [389, 238] width 35 height 21
click at [396, 237] on div "04" at bounding box center [390, 238] width 36 height 21
click at [461, 233] on div "40" at bounding box center [460, 238] width 35 height 21
click at [464, 234] on div "30" at bounding box center [470, 238] width 36 height 21
click at [495, 238] on button "AM" at bounding box center [505, 238] width 22 height 21
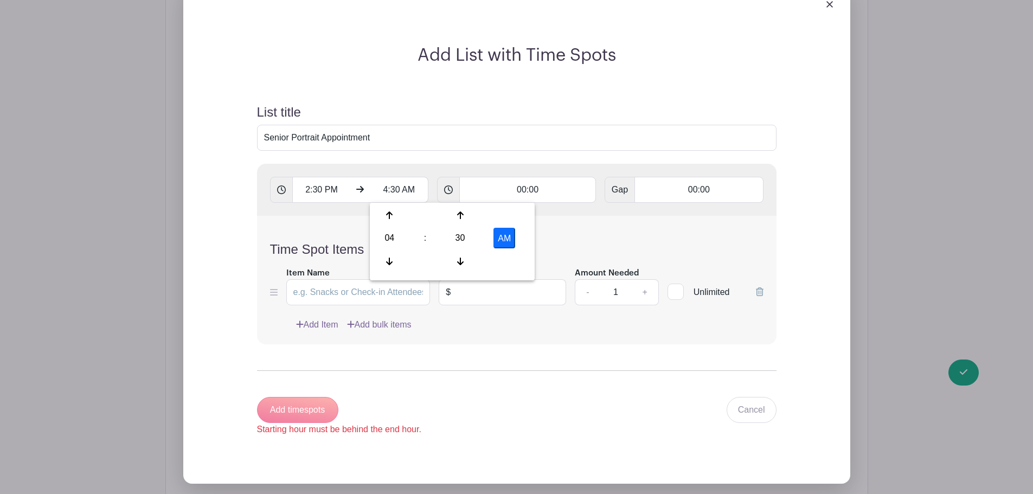
type input "4:30 PM"
click at [527, 196] on input "00:00" at bounding box center [527, 190] width 137 height 26
click at [533, 188] on input "00:00" at bounding box center [527, 190] width 137 height 26
type input "00:10"
type input "Add 12 timespots"
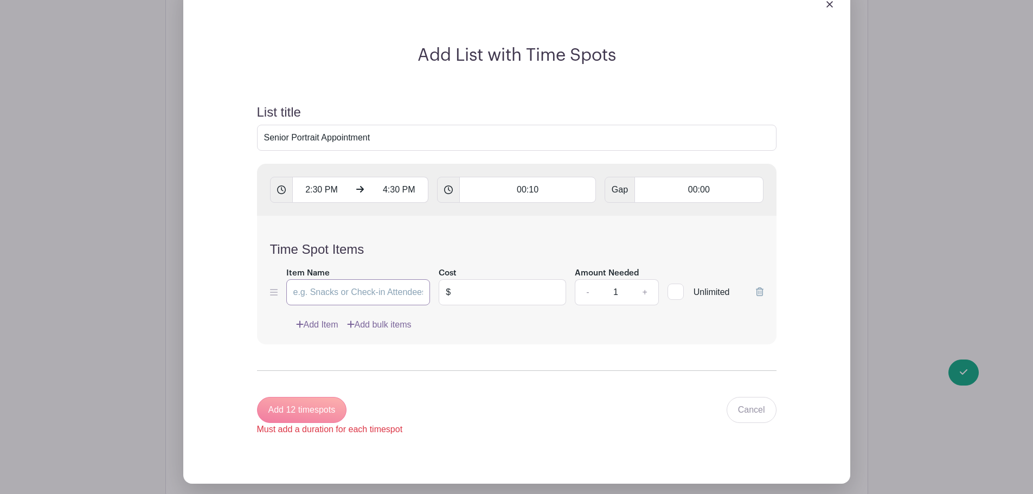
click at [353, 292] on input "Item Name" at bounding box center [358, 292] width 144 height 26
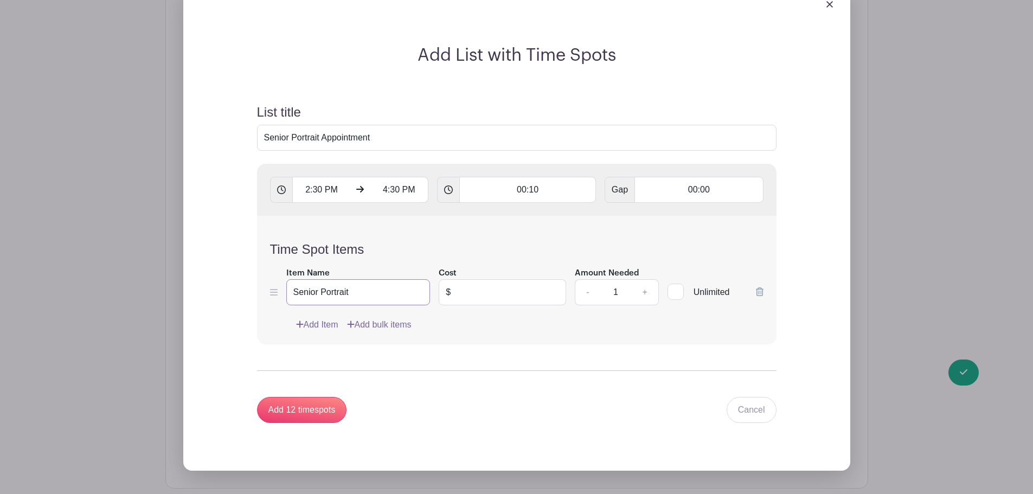
type input "Senior Portrait"
type input "20.00"
click at [304, 409] on input "Add 12 timespots" at bounding box center [302, 410] width 90 height 26
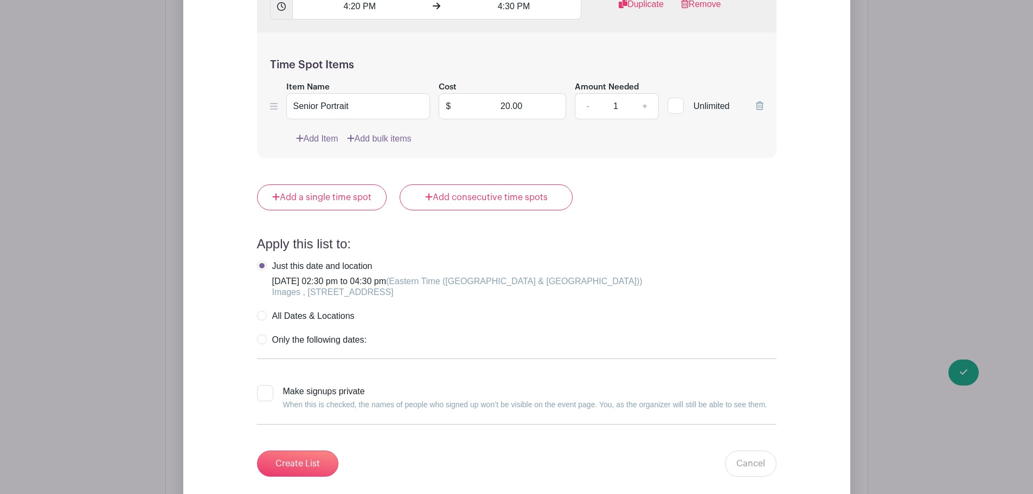
scroll to position [3487, 0]
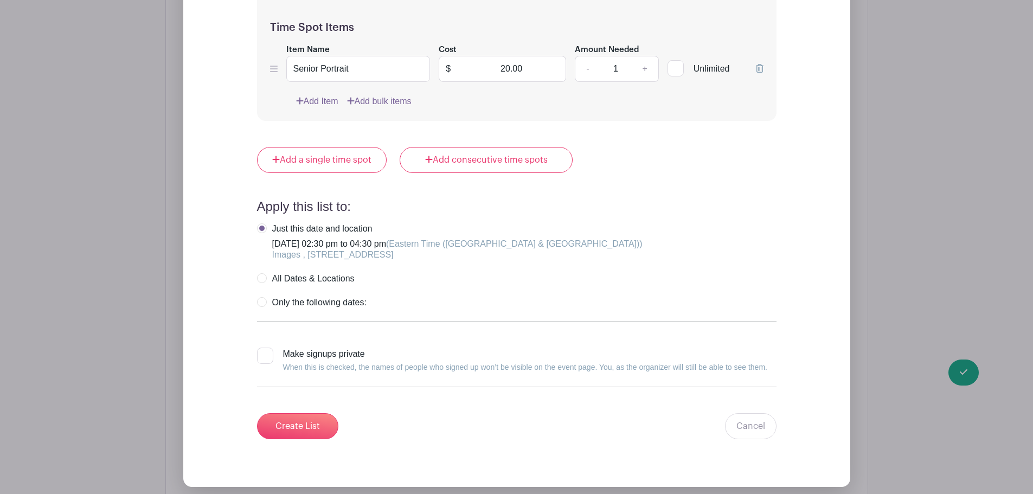
click at [292, 360] on div "Make signups private When this is checked, the names of people who signed up wo…" at bounding box center [525, 361] width 484 height 26
click at [264, 355] on input "Make signups private When this is checked, the names of people who signed up wo…" at bounding box center [260, 351] width 7 height 7
checkbox input "true"
click at [315, 300] on label "Only the following dates:" at bounding box center [312, 302] width 110 height 11
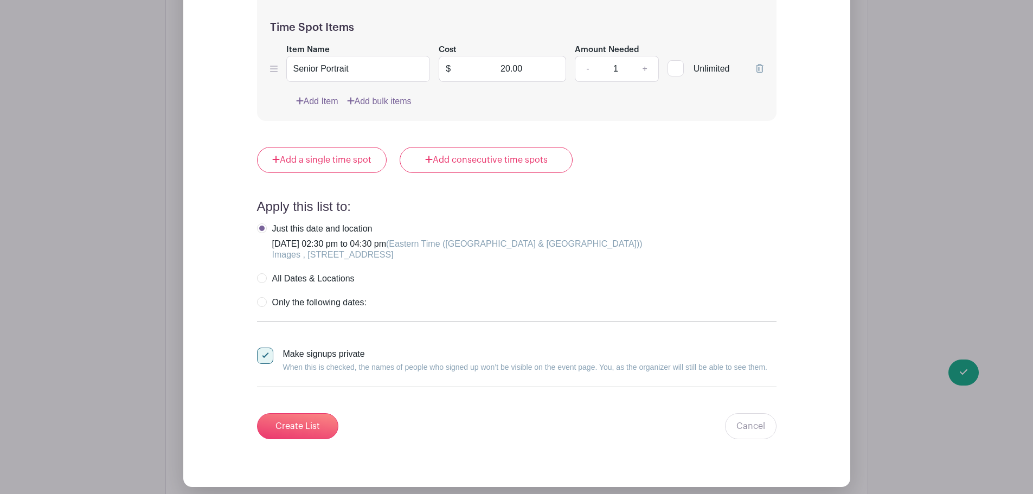
radio input "true"
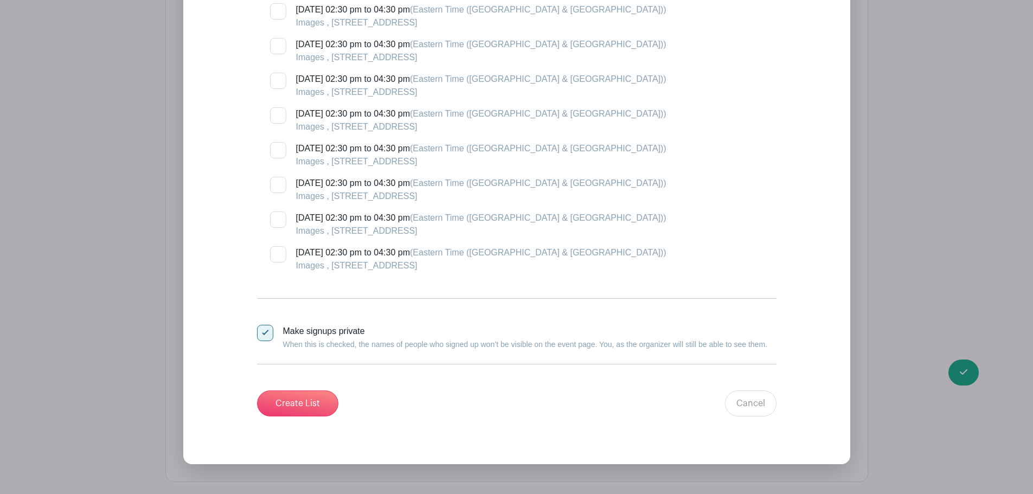
scroll to position [5872, 0]
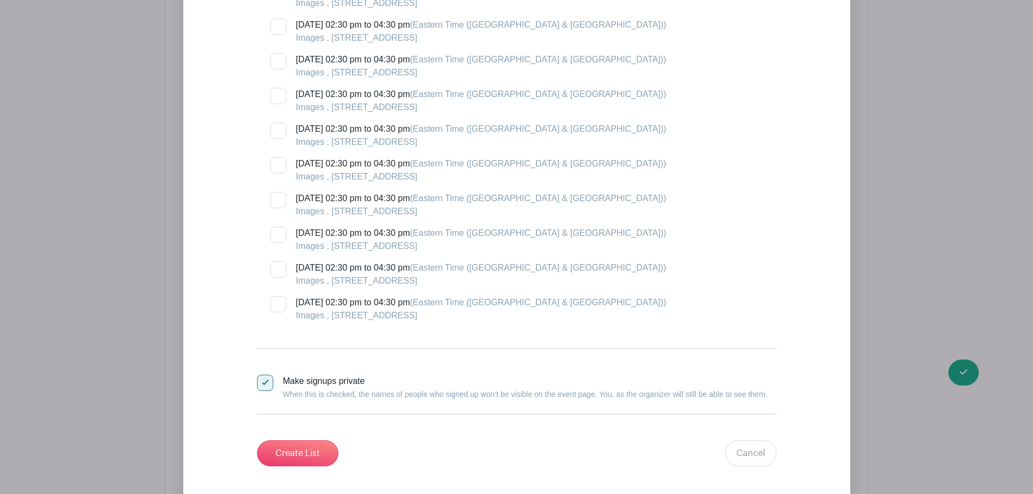
click at [283, 306] on div at bounding box center [278, 304] width 16 height 16
click at [277, 303] on input "[DATE] 02:30 pm to 04:30 pm (Eastern Time ([GEOGRAPHIC_DATA] & [GEOGRAPHIC_DATA…" at bounding box center [273, 299] width 7 height 7
checkbox input "true"
click at [276, 264] on input "[DATE] 02:30 pm to 04:30 pm (Eastern Time ([GEOGRAPHIC_DATA] & [GEOGRAPHIC_DATA…" at bounding box center [273, 264] width 7 height 7
checkbox input "true"
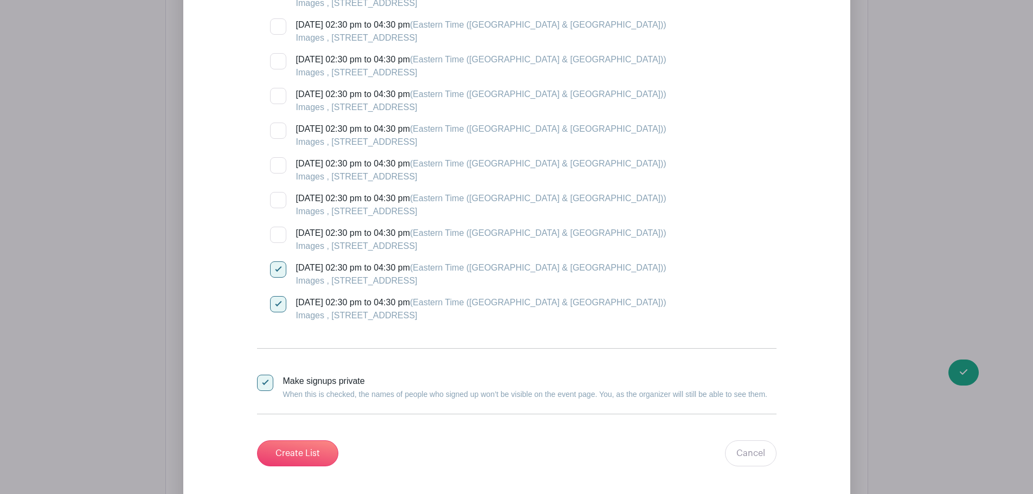
click at [283, 239] on div at bounding box center [278, 235] width 16 height 16
click at [277, 234] on input "[DATE] 02:30 pm to 04:30 pm (Eastern Time ([GEOGRAPHIC_DATA] & [GEOGRAPHIC_DATA…" at bounding box center [273, 230] width 7 height 7
checkbox input "true"
click at [281, 201] on div at bounding box center [278, 200] width 16 height 16
click at [277, 199] on input "[DATE] 02:30 pm to 04:30 pm (Eastern Time ([GEOGRAPHIC_DATA] & [GEOGRAPHIC_DATA…" at bounding box center [273, 195] width 7 height 7
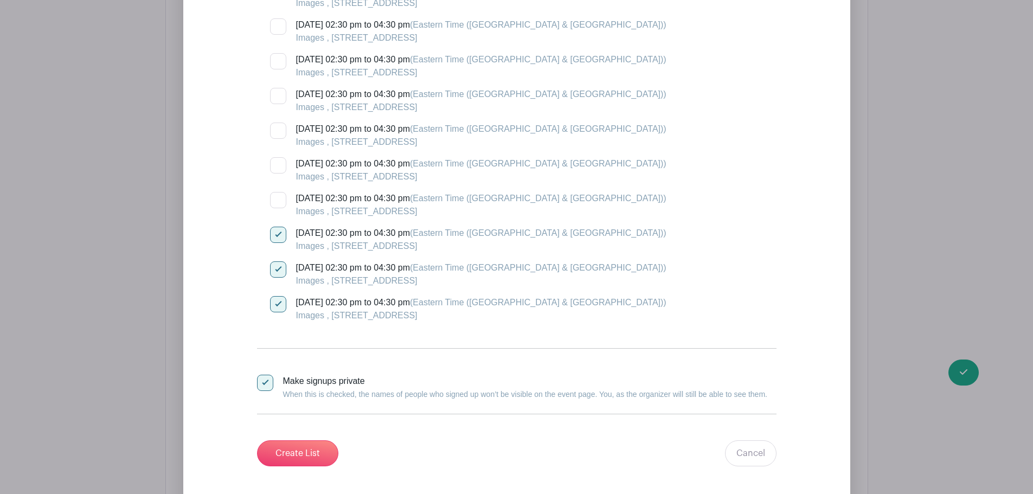
checkbox input "true"
click at [276, 164] on input "[DATE] 02:30 pm to 04:30 pm (Eastern Time ([GEOGRAPHIC_DATA] & [GEOGRAPHIC_DATA…" at bounding box center [273, 160] width 7 height 7
checkbox input "true"
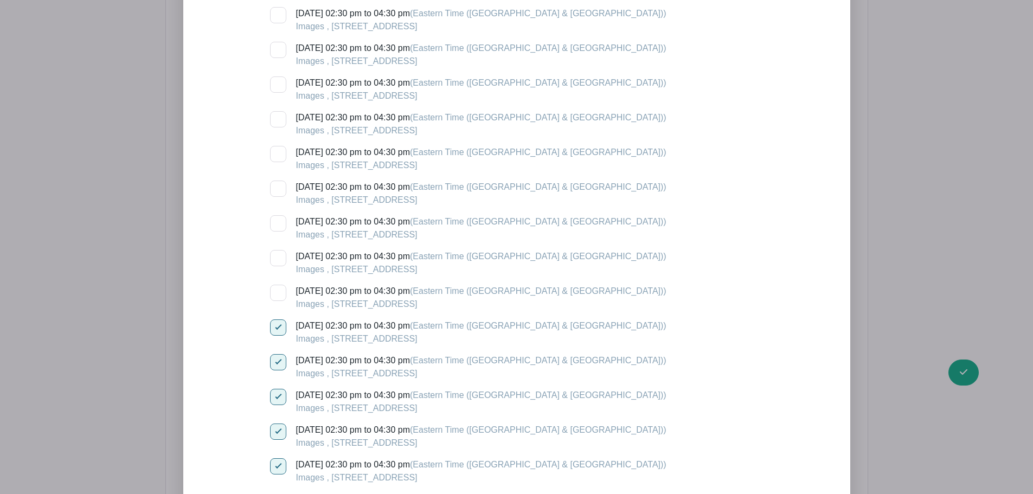
scroll to position [5710, 0]
click at [283, 294] on div at bounding box center [278, 293] width 16 height 16
click at [277, 292] on input "[DATE] 02:30 pm to 04:30 pm (Eastern Time ([GEOGRAPHIC_DATA] & [GEOGRAPHIC_DATA…" at bounding box center [273, 288] width 7 height 7
checkbox input "true"
click at [284, 261] on div at bounding box center [278, 259] width 16 height 16
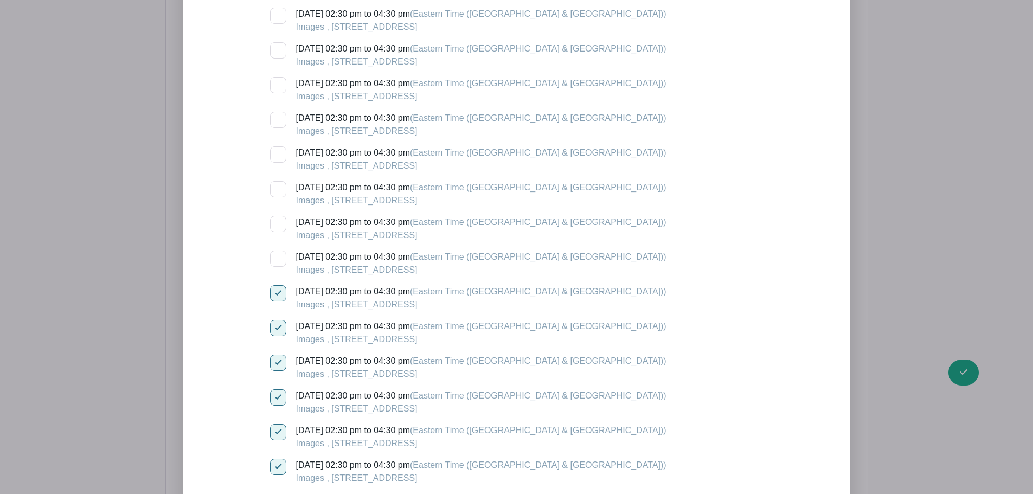
click at [277, 258] on input "[DATE] 02:30 pm to 04:30 pm (Eastern Time ([GEOGRAPHIC_DATA] & [GEOGRAPHIC_DATA…" at bounding box center [273, 254] width 7 height 7
checkbox input "true"
click at [279, 218] on div at bounding box center [278, 224] width 16 height 16
click at [277, 218] on input "[DATE] 02:30 pm to 04:30 pm (Eastern Time ([GEOGRAPHIC_DATA] & [GEOGRAPHIC_DATA…" at bounding box center [273, 219] width 7 height 7
checkbox input "true"
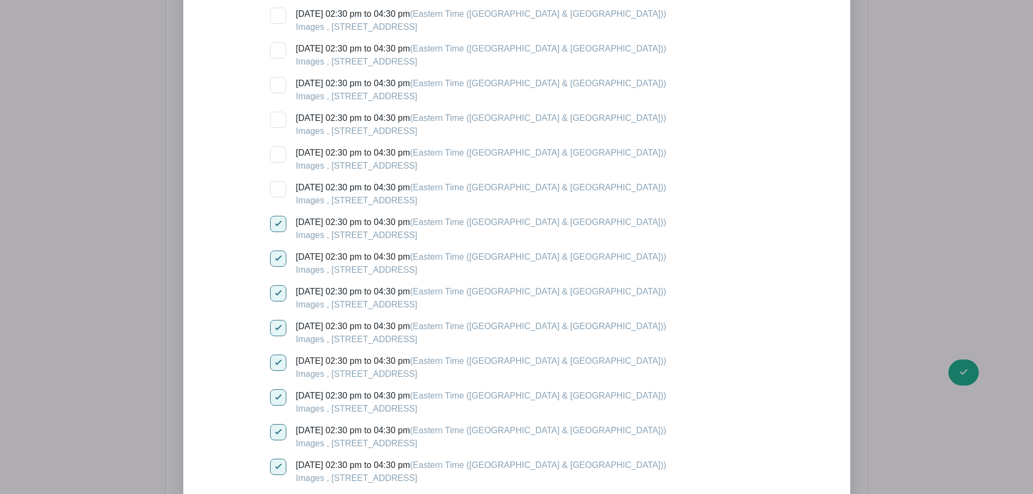
scroll to position [5655, 0]
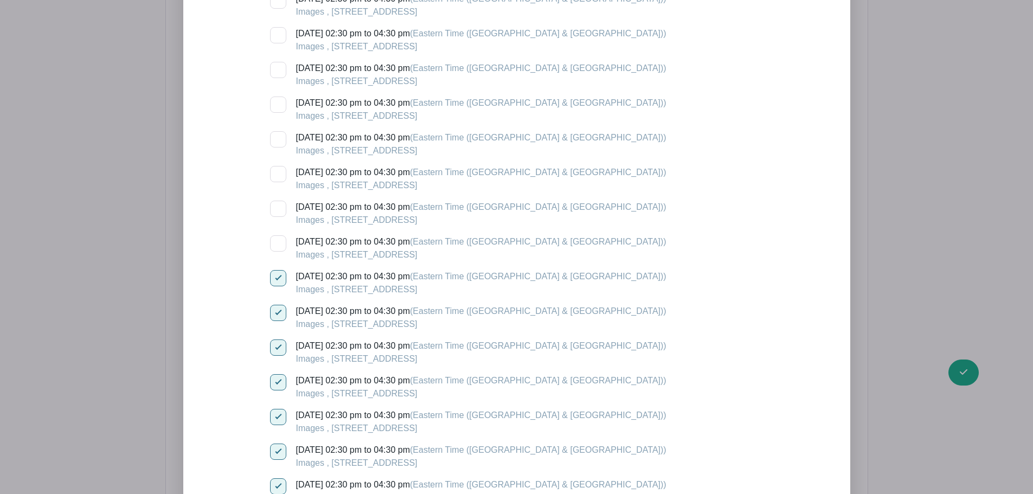
click at [278, 243] on div at bounding box center [278, 243] width 16 height 16
click at [277, 242] on input "[DATE] 02:30 pm to 04:30 pm (Eastern Time ([GEOGRAPHIC_DATA] & [GEOGRAPHIC_DATA…" at bounding box center [273, 238] width 7 height 7
checkbox input "true"
click at [280, 204] on div at bounding box center [278, 209] width 16 height 16
click at [277, 204] on input "[DATE] 02:30 pm to 04:30 pm (Eastern Time ([GEOGRAPHIC_DATA] & [GEOGRAPHIC_DATA…" at bounding box center [273, 204] width 7 height 7
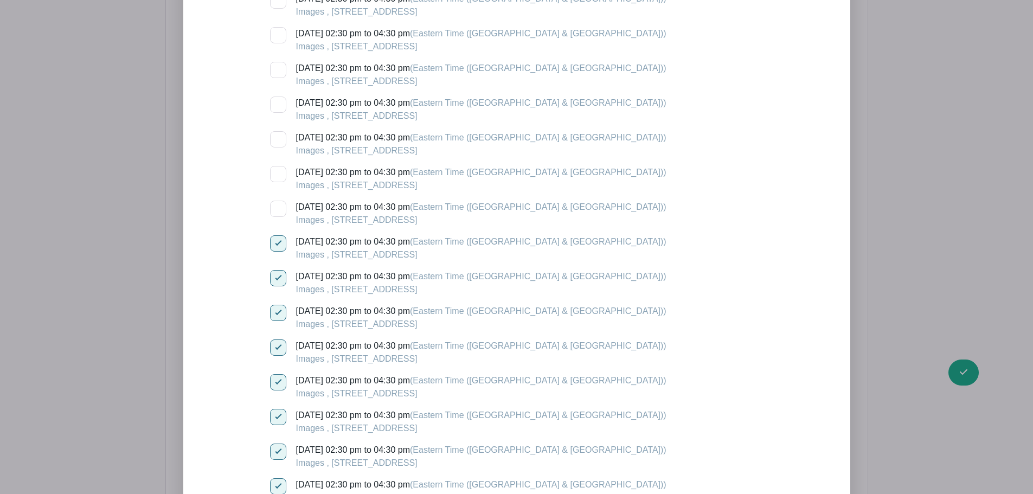
checkbox input "true"
click at [281, 173] on div at bounding box center [278, 174] width 16 height 16
click at [277, 173] on input "[DATE] 02:30 pm to 04:30 pm (Eastern Time ([GEOGRAPHIC_DATA] & [GEOGRAPHIC_DATA…" at bounding box center [273, 169] width 7 height 7
checkbox input "true"
click at [274, 137] on input "[DATE] 02:30 pm to 04:30 pm (Eastern Time ([GEOGRAPHIC_DATA] & [GEOGRAPHIC_DATA…" at bounding box center [273, 134] width 7 height 7
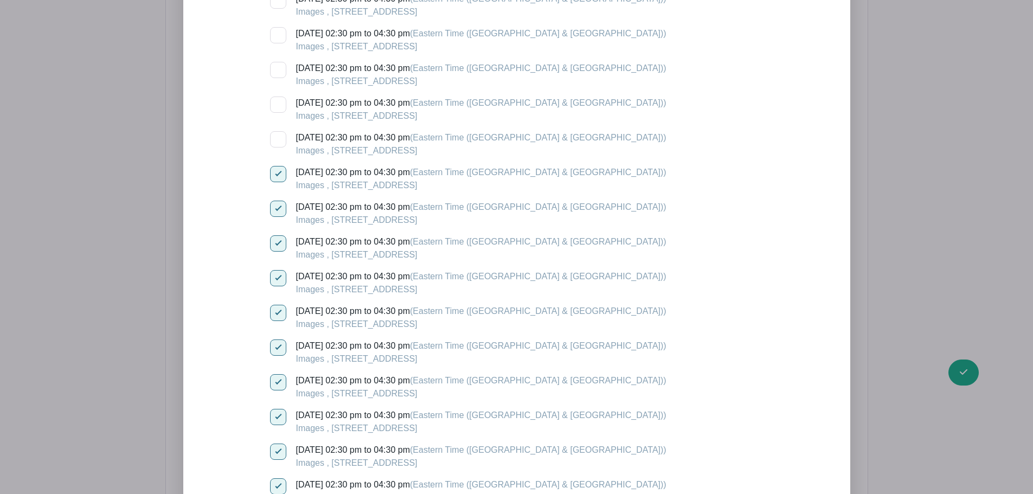
checkbox input "true"
drag, startPoint x: 280, startPoint y: 101, endPoint x: 299, endPoint y: 144, distance: 47.6
click at [280, 101] on div at bounding box center [278, 105] width 16 height 16
click at [277, 101] on input "[DATE] 02:30 pm to 04:30 pm (Eastern Time ([GEOGRAPHIC_DATA] & [GEOGRAPHIC_DATA…" at bounding box center [273, 100] width 7 height 7
checkbox input "true"
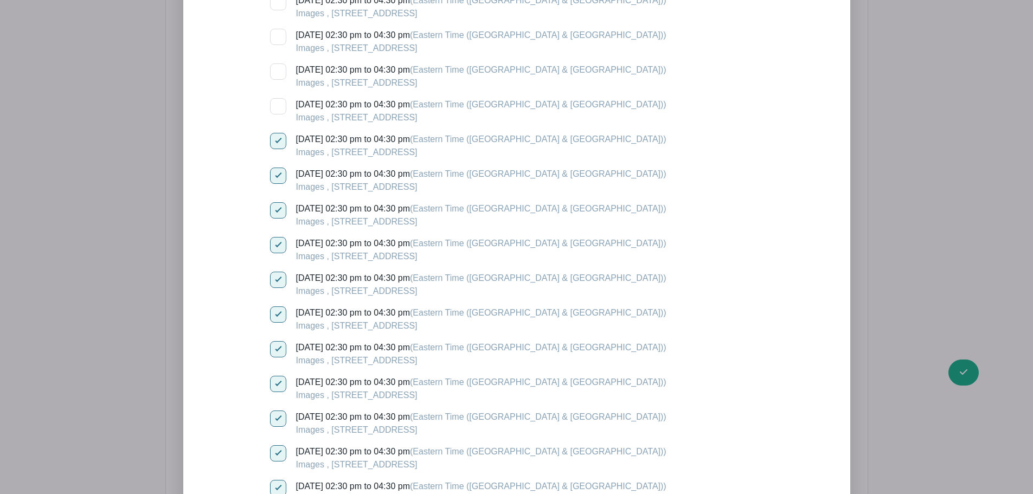
scroll to position [5601, 0]
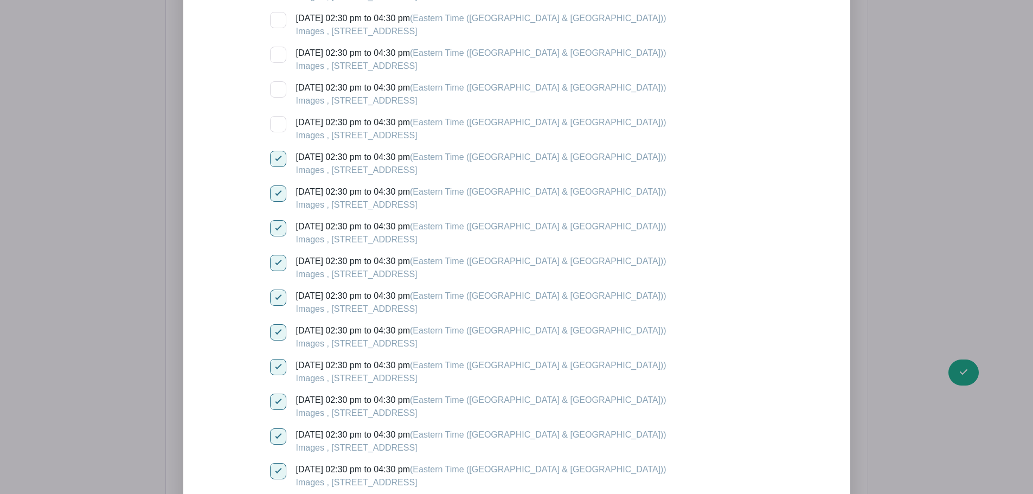
click at [280, 121] on div at bounding box center [278, 124] width 16 height 16
click at [277, 121] on input "[DATE] 02:30 pm to 04:30 pm (Eastern Time ([GEOGRAPHIC_DATA] & [GEOGRAPHIC_DATA…" at bounding box center [273, 119] width 7 height 7
checkbox input "true"
click at [280, 90] on div at bounding box center [278, 89] width 16 height 16
click at [277, 88] on input "[DATE] 02:30 pm to 04:30 pm (Eastern Time ([GEOGRAPHIC_DATA] & [GEOGRAPHIC_DATA…" at bounding box center [273, 84] width 7 height 7
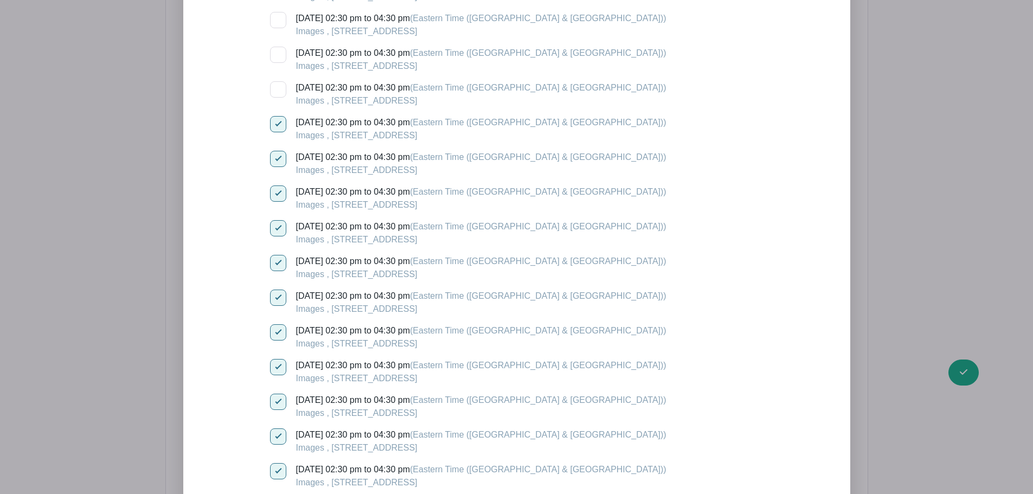
checkbox input "true"
drag, startPoint x: 277, startPoint y: 42, endPoint x: 278, endPoint y: 48, distance: 6.6
click at [278, 48] on div at bounding box center [278, 55] width 16 height 16
click at [277, 48] on input "[DATE] 02:30 pm to 04:30 pm (Eastern Time ([GEOGRAPHIC_DATA] & [GEOGRAPHIC_DATA…" at bounding box center [273, 50] width 7 height 7
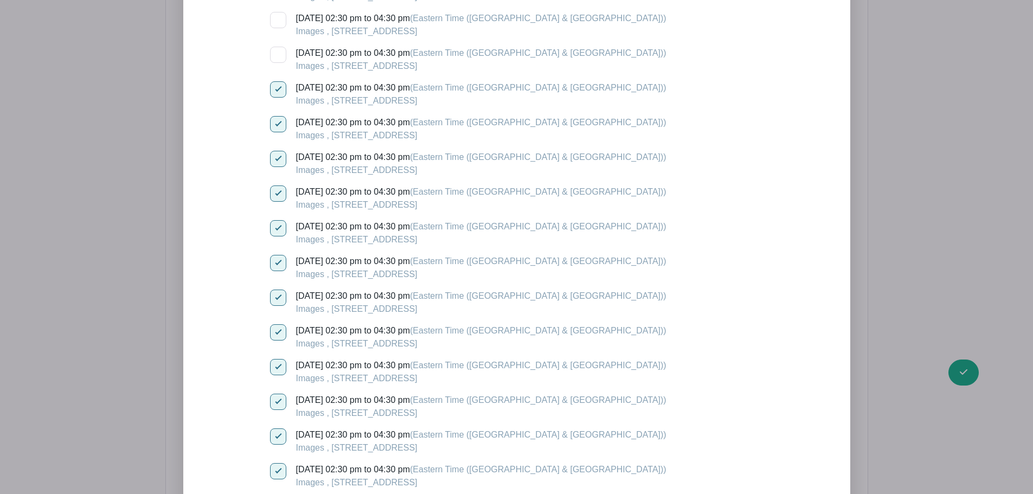
checkbox input "true"
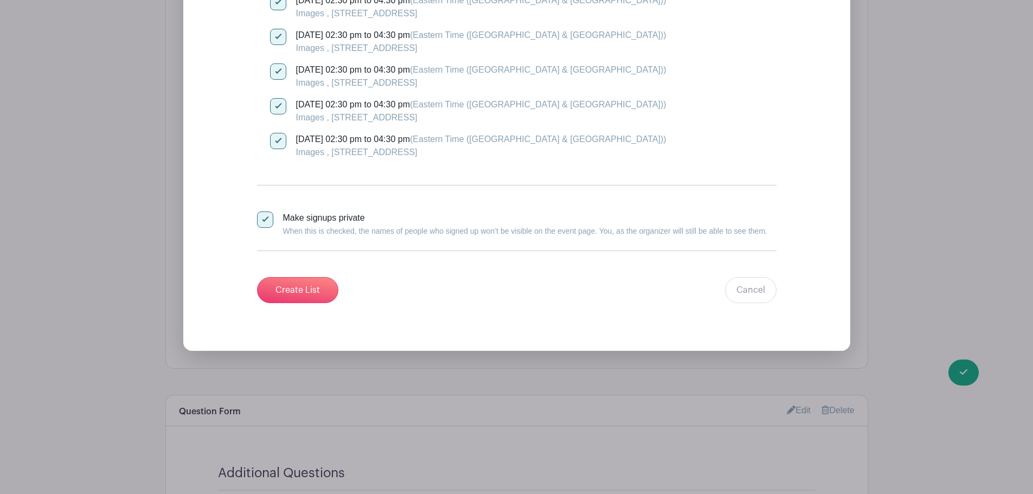
scroll to position [6035, 0]
click at [294, 296] on input "Create List" at bounding box center [297, 291] width 81 height 26
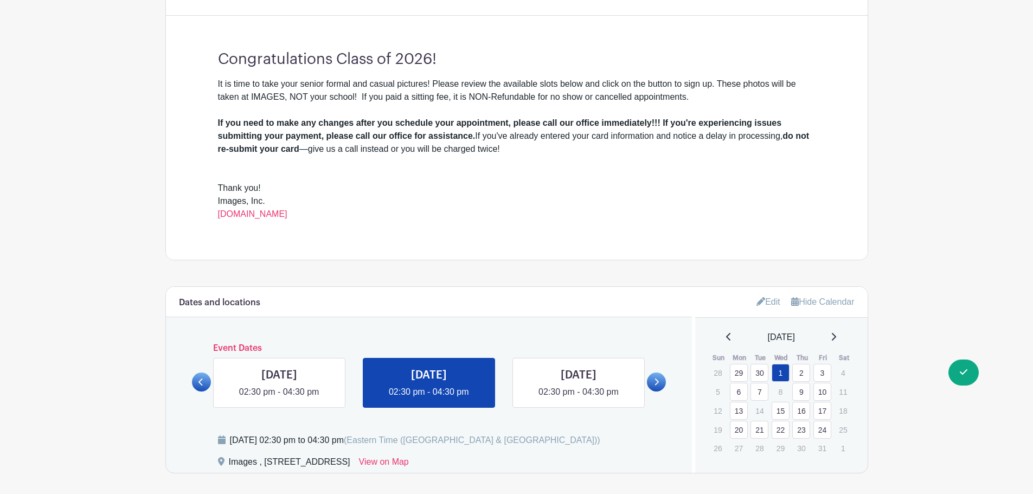
scroll to position [488, 0]
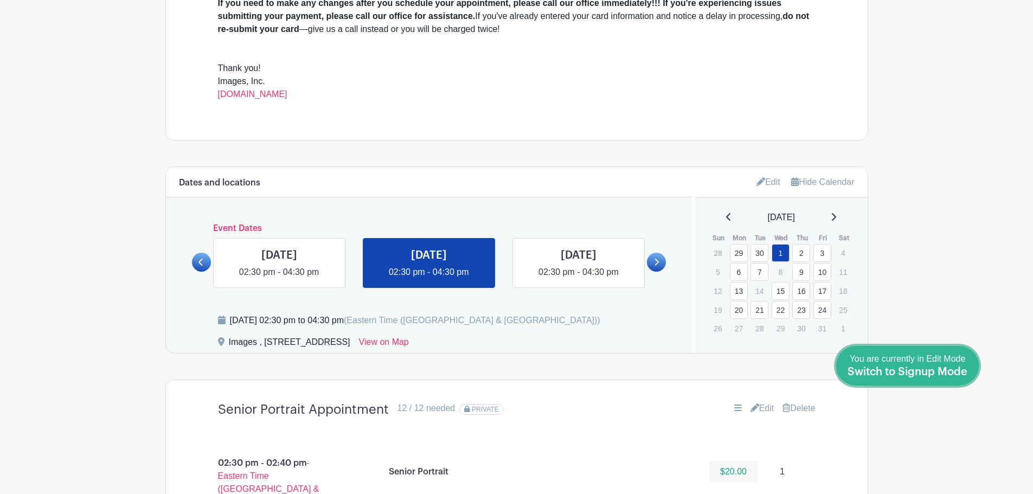
click at [951, 373] on span "Switch to Signup Mode" at bounding box center [908, 372] width 120 height 11
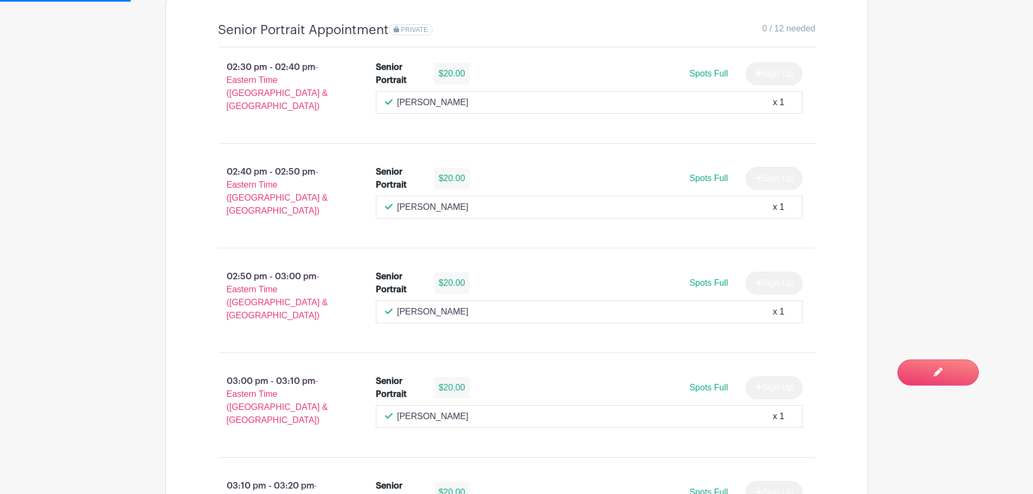
scroll to position [434, 0]
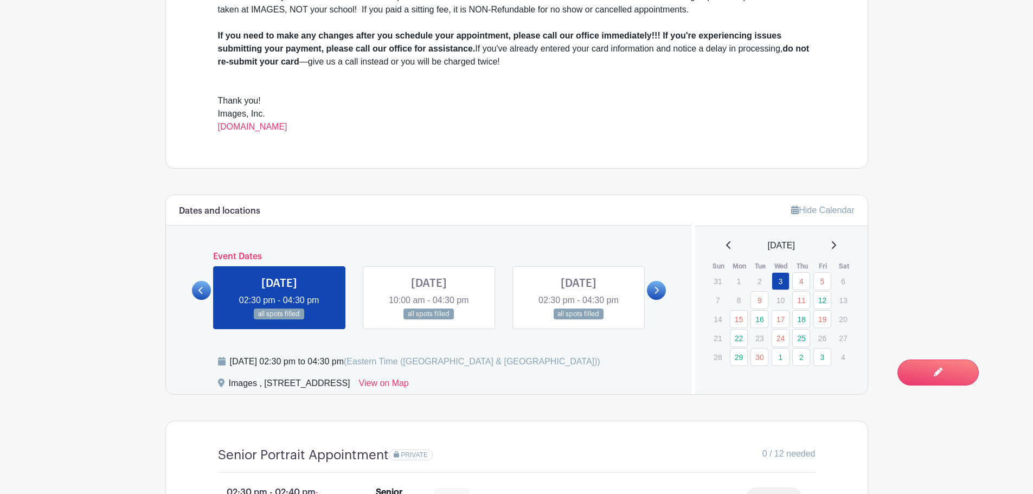
click at [835, 244] on div "[DATE]" at bounding box center [781, 245] width 146 height 13
click at [836, 241] on icon at bounding box center [833, 245] width 5 height 9
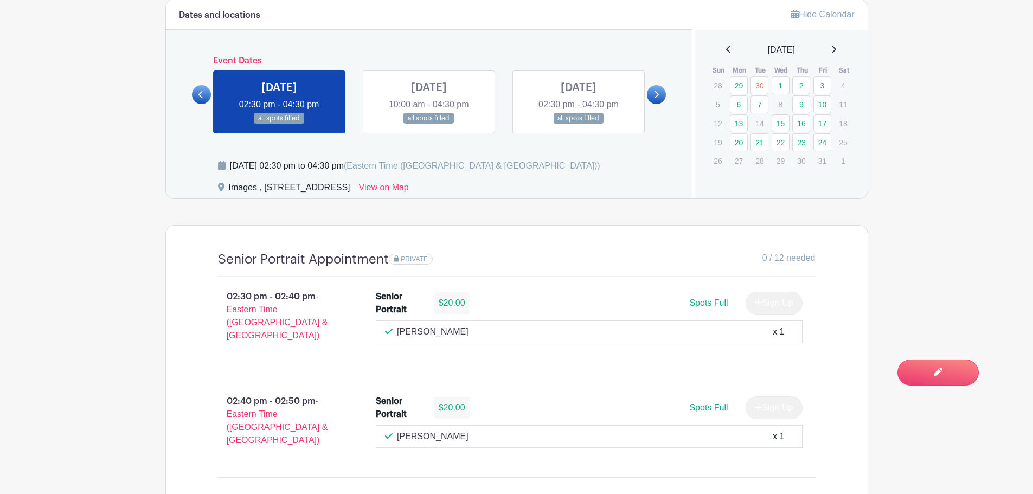
scroll to position [597, 0]
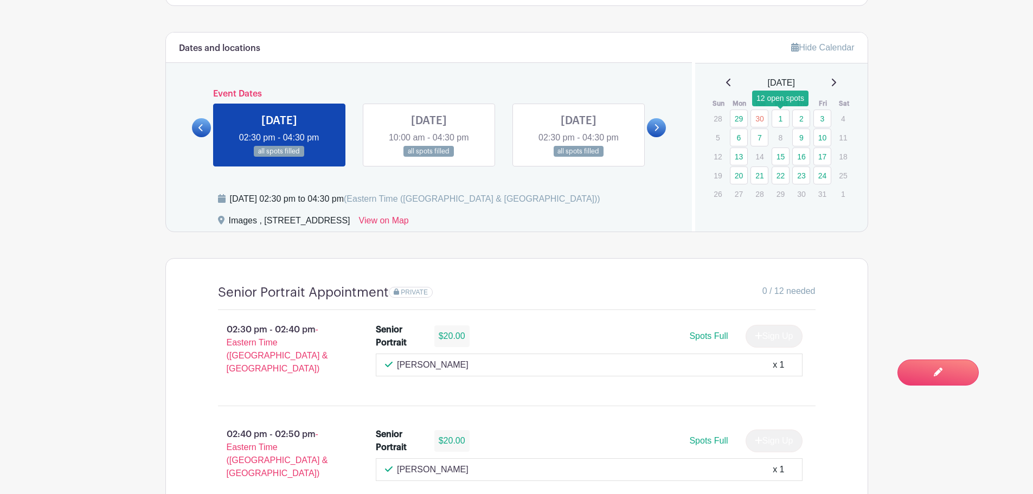
click at [784, 119] on link "1" at bounding box center [781, 119] width 18 height 18
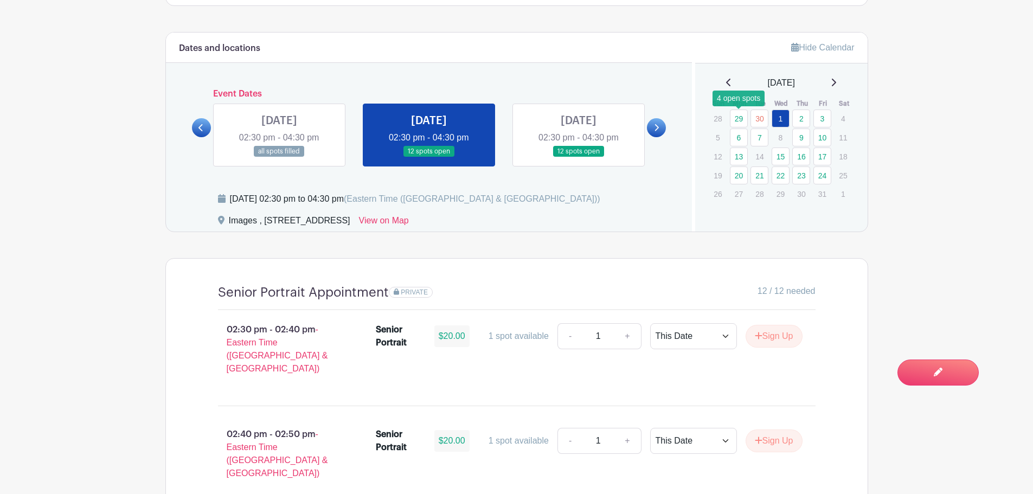
click at [741, 114] on link "29" at bounding box center [739, 119] width 18 height 18
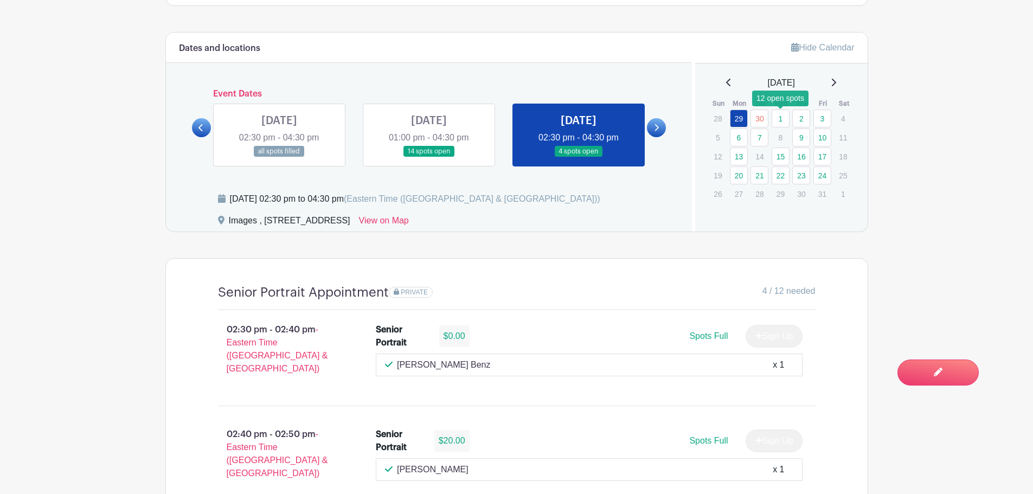
click at [784, 118] on link "1" at bounding box center [781, 119] width 18 height 18
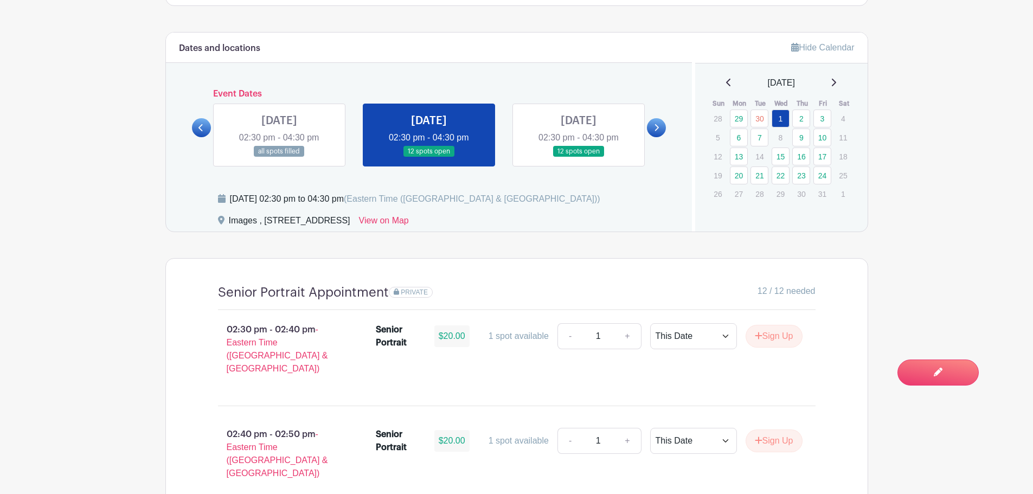
click at [721, 85] on div "[DATE]" at bounding box center [781, 82] width 146 height 13
click at [726, 82] on icon at bounding box center [728, 82] width 5 height 9
click at [799, 195] on link "2" at bounding box center [801, 194] width 18 height 18
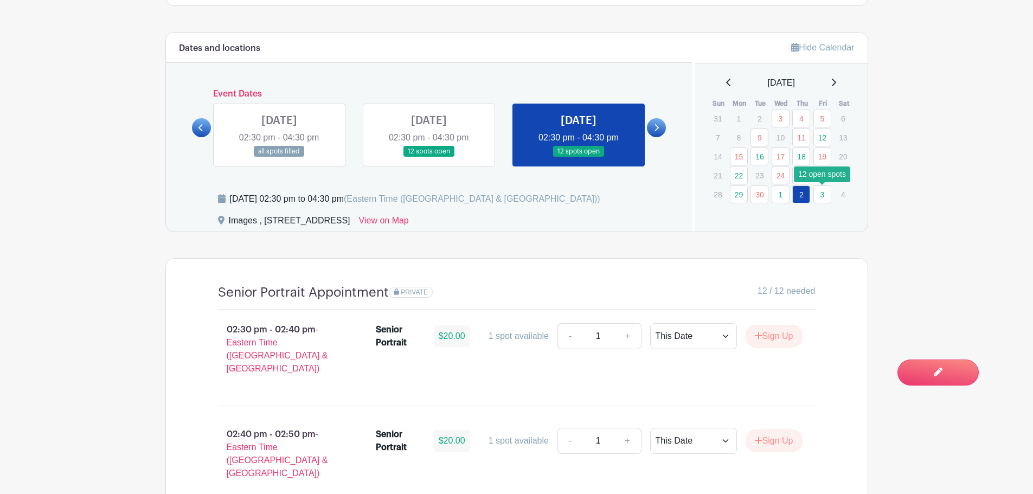
click at [821, 197] on link "3" at bounding box center [822, 194] width 18 height 18
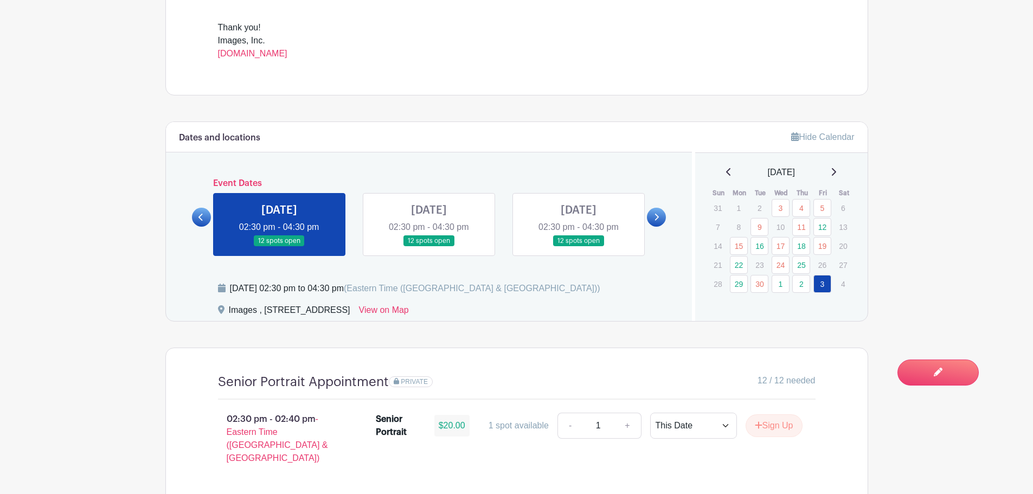
scroll to position [481, 0]
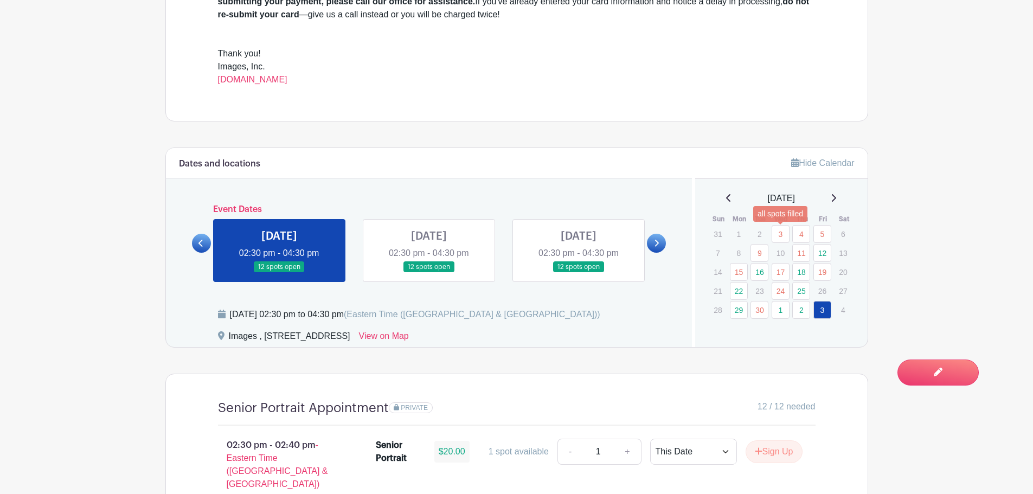
click at [779, 236] on link "3" at bounding box center [781, 234] width 18 height 18
